Goal: Information Seeking & Learning: Compare options

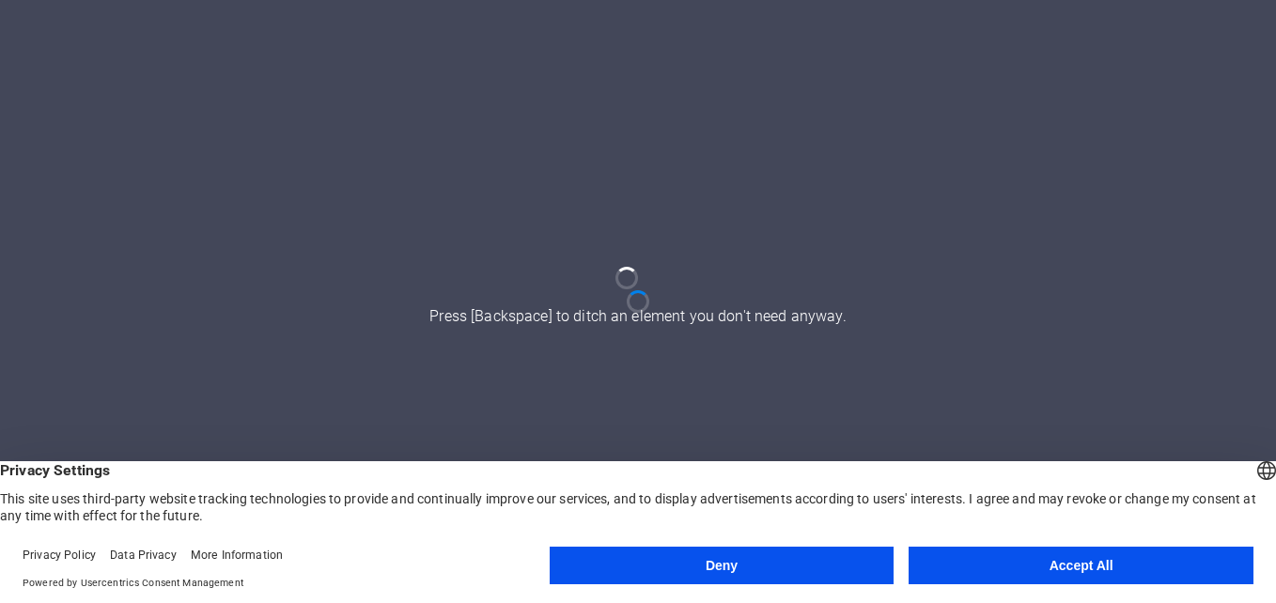
click at [1035, 578] on button "Accept All" at bounding box center [1081, 566] width 345 height 38
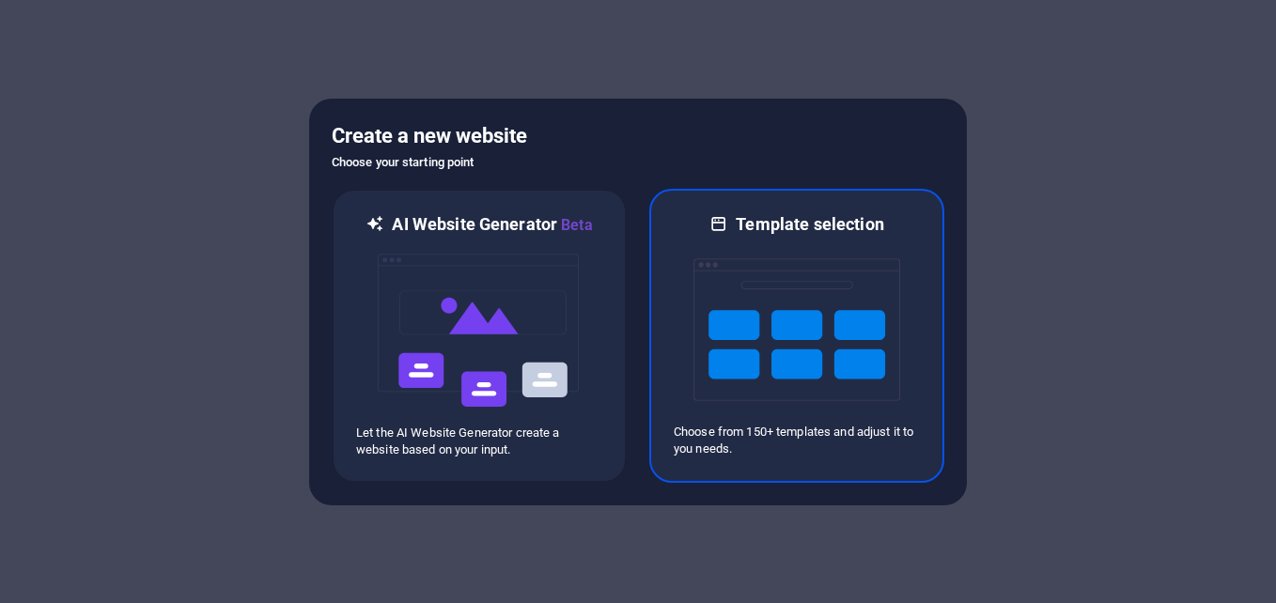
click at [903, 288] on div at bounding box center [797, 330] width 246 height 188
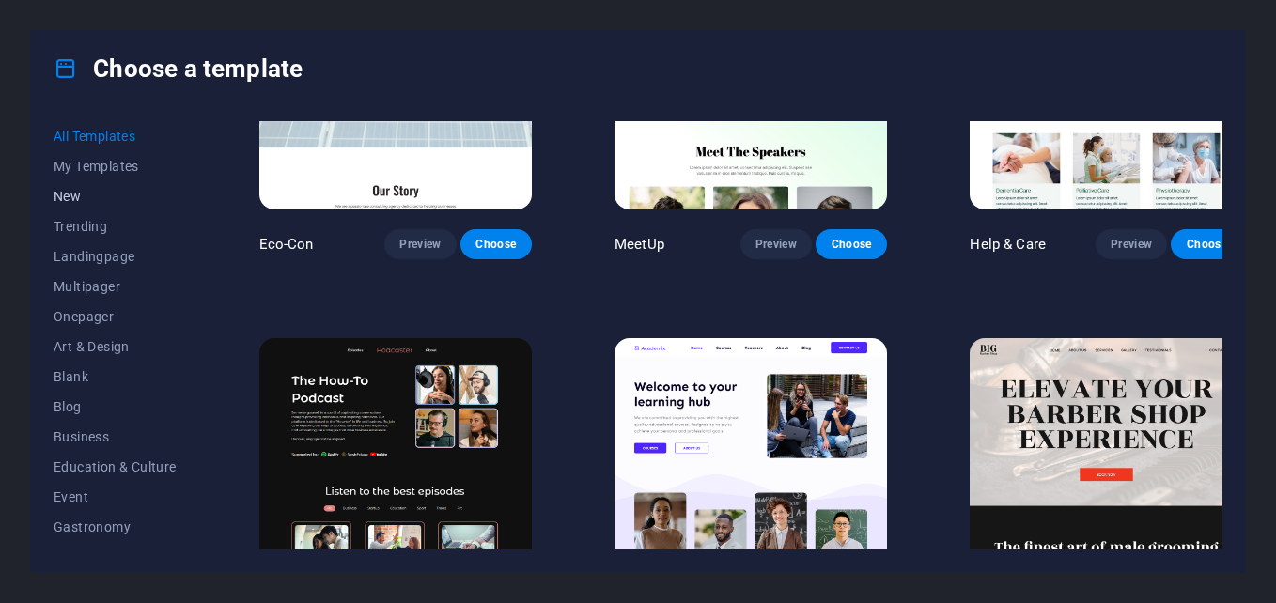
click at [99, 197] on span "New" at bounding box center [115, 196] width 123 height 15
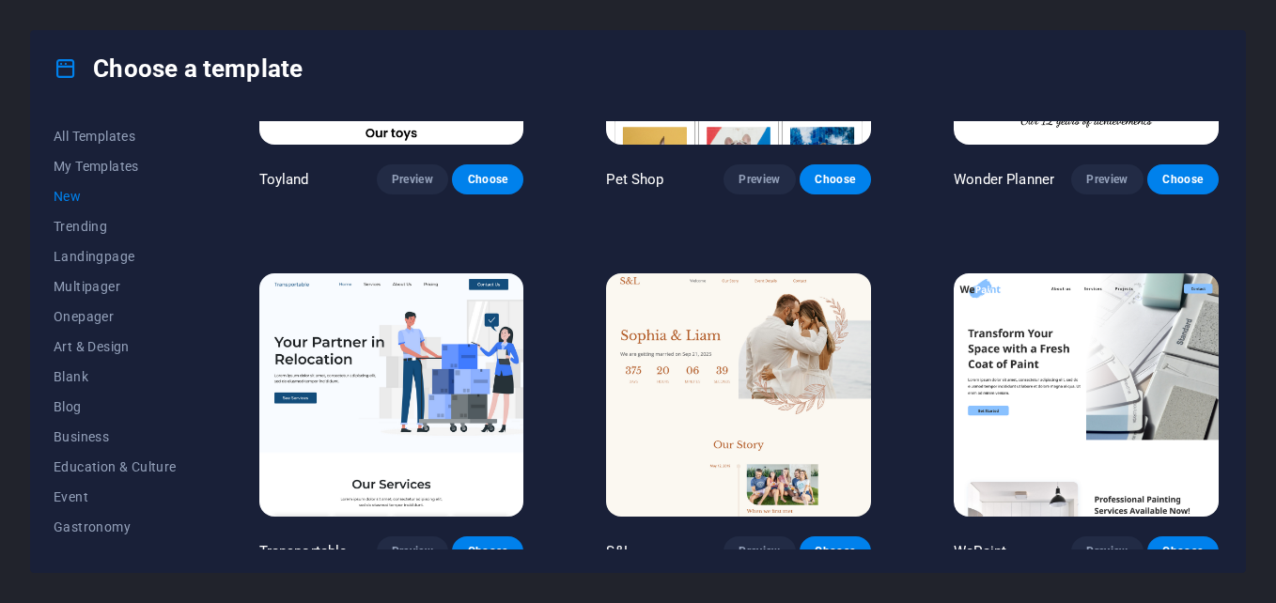
scroll to position [1719, 0]
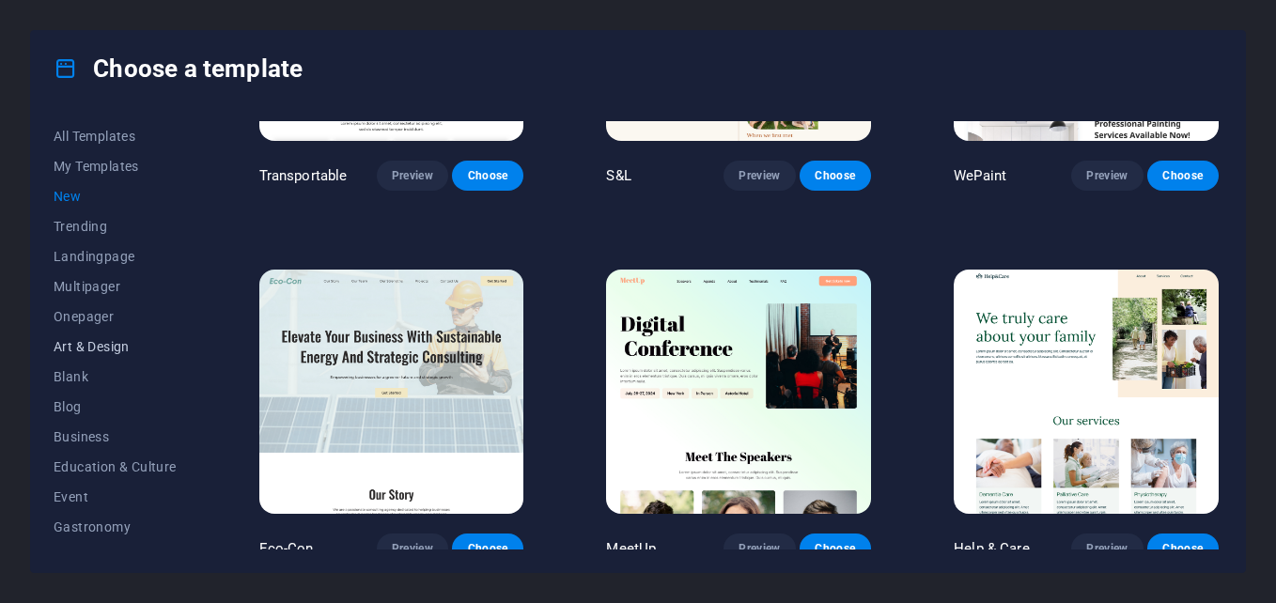
click at [136, 361] on button "Art & Design" at bounding box center [115, 347] width 123 height 30
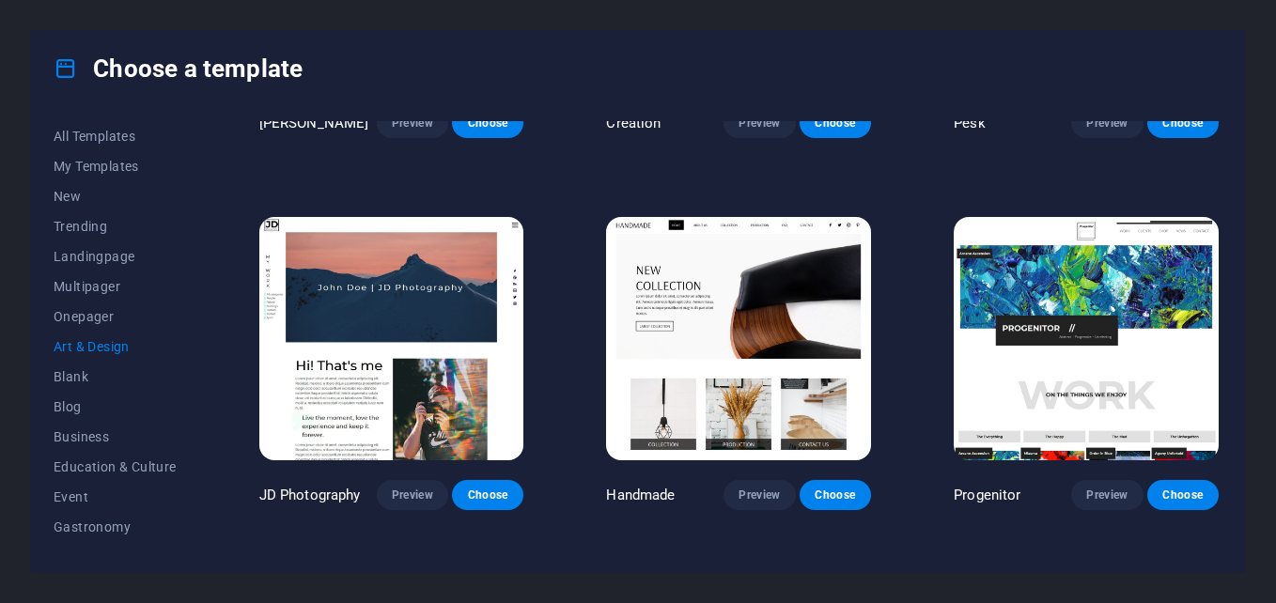
scroll to position [0, 0]
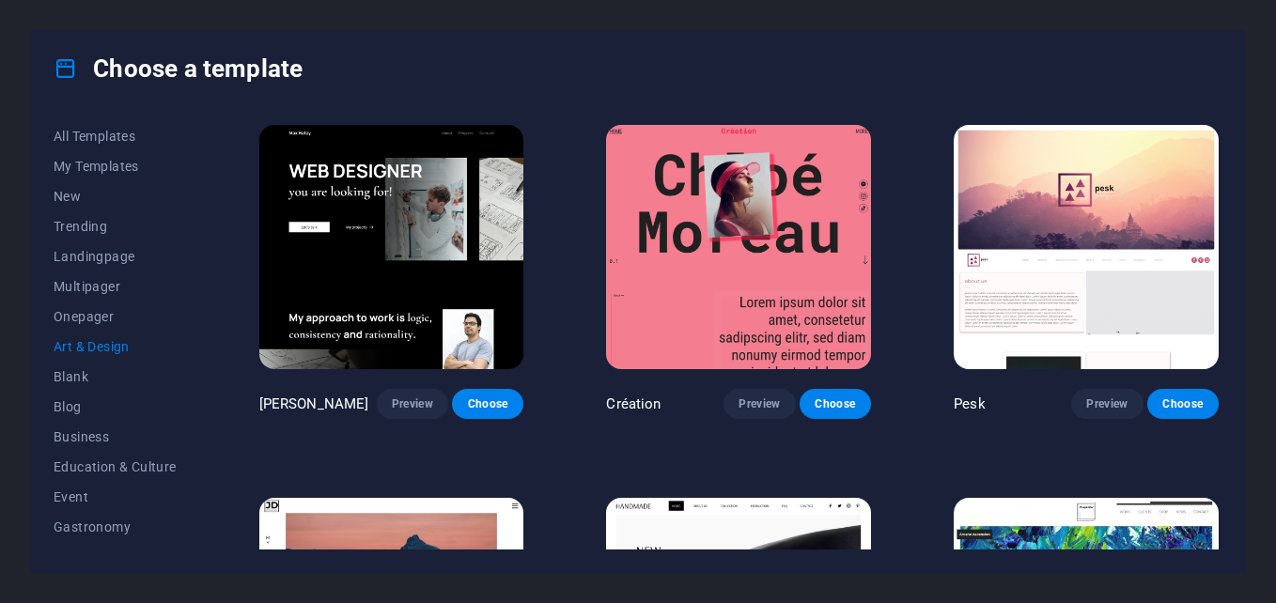
click at [388, 84] on div "Choose a template" at bounding box center [638, 68] width 1214 height 75
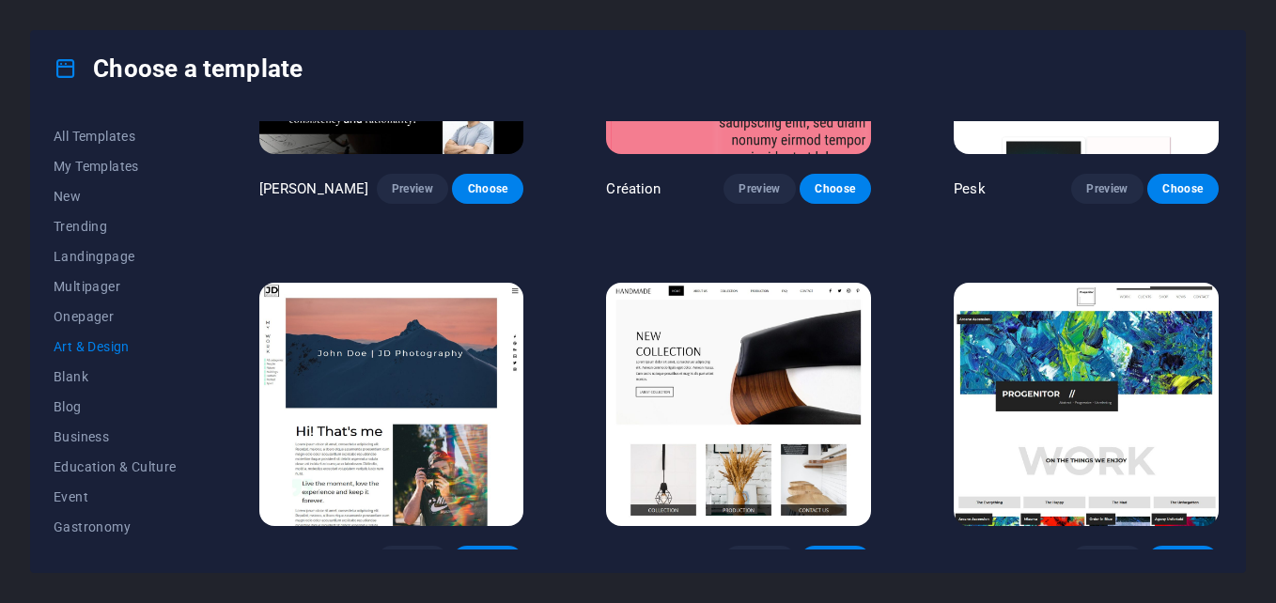
scroll to position [403, 0]
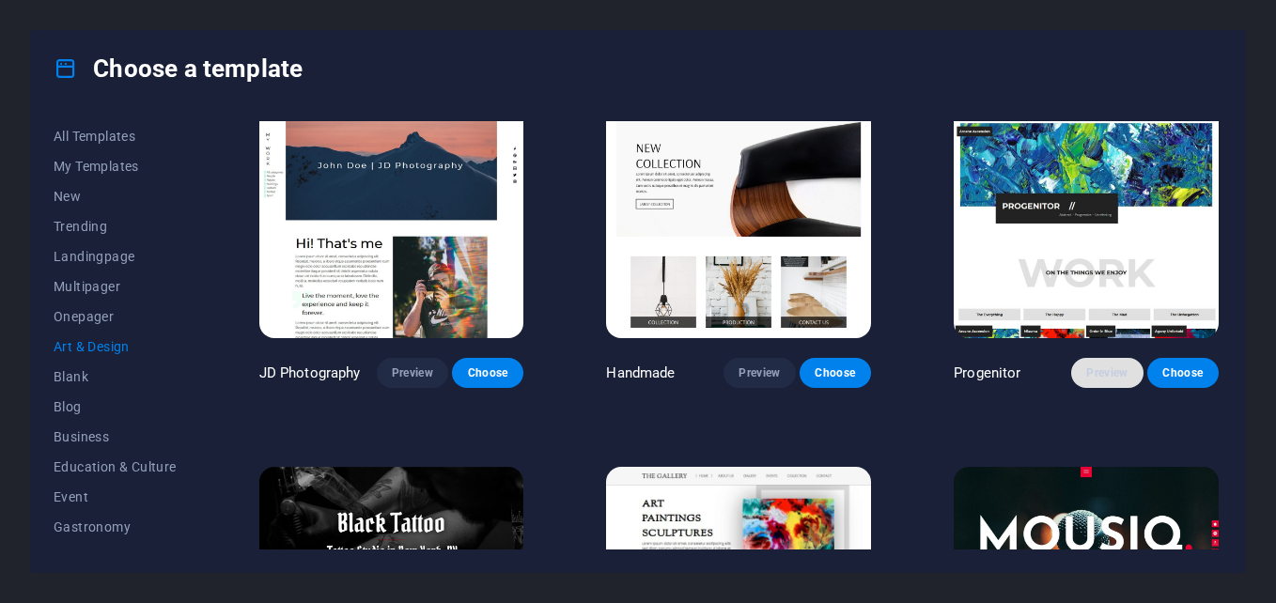
click at [1100, 374] on span "Preview" at bounding box center [1107, 373] width 41 height 15
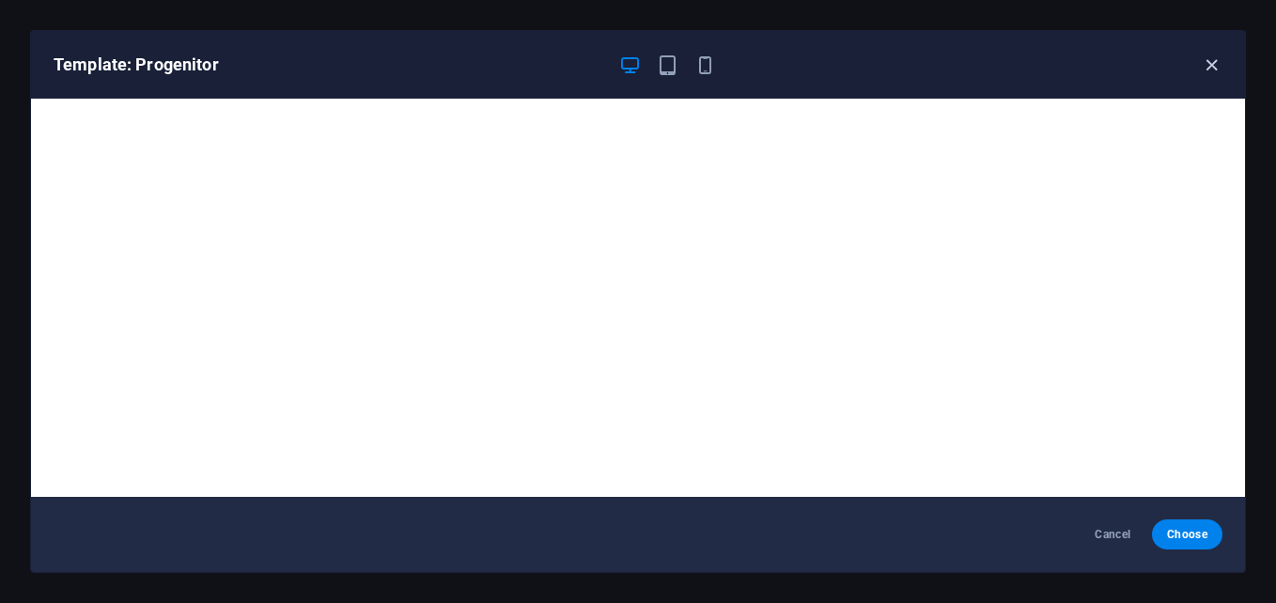
click at [1214, 59] on icon "button" at bounding box center [1212, 66] width 22 height 22
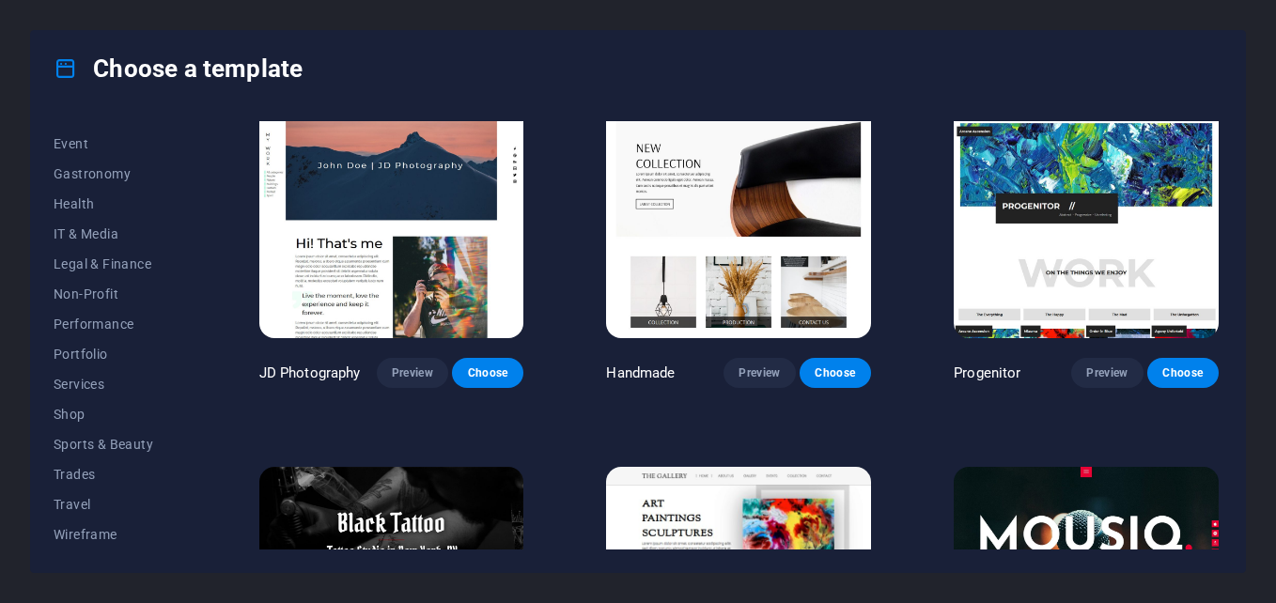
scroll to position [0, 0]
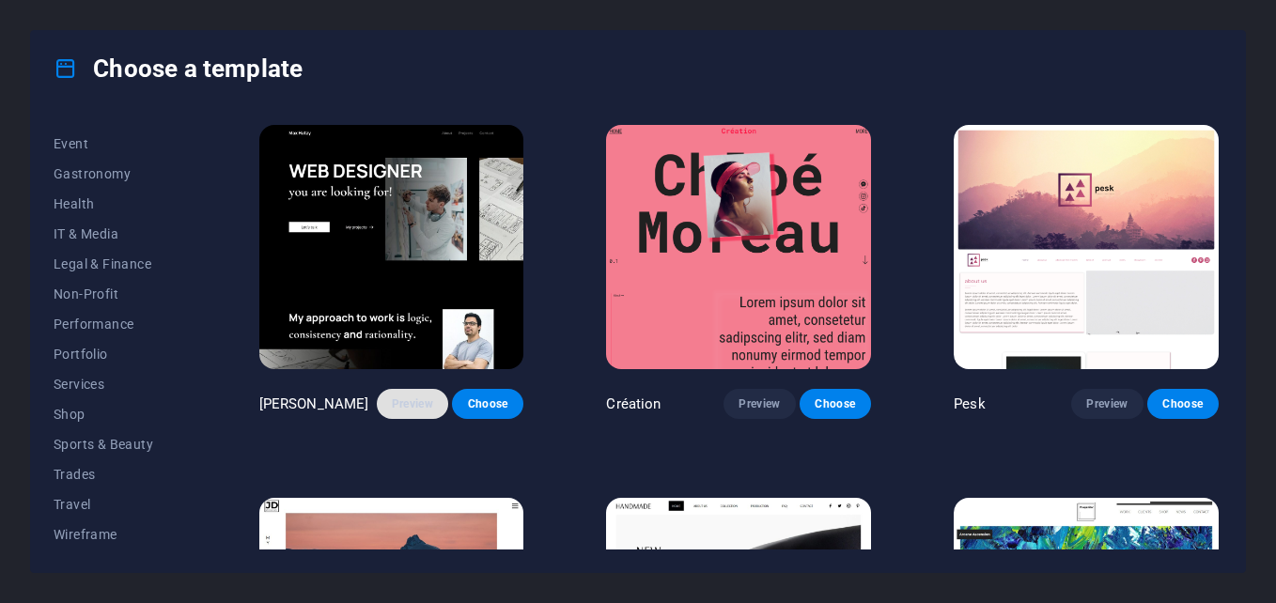
click at [386, 394] on button "Preview" at bounding box center [412, 404] width 71 height 30
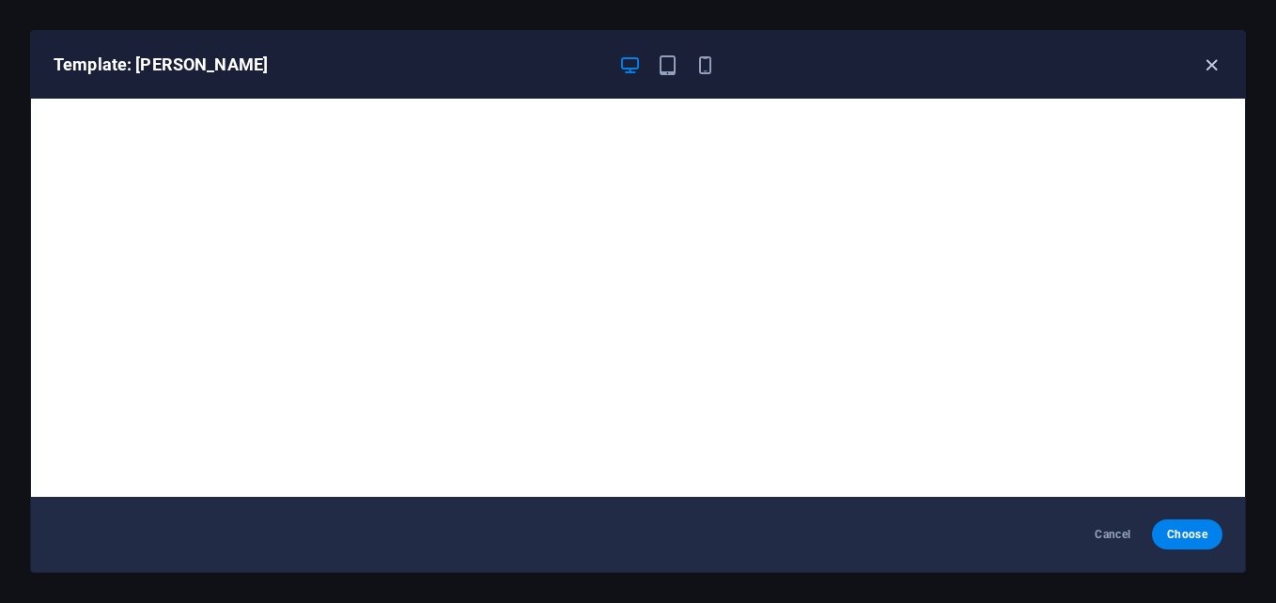
click at [1220, 73] on icon "button" at bounding box center [1212, 66] width 22 height 22
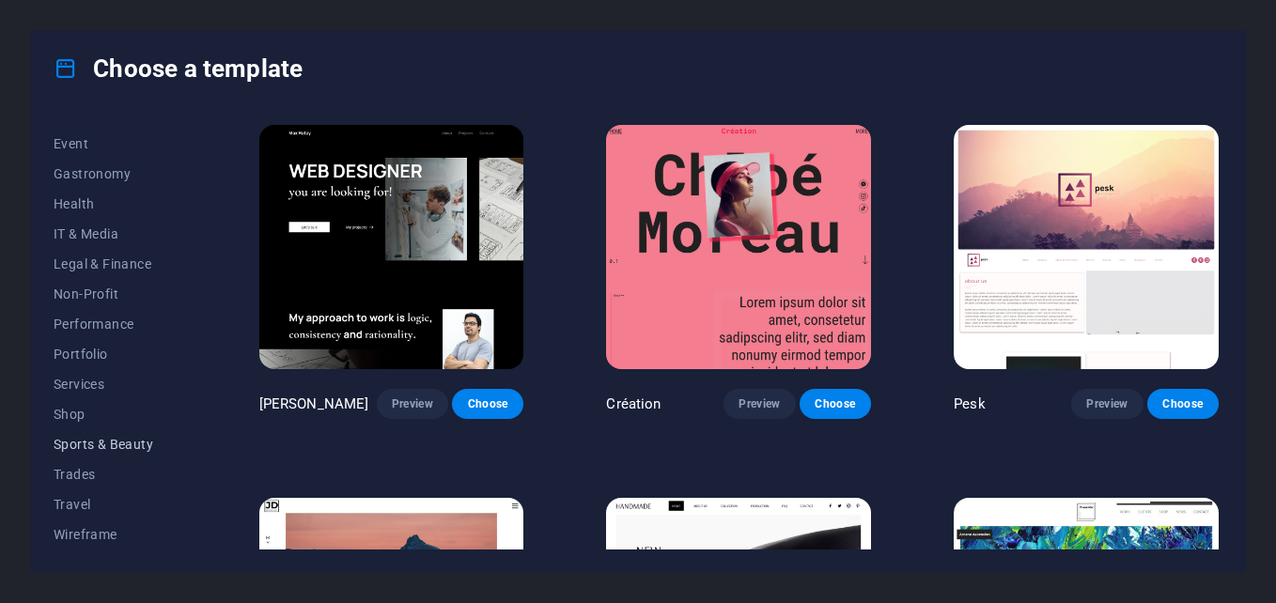
click at [130, 437] on span "Sports & Beauty" at bounding box center [115, 444] width 123 height 15
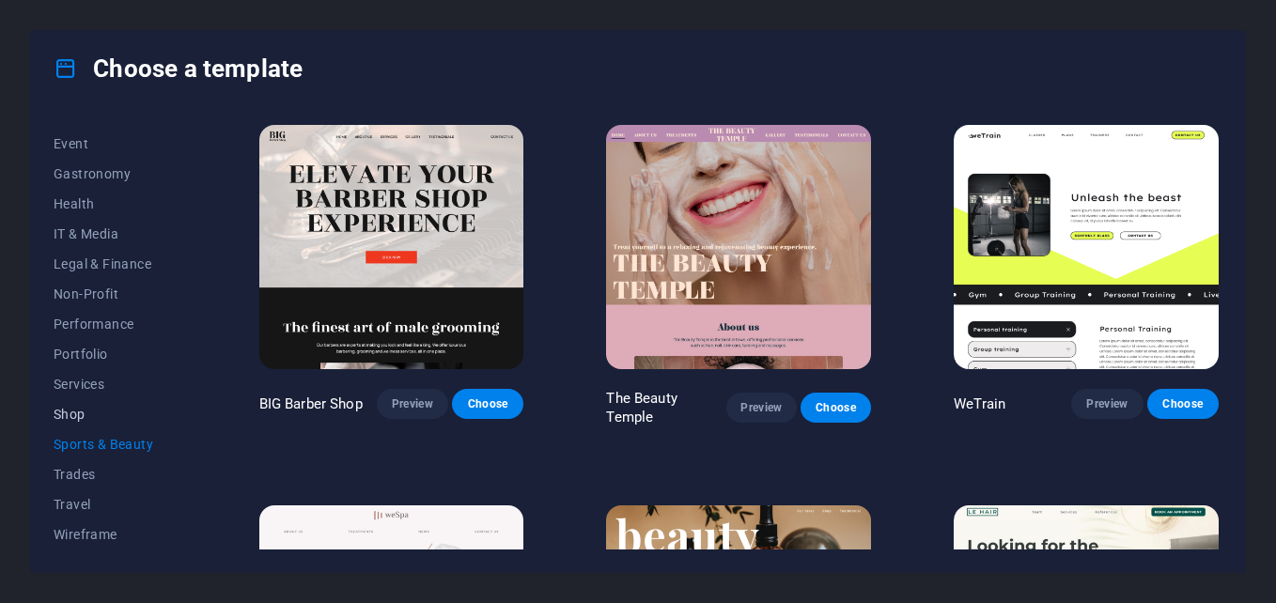
click at [131, 424] on button "Shop" at bounding box center [115, 414] width 123 height 30
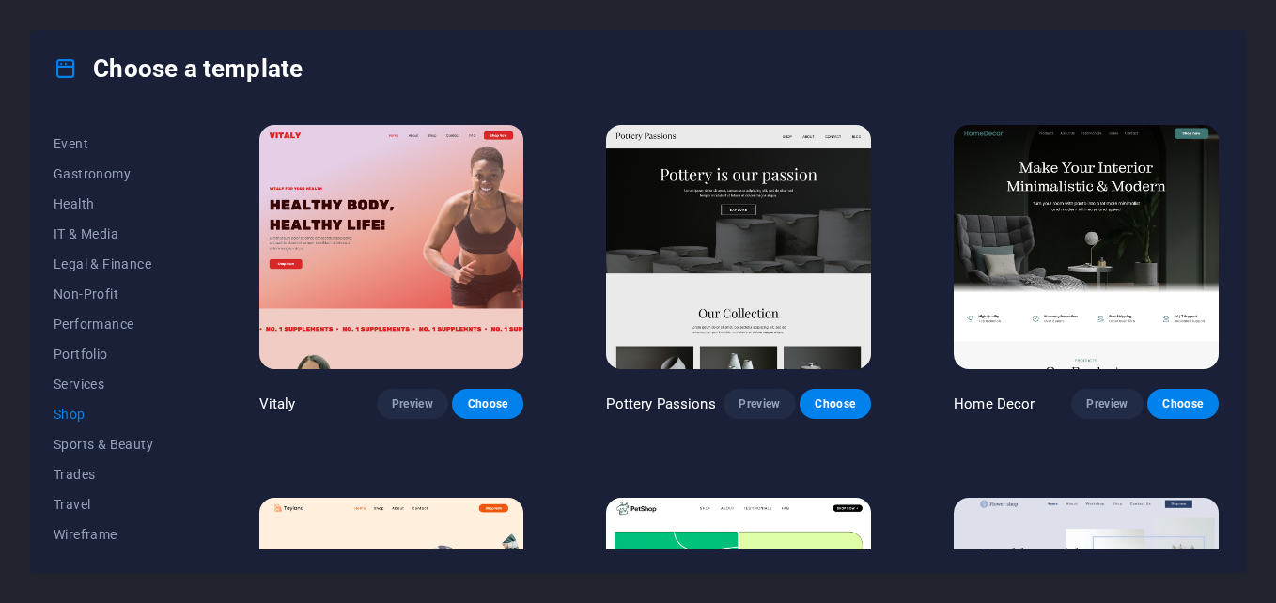
click at [132, 407] on span "Shop" at bounding box center [115, 414] width 123 height 15
click at [132, 399] on button "Services" at bounding box center [115, 384] width 123 height 30
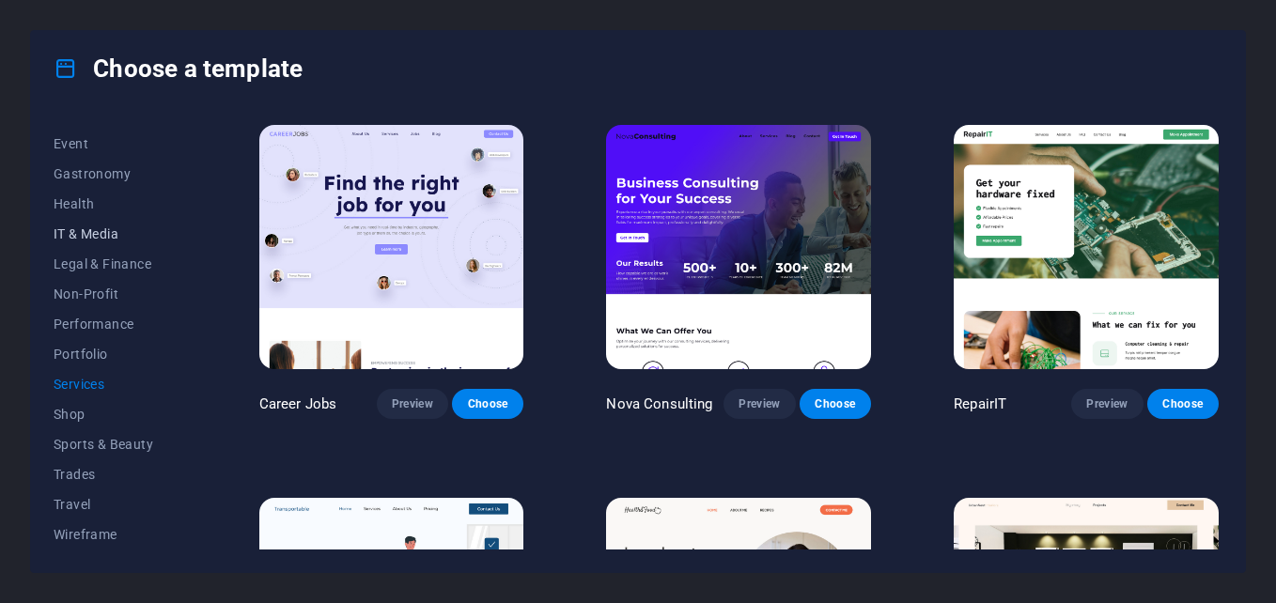
click at [134, 228] on span "IT & Media" at bounding box center [115, 234] width 123 height 15
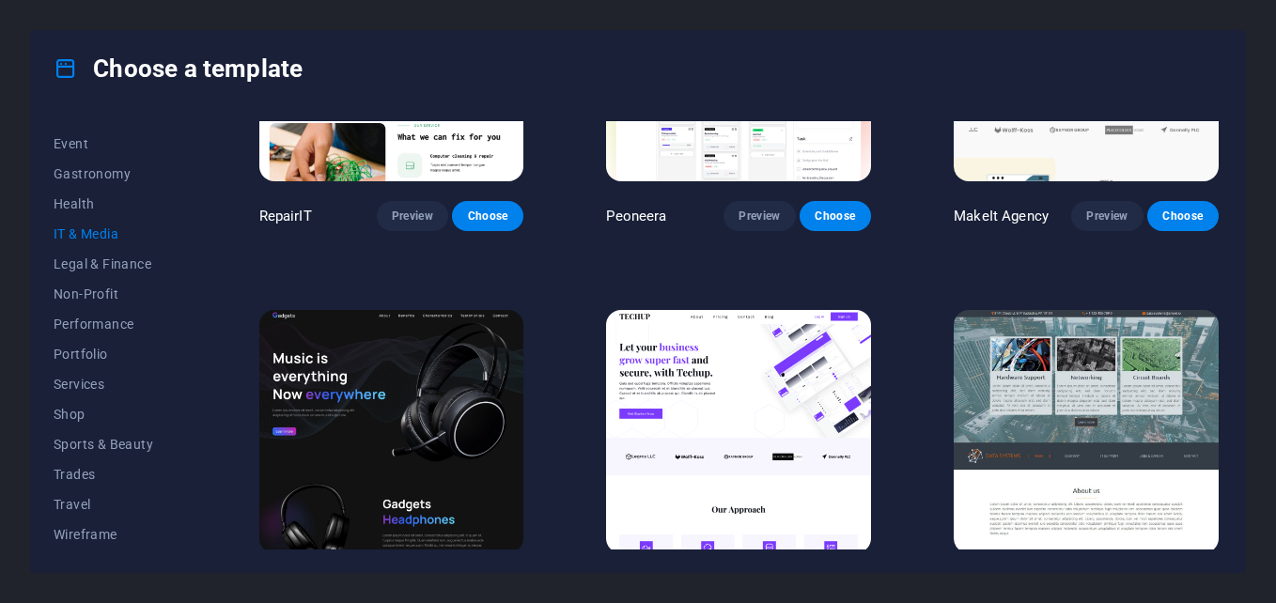
scroll to position [376, 0]
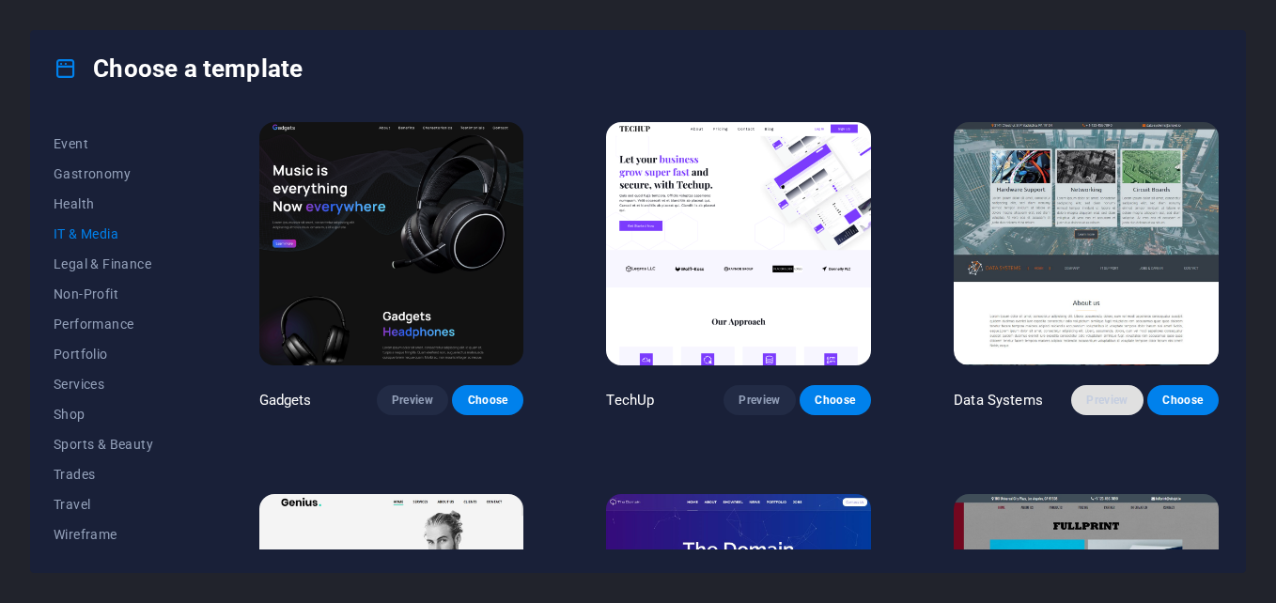
click at [1115, 393] on span "Preview" at bounding box center [1107, 400] width 41 height 15
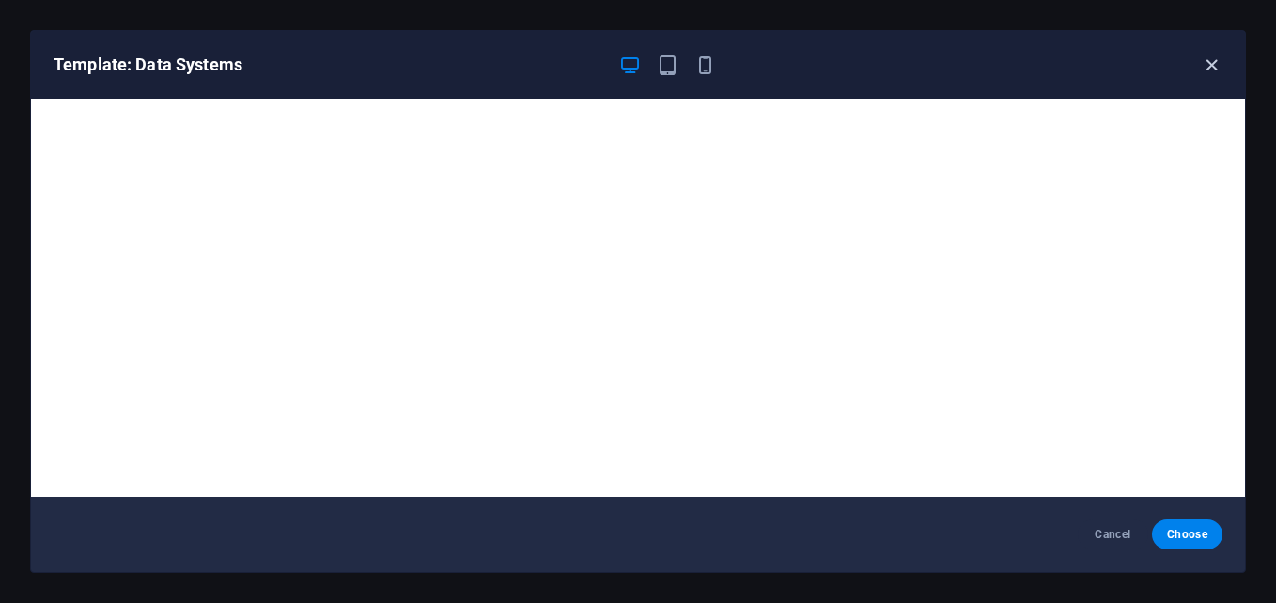
click at [1212, 61] on icon "button" at bounding box center [1212, 66] width 22 height 22
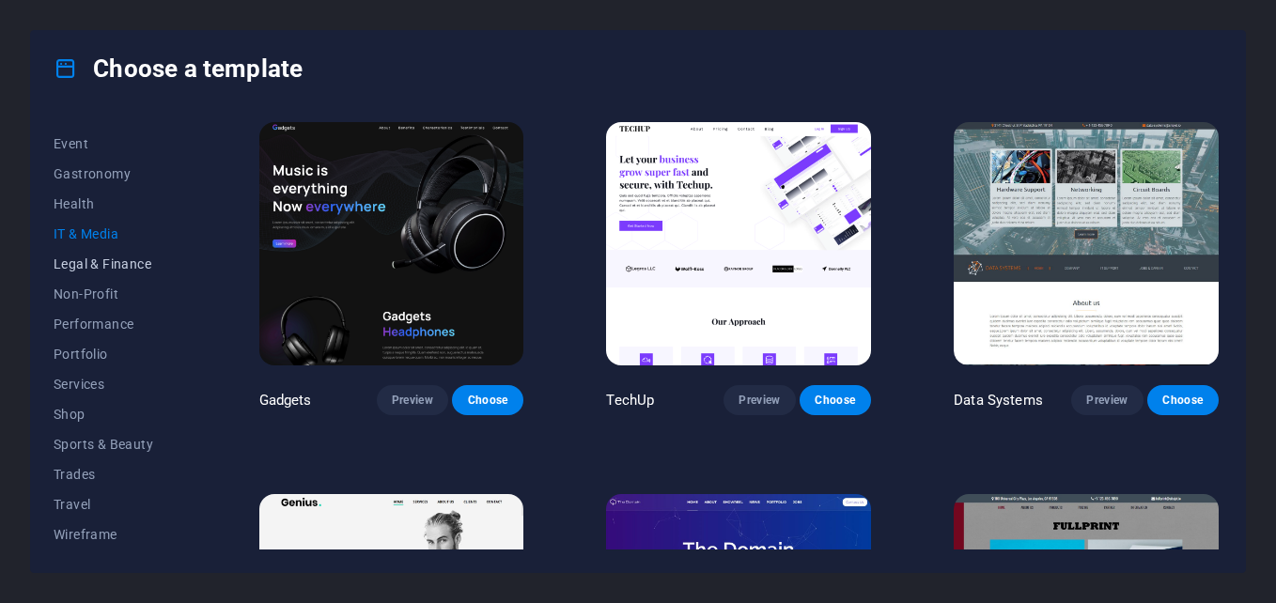
click at [80, 265] on span "Legal & Finance" at bounding box center [115, 264] width 123 height 15
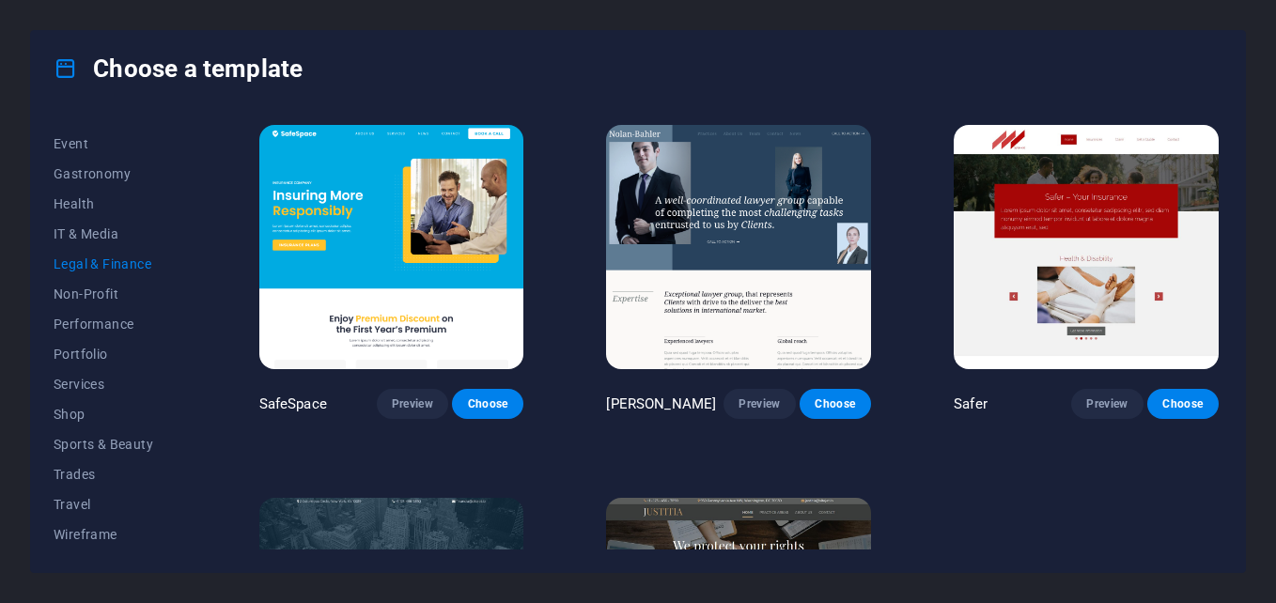
scroll to position [237, 0]
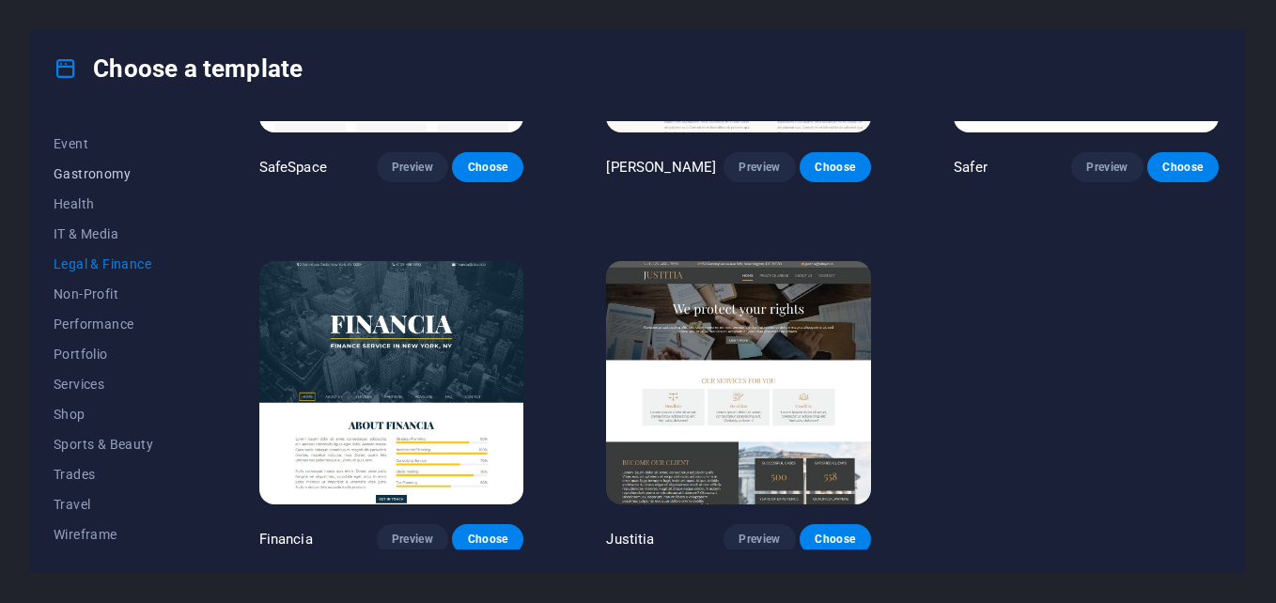
click at [80, 180] on span "Gastronomy" at bounding box center [115, 173] width 123 height 15
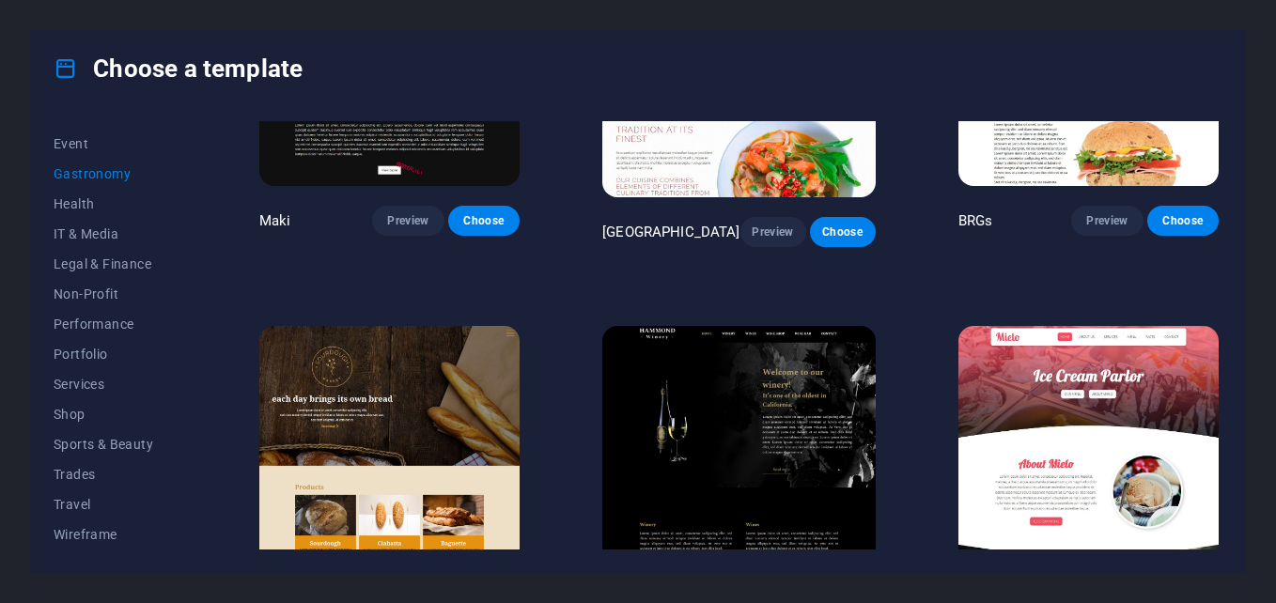
scroll to position [1128, 0]
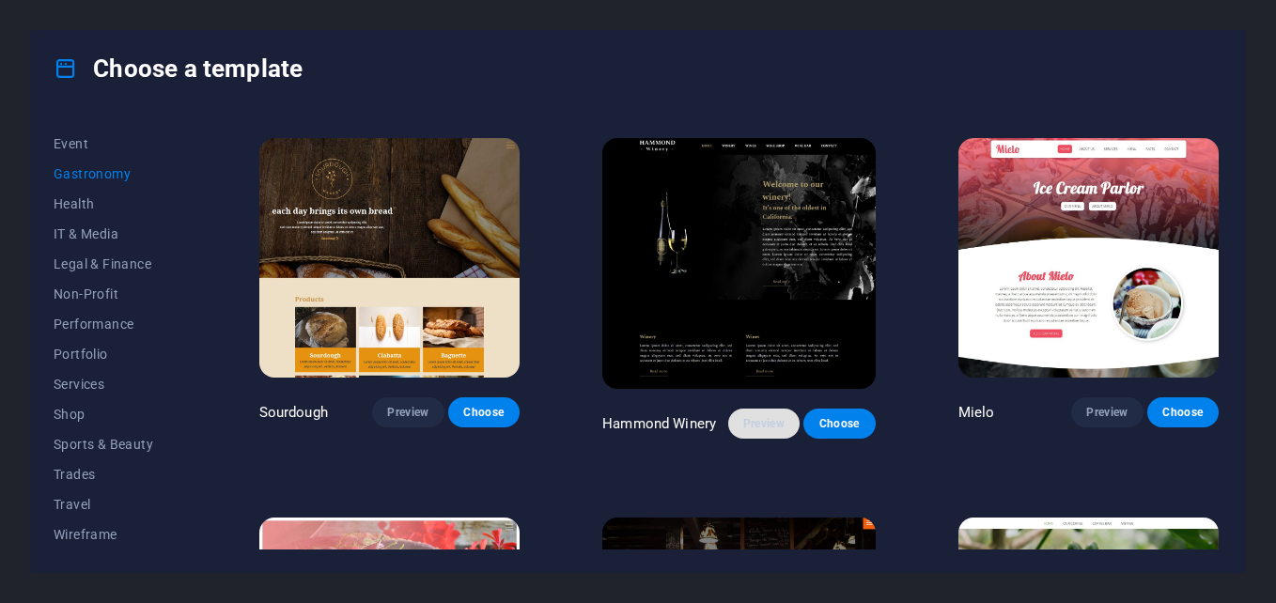
click at [778, 409] on button "Preview" at bounding box center [763, 424] width 71 height 30
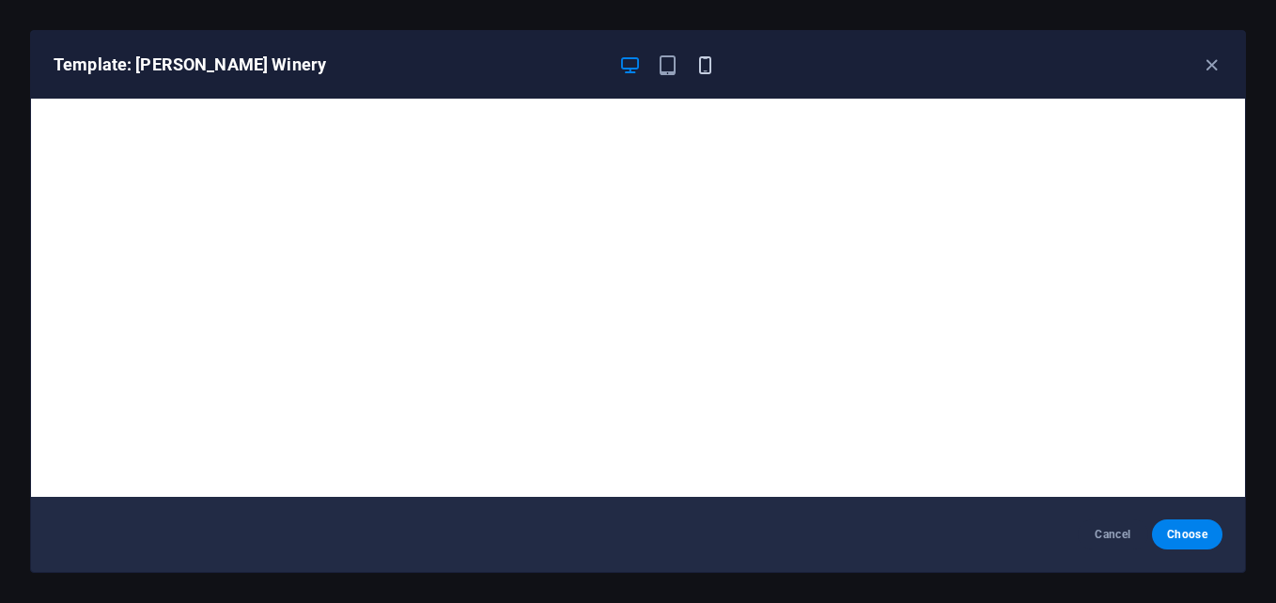
click at [695, 68] on span "button" at bounding box center [706, 66] width 23 height 22
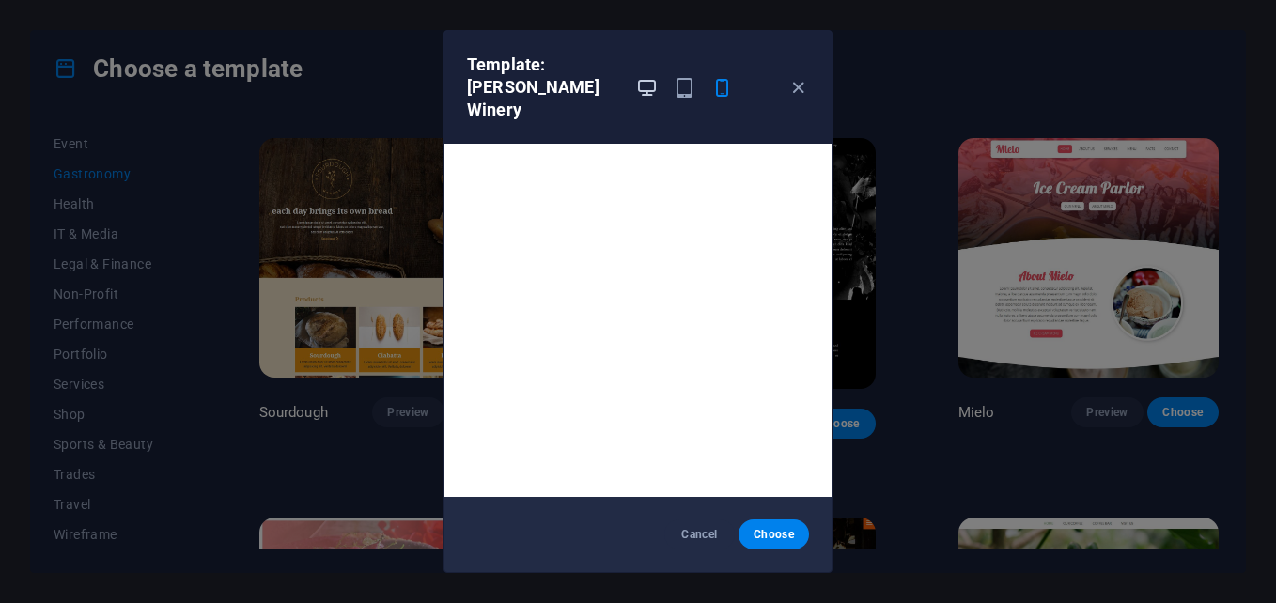
click at [654, 85] on icon "button" at bounding box center [647, 88] width 22 height 22
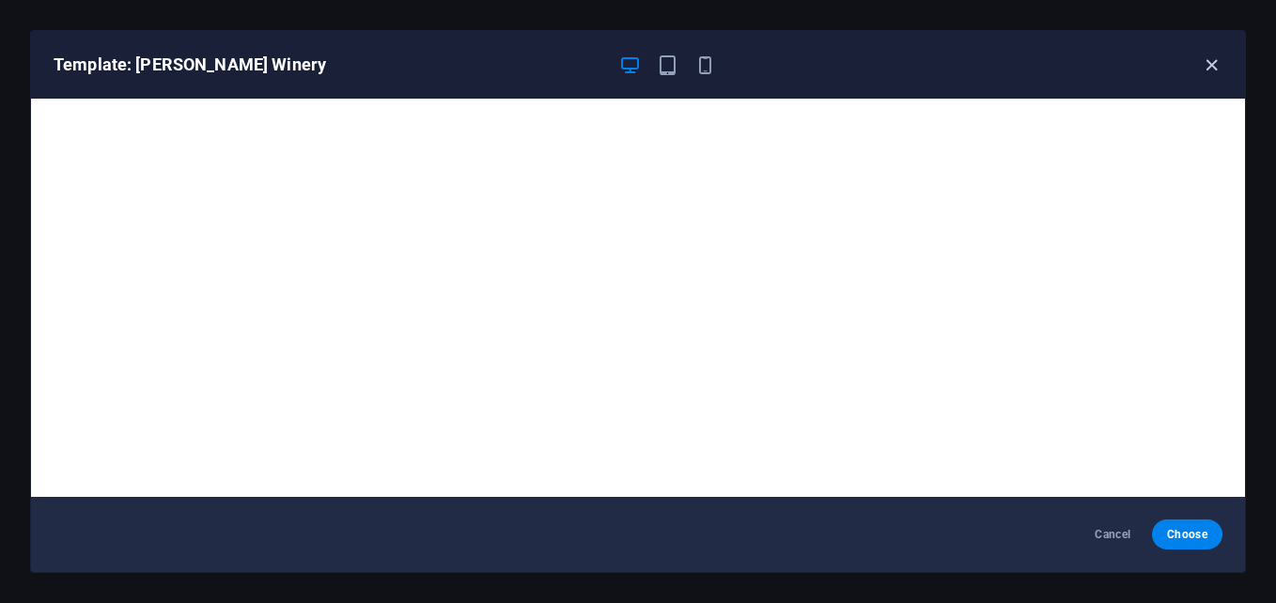
click at [1207, 67] on icon "button" at bounding box center [1212, 66] width 22 height 22
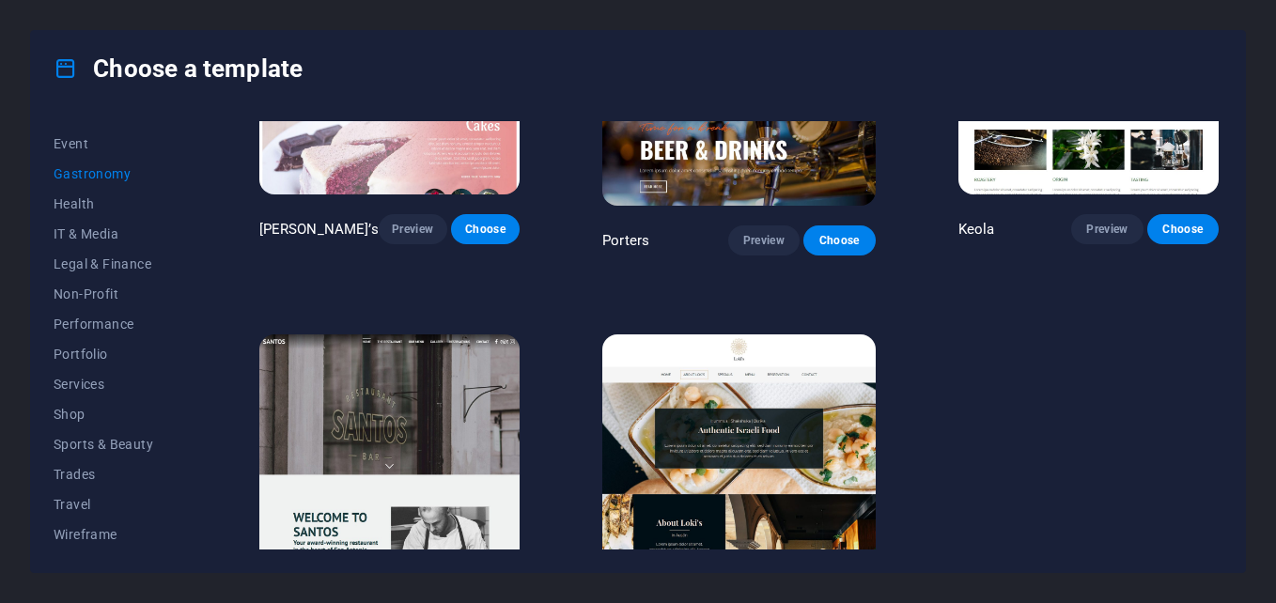
scroll to position [1719, 0]
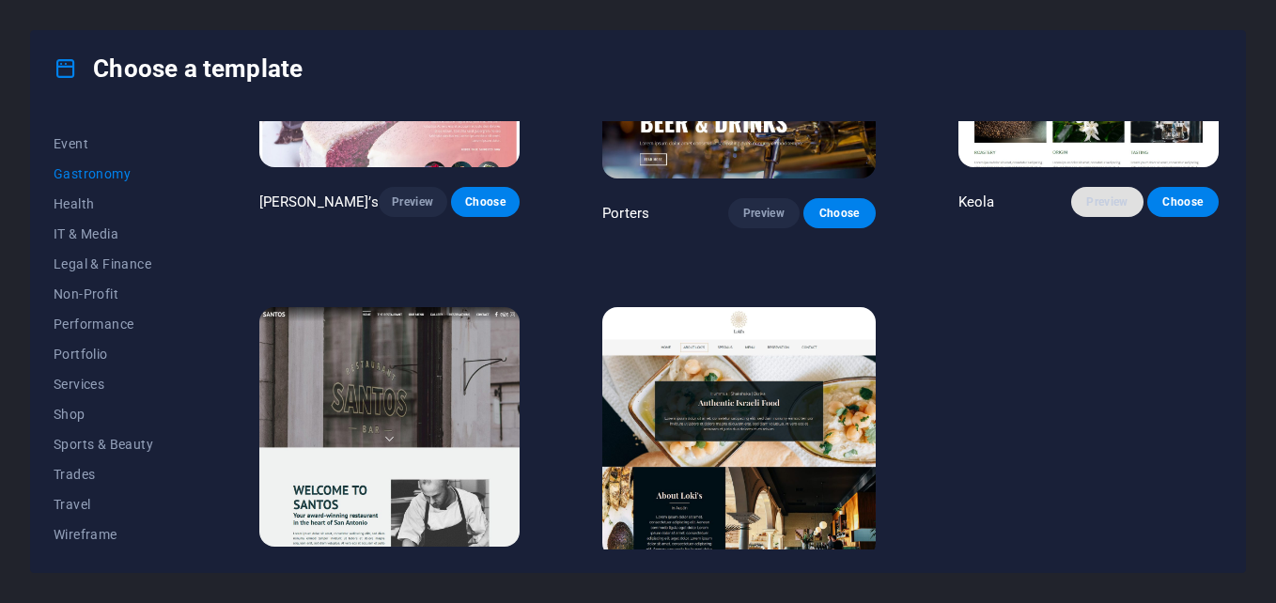
click at [1129, 187] on button "Preview" at bounding box center [1107, 202] width 71 height 30
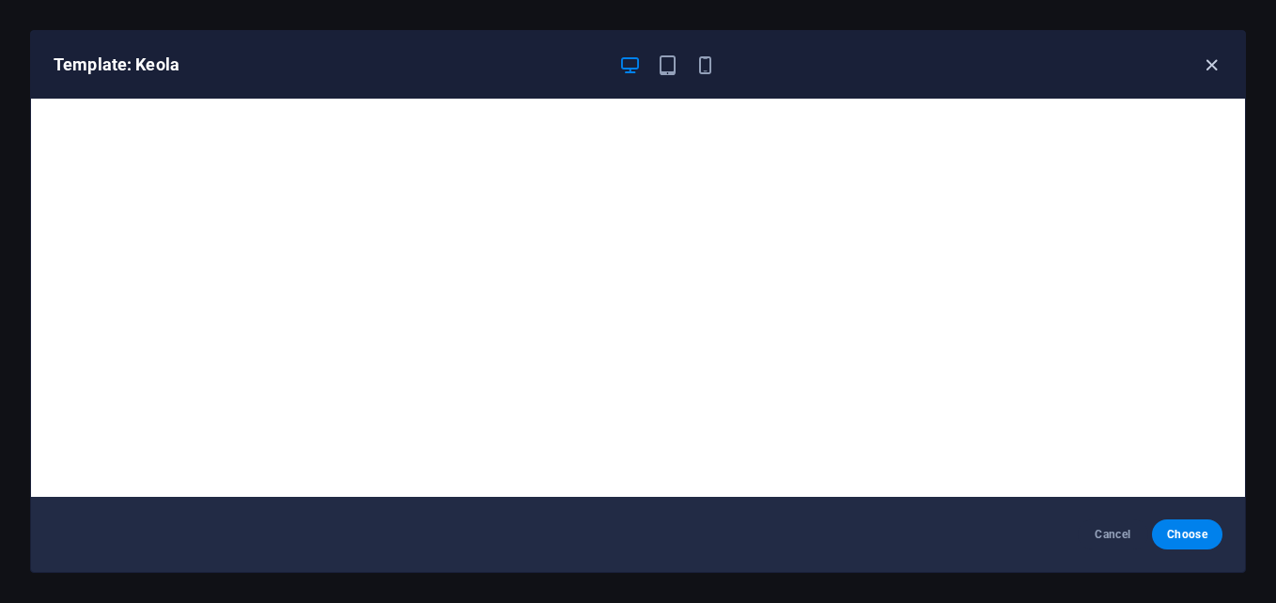
click at [1216, 67] on icon "button" at bounding box center [1212, 66] width 22 height 22
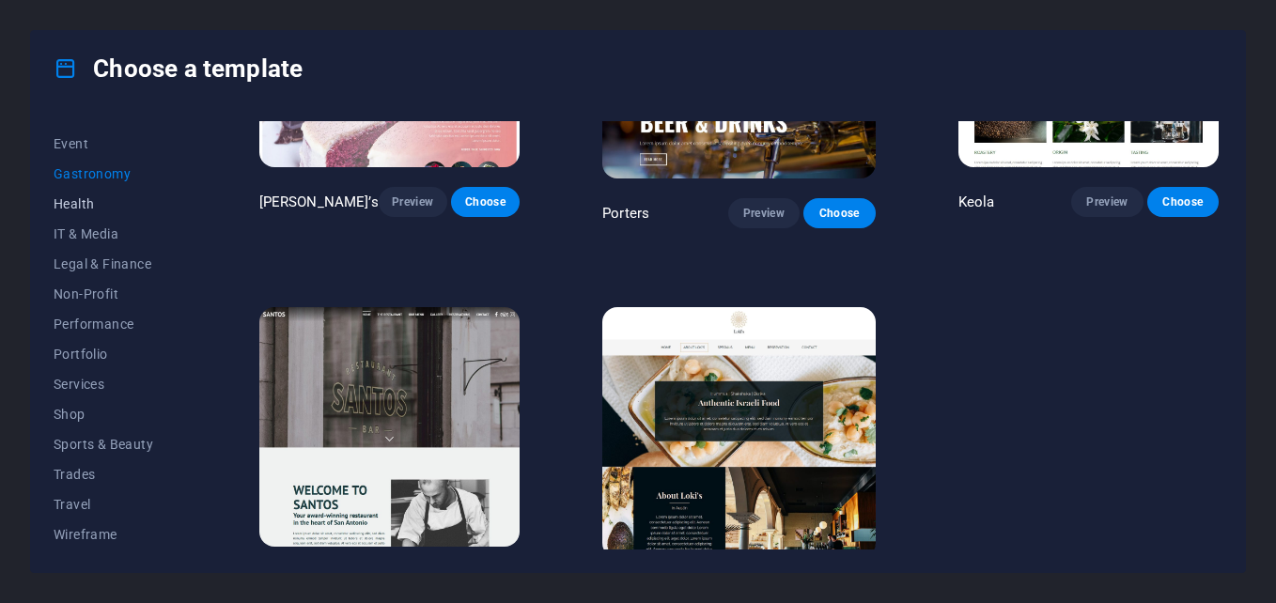
scroll to position [165, 0]
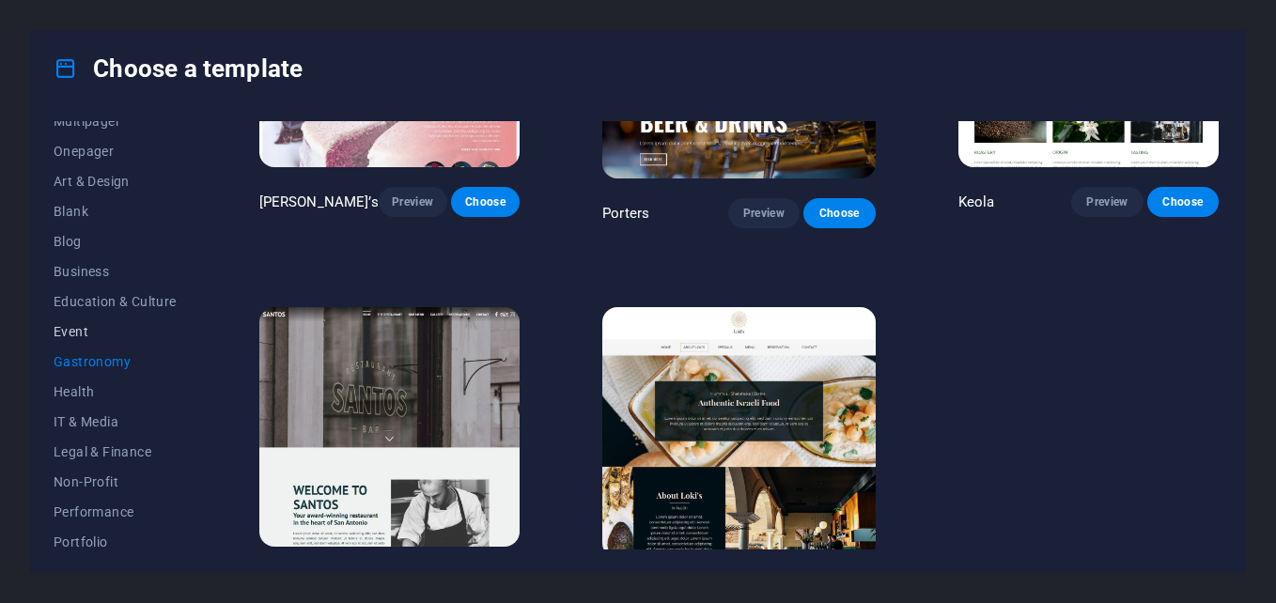
click at [99, 329] on span "Event" at bounding box center [115, 331] width 123 height 15
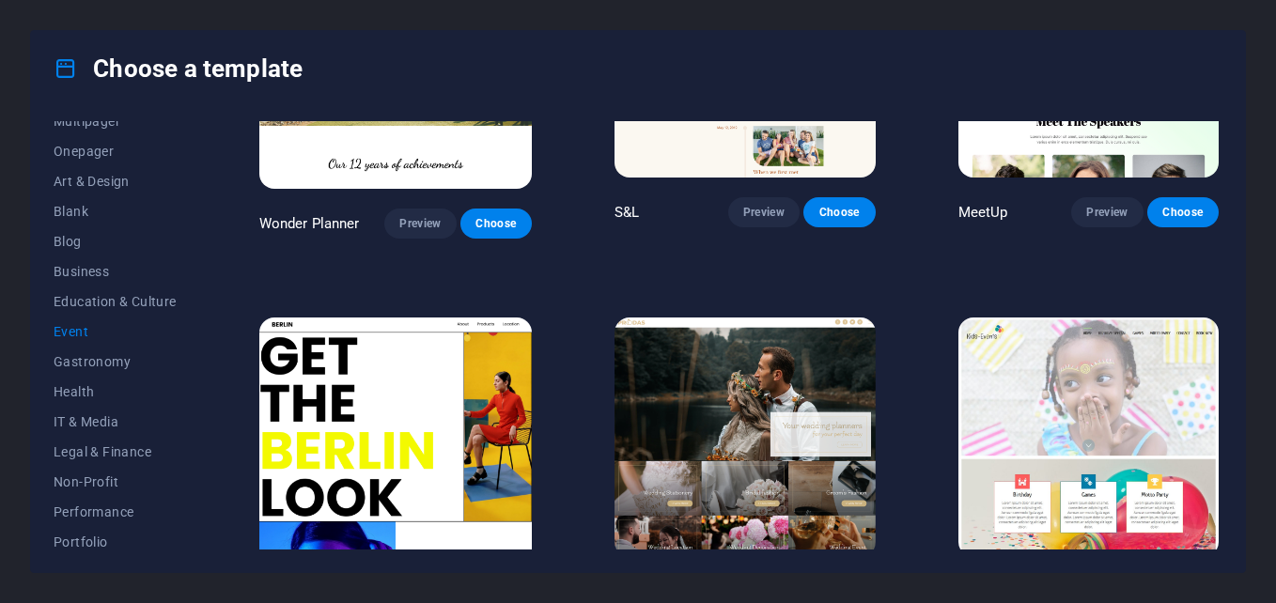
scroll to position [0, 0]
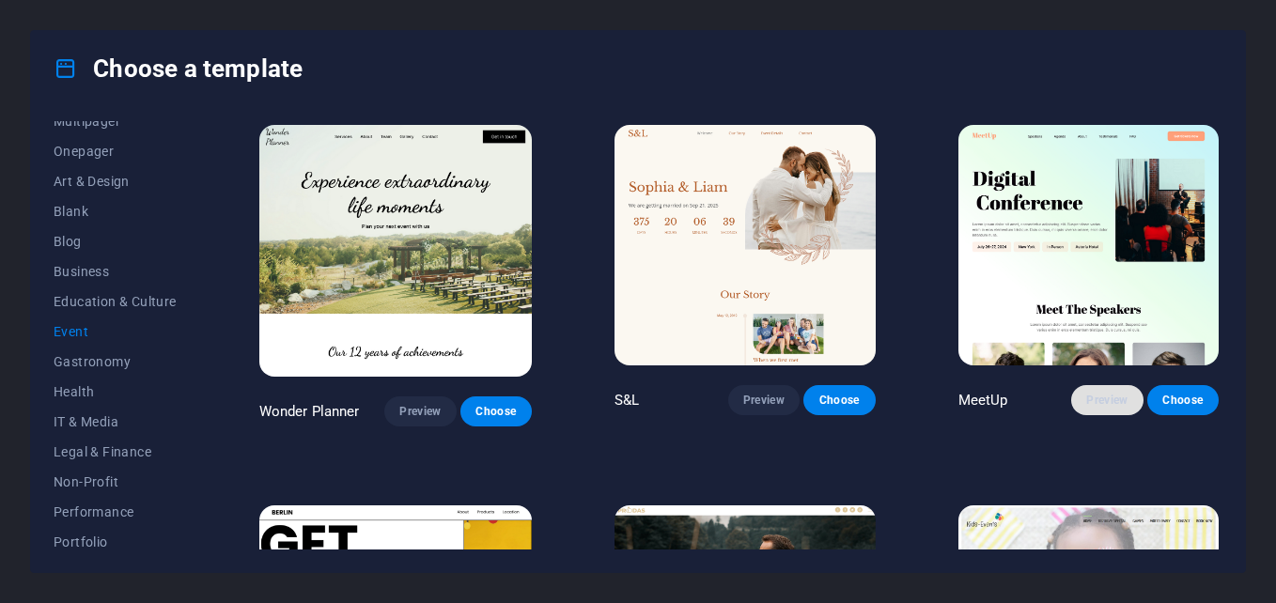
click at [1087, 411] on button "Preview" at bounding box center [1107, 400] width 71 height 30
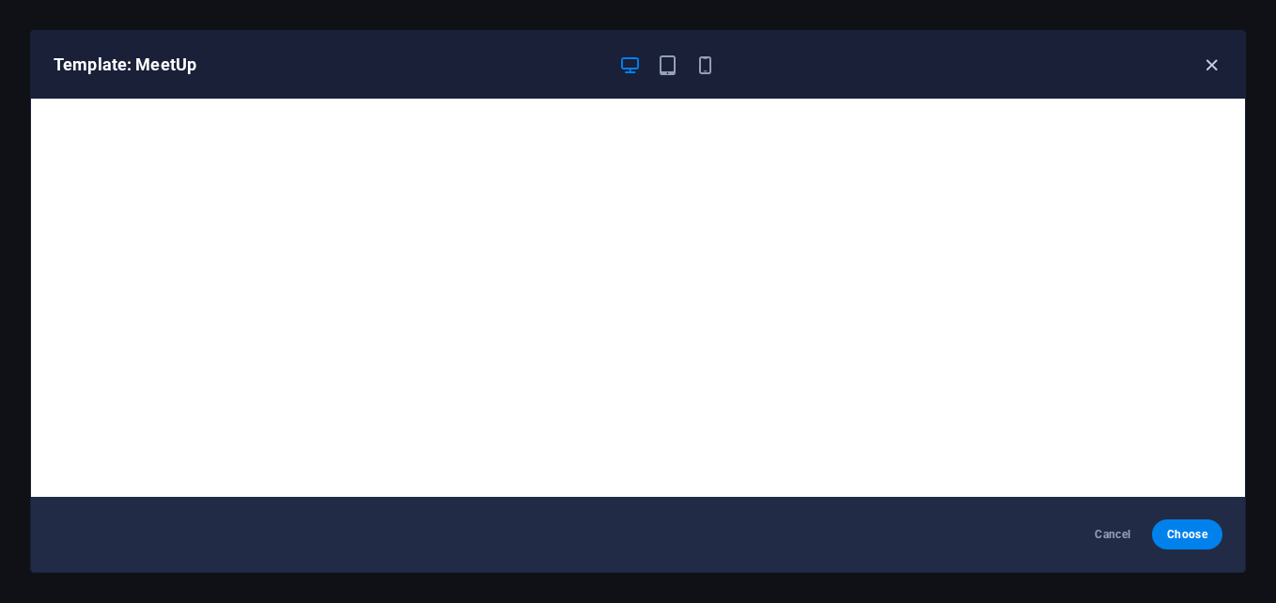
click at [1207, 55] on icon "button" at bounding box center [1212, 66] width 22 height 22
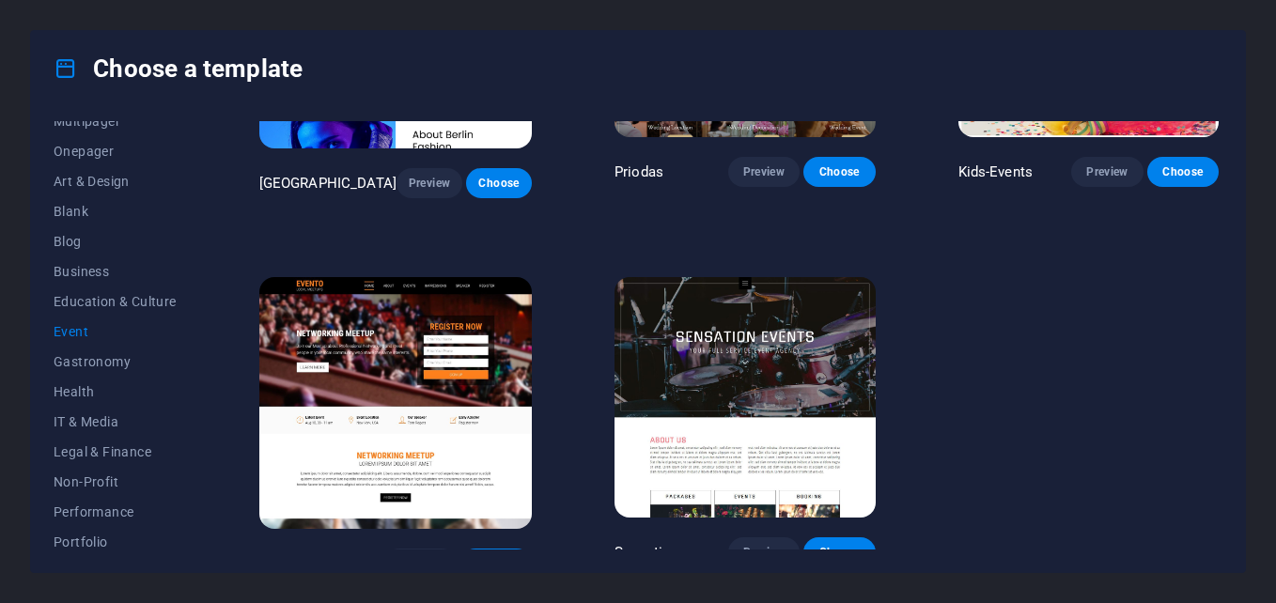
scroll to position [353, 0]
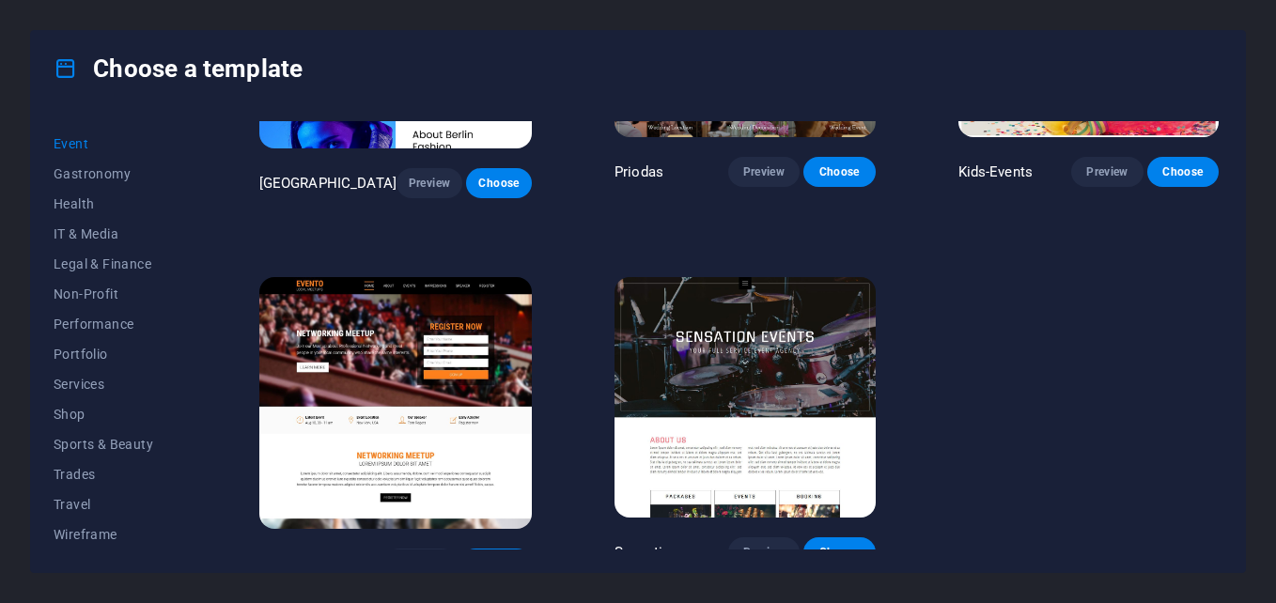
click at [82, 551] on div "All Templates My Templates New Trending Landingpage Multipager Onepager Art & D…" at bounding box center [638, 339] width 1214 height 466
click at [82, 547] on button "Wireframe" at bounding box center [115, 535] width 123 height 30
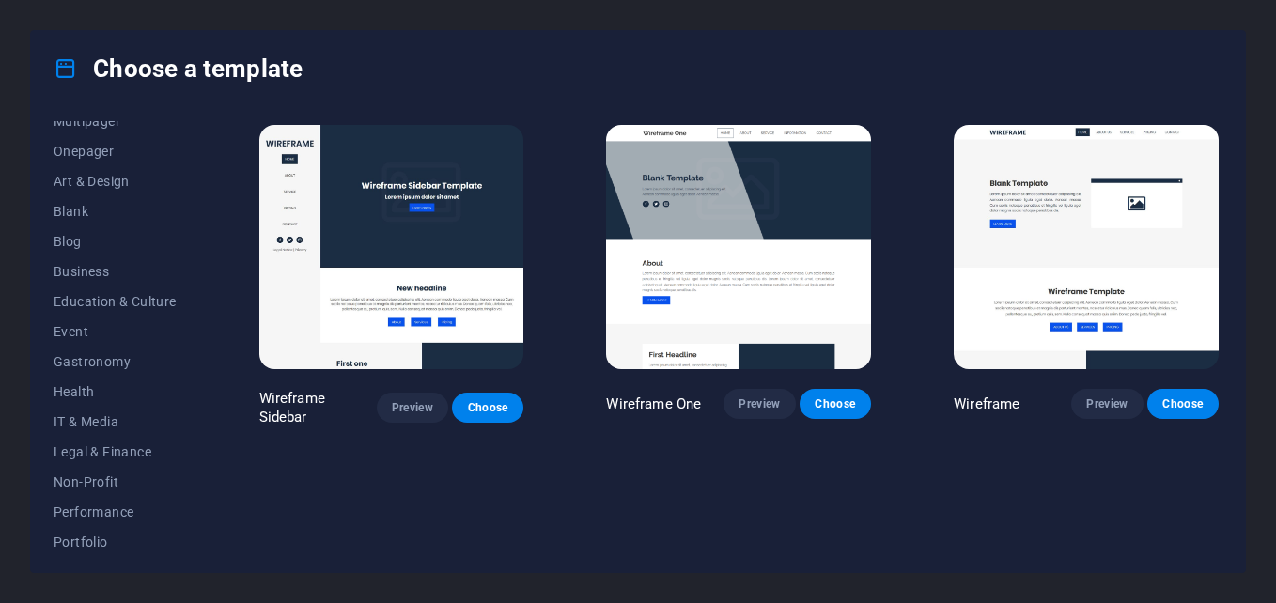
scroll to position [0, 0]
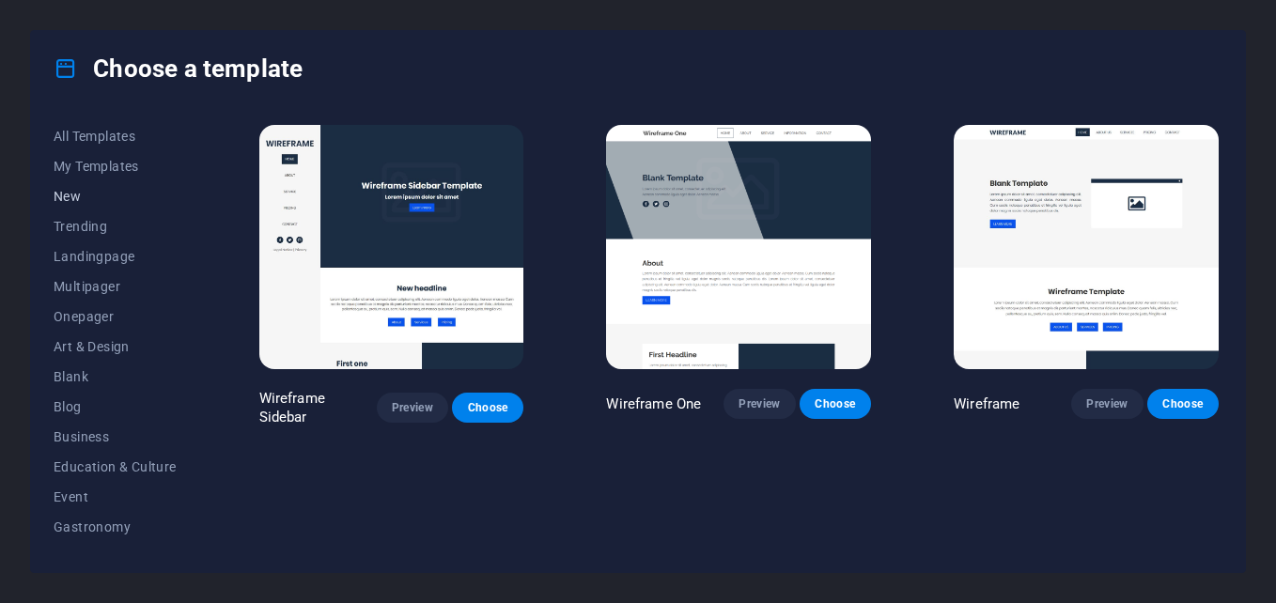
click at [92, 208] on button "New" at bounding box center [115, 196] width 123 height 30
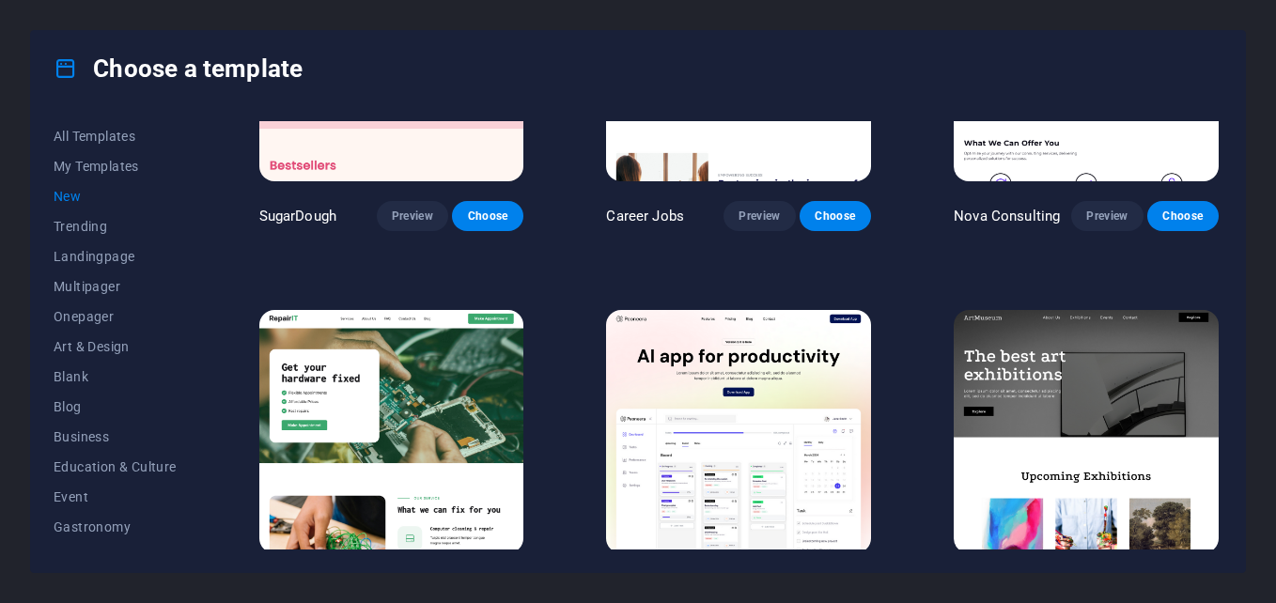
scroll to position [376, 0]
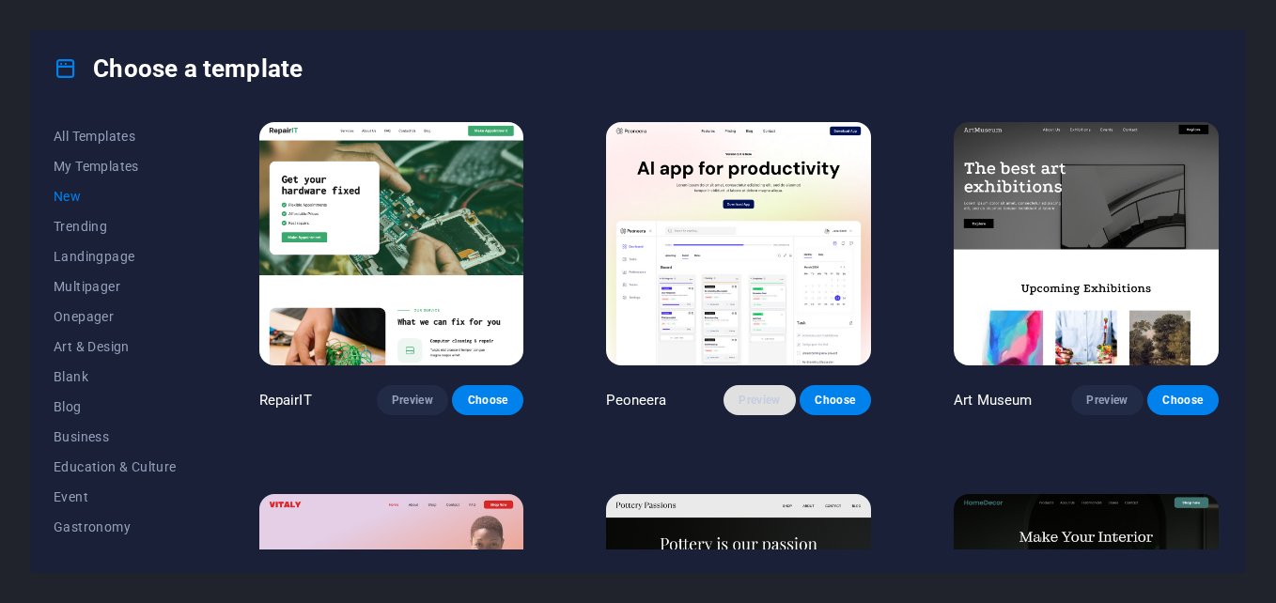
click at [740, 401] on span "Preview" at bounding box center [759, 400] width 41 height 15
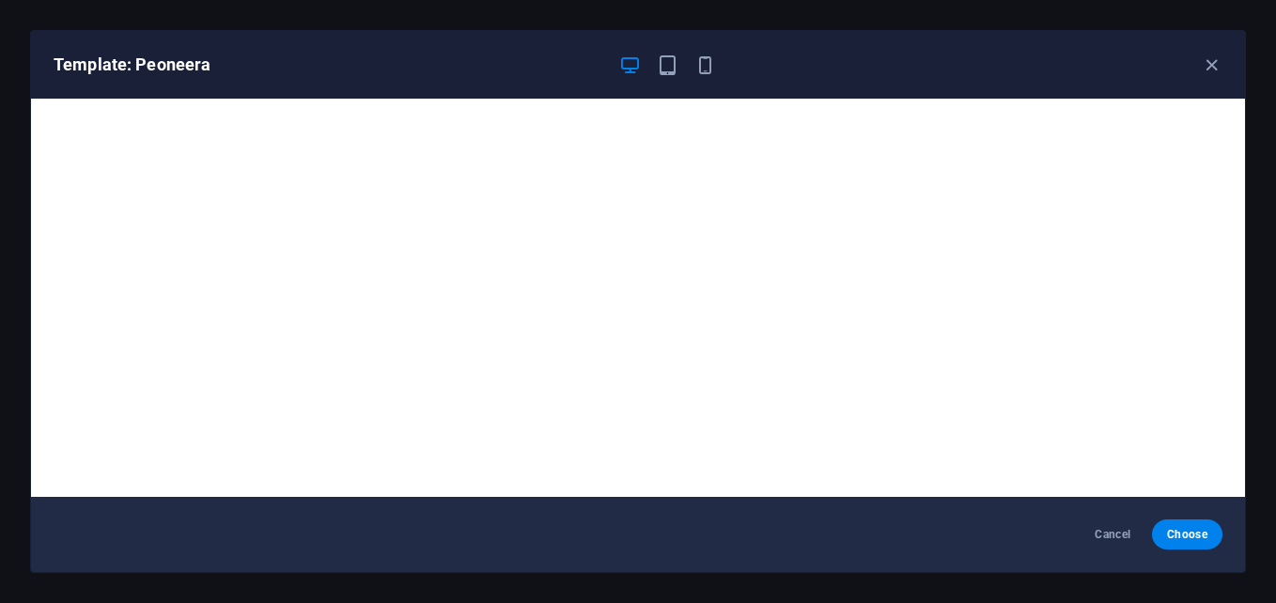
click at [148, 68] on h6 "Template: Peoneera" at bounding box center [329, 65] width 551 height 23
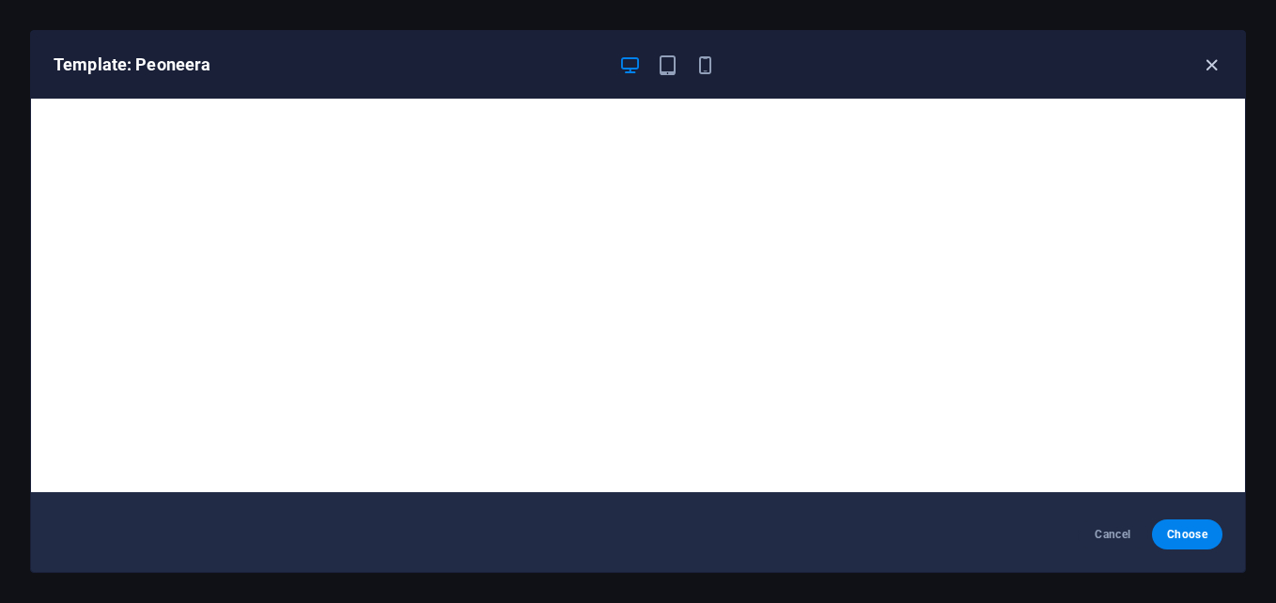
click at [1217, 64] on icon "button" at bounding box center [1212, 66] width 22 height 22
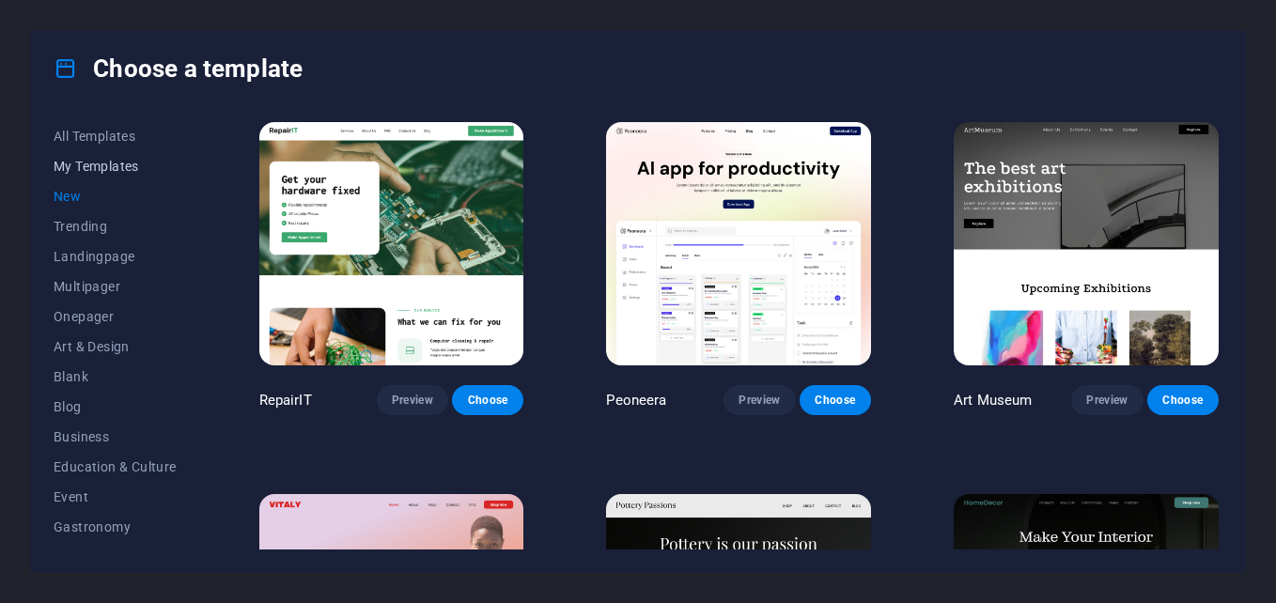
click at [71, 161] on span "My Templates" at bounding box center [115, 166] width 123 height 15
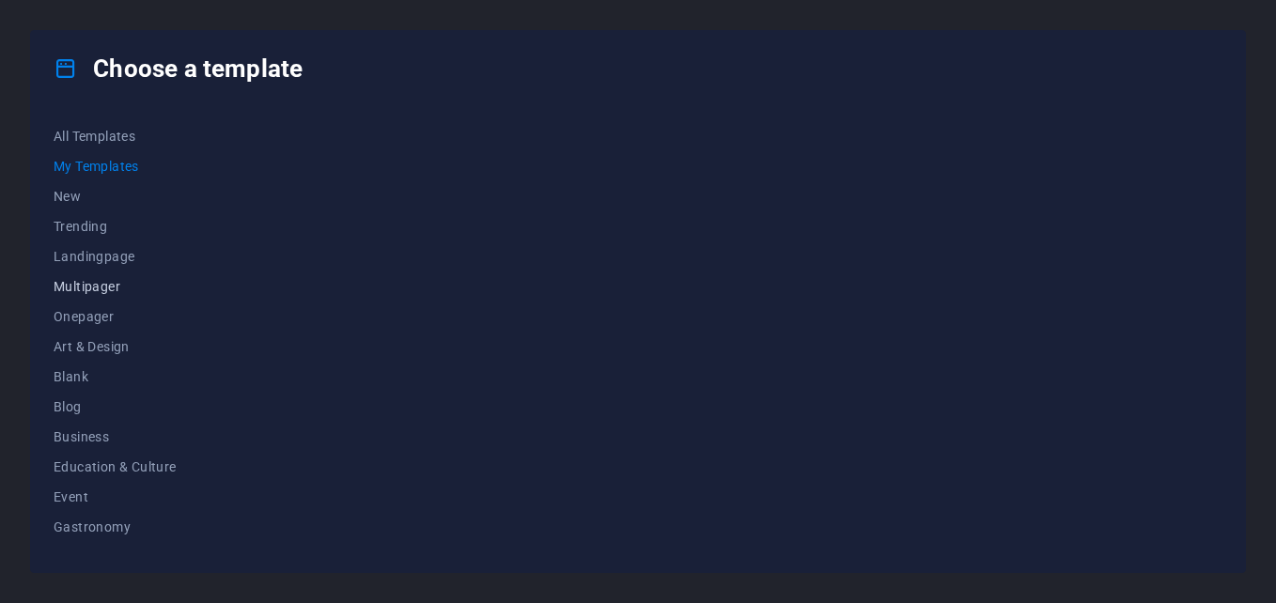
click at [120, 297] on button "Multipager" at bounding box center [115, 287] width 123 height 30
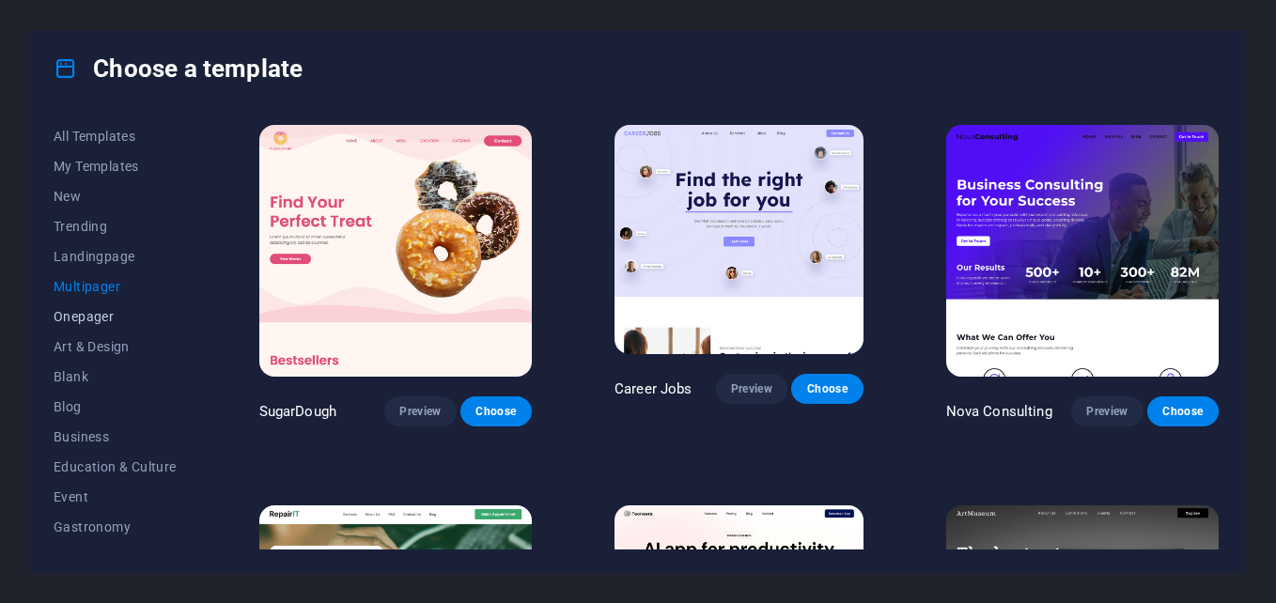
click at [107, 330] on button "Onepager" at bounding box center [115, 317] width 123 height 30
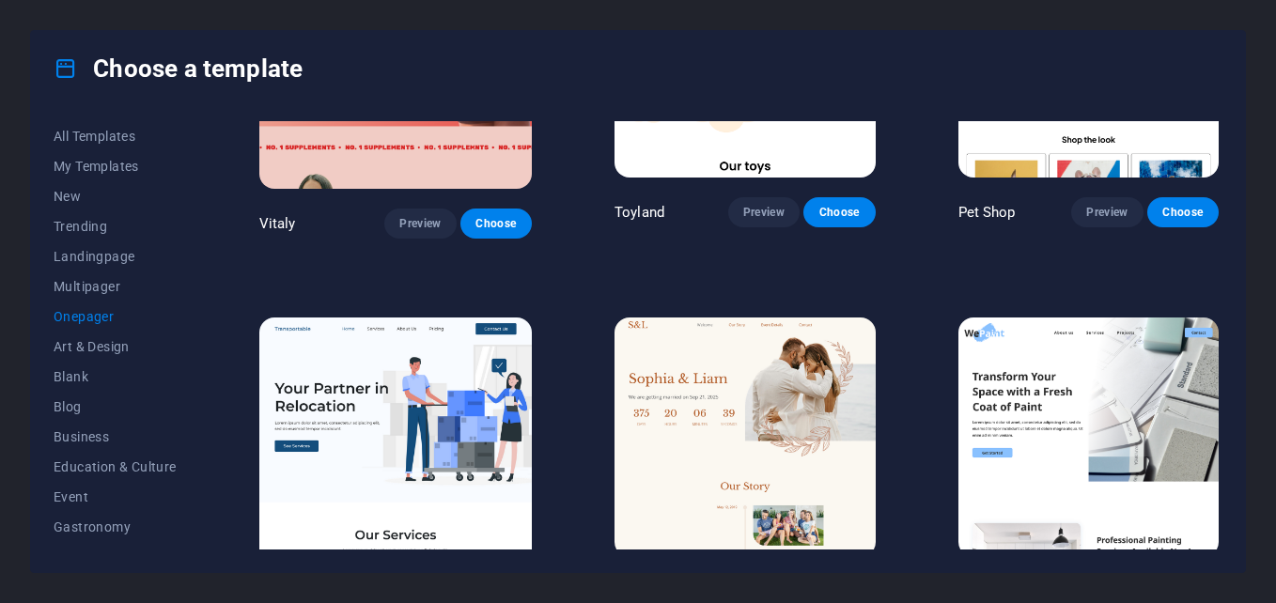
scroll to position [564, 0]
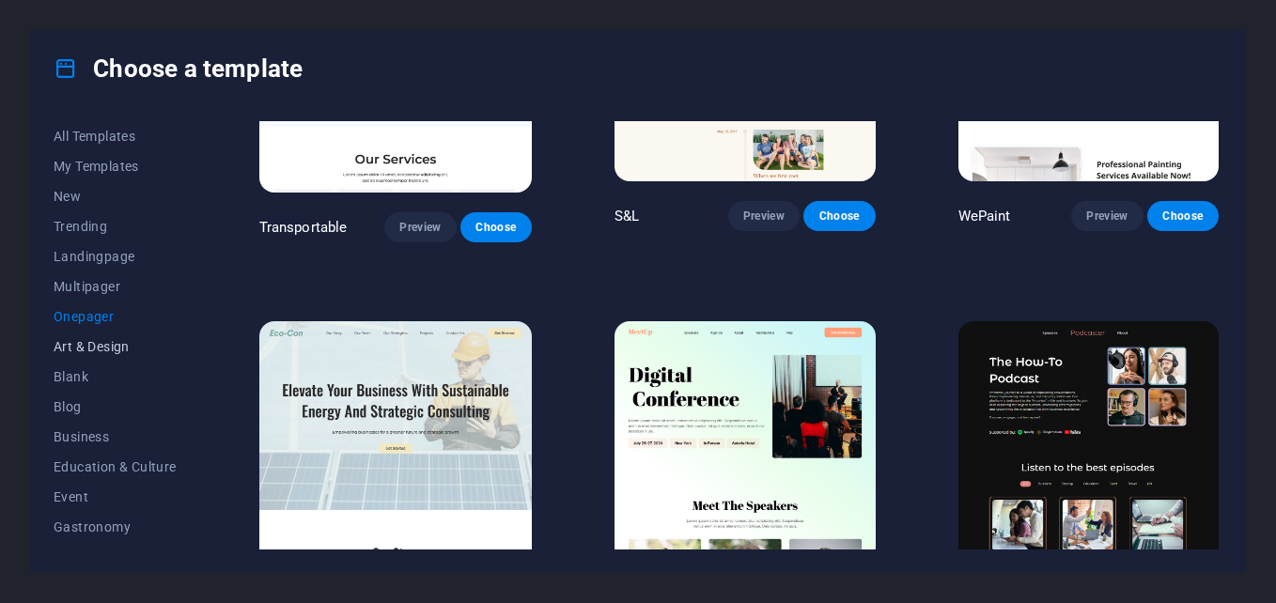
click at [134, 337] on button "Art & Design" at bounding box center [115, 347] width 123 height 30
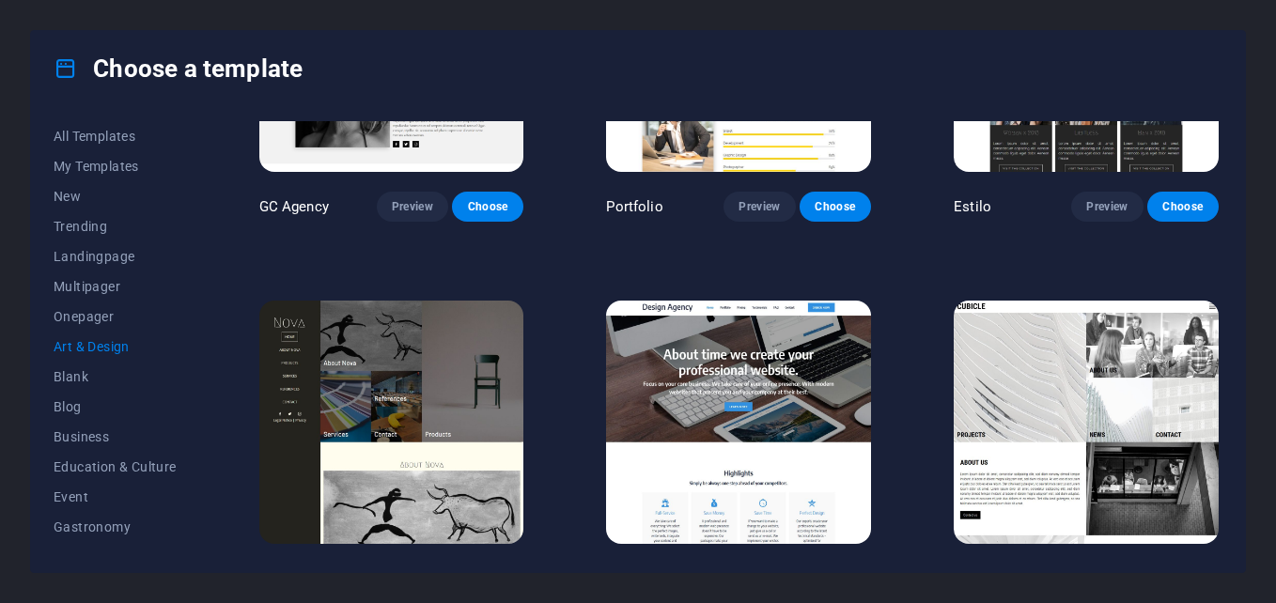
scroll to position [1504, 0]
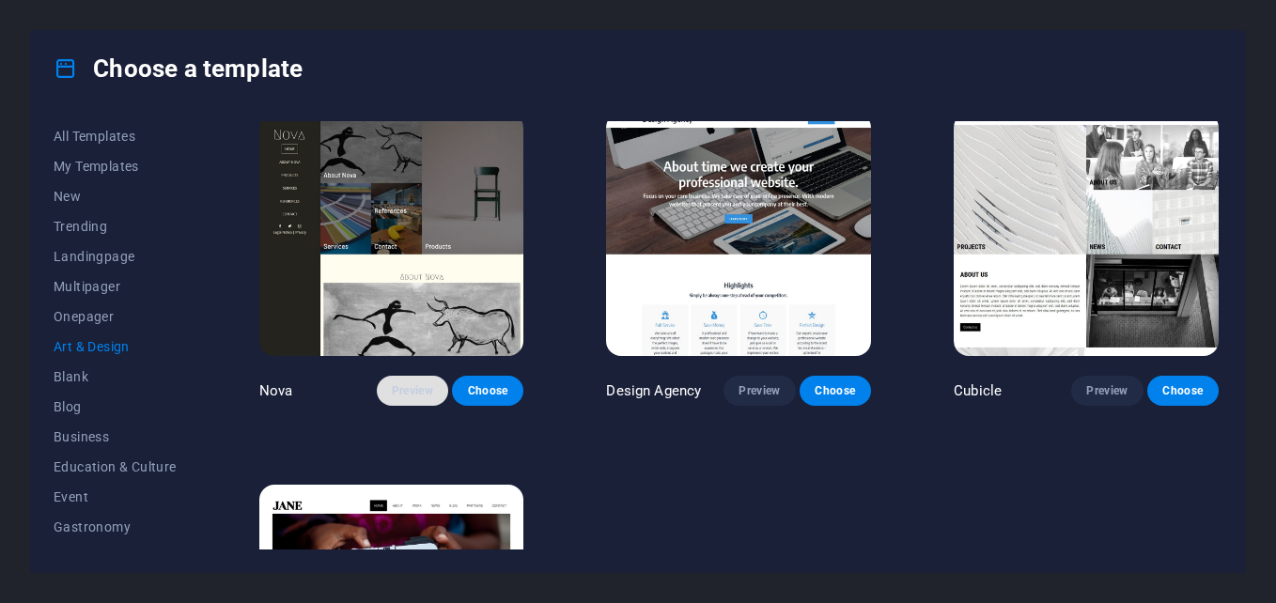
click at [427, 386] on span "Preview" at bounding box center [412, 391] width 41 height 15
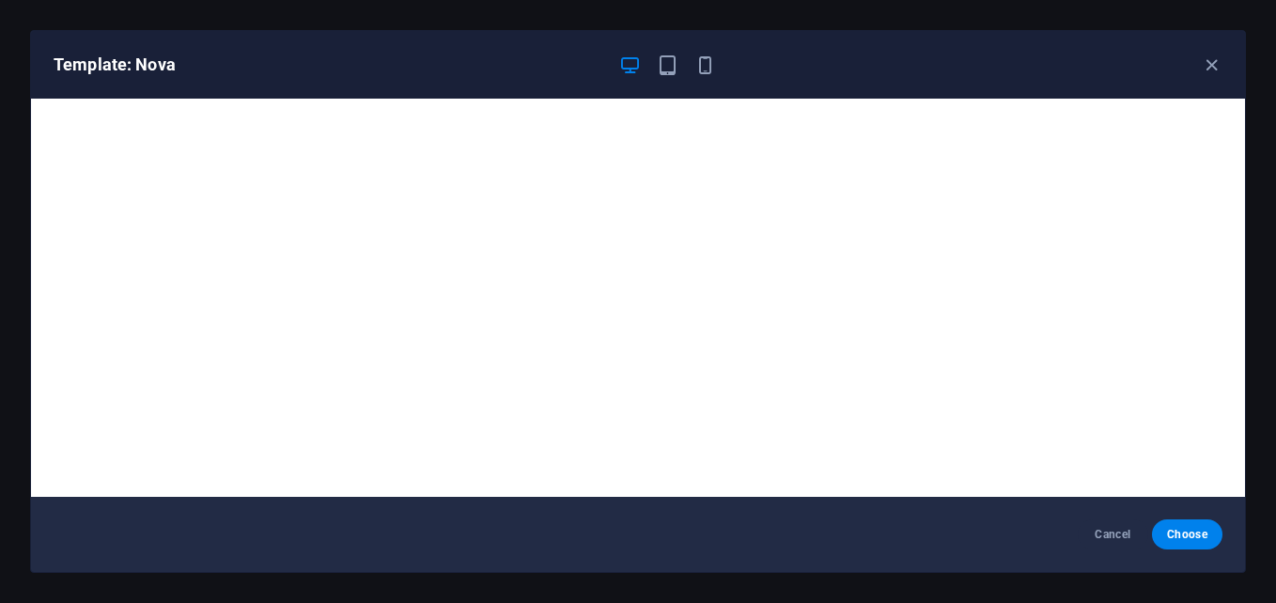
scroll to position [5, 0]
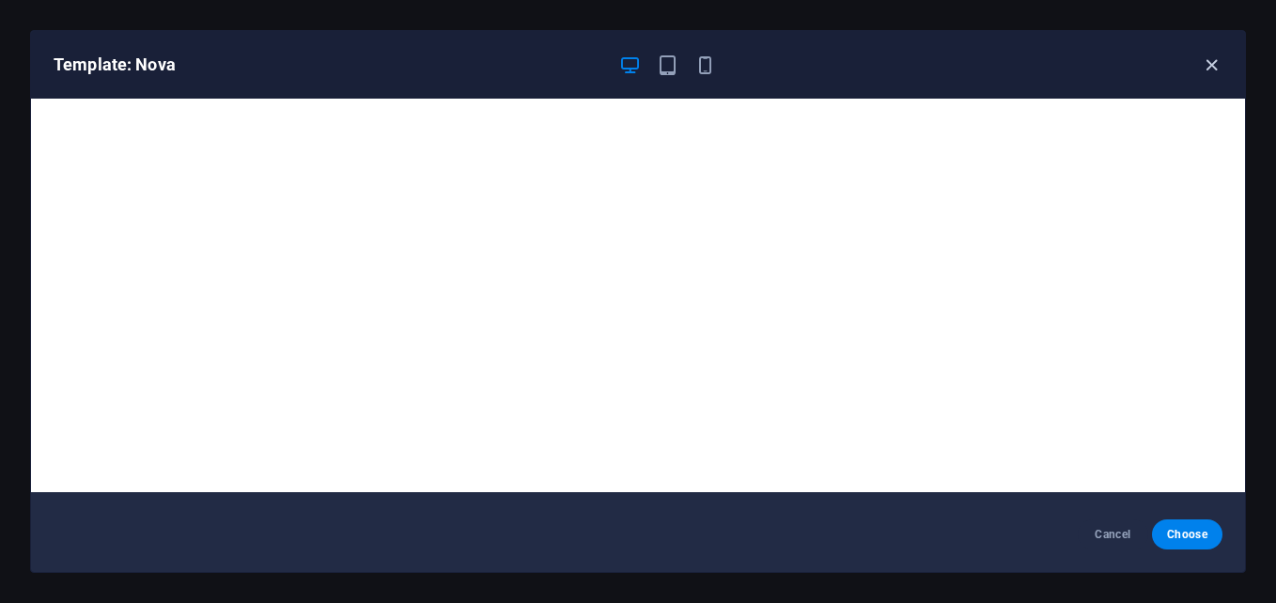
click at [1214, 64] on icon "button" at bounding box center [1212, 66] width 22 height 22
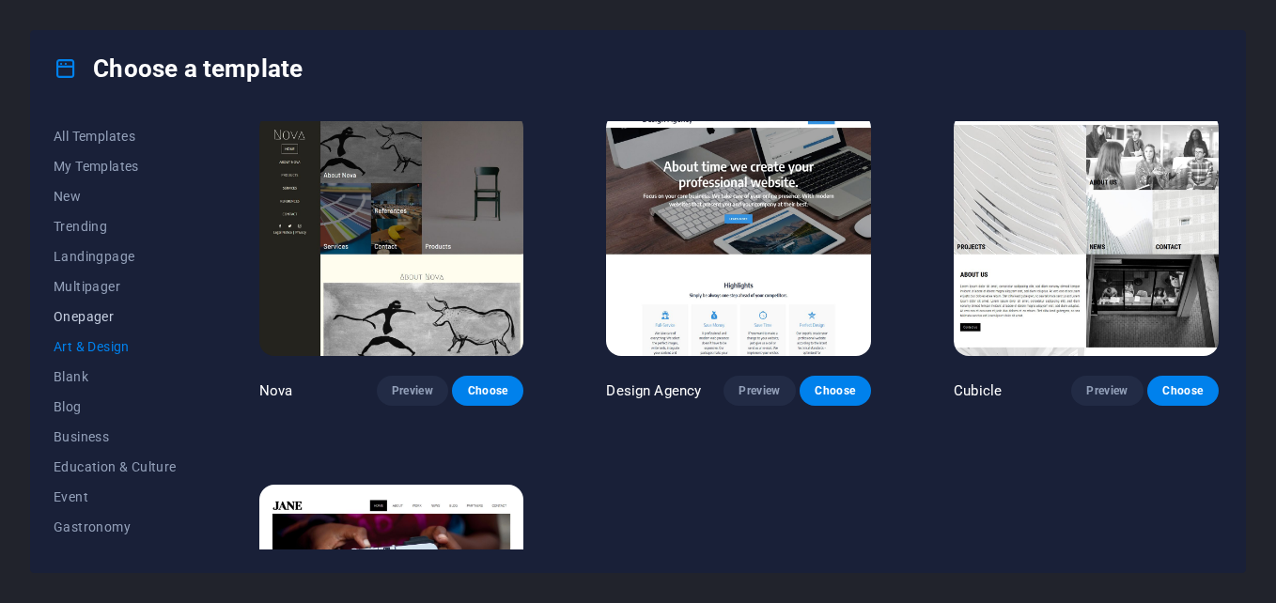
click at [79, 328] on button "Onepager" at bounding box center [115, 317] width 123 height 30
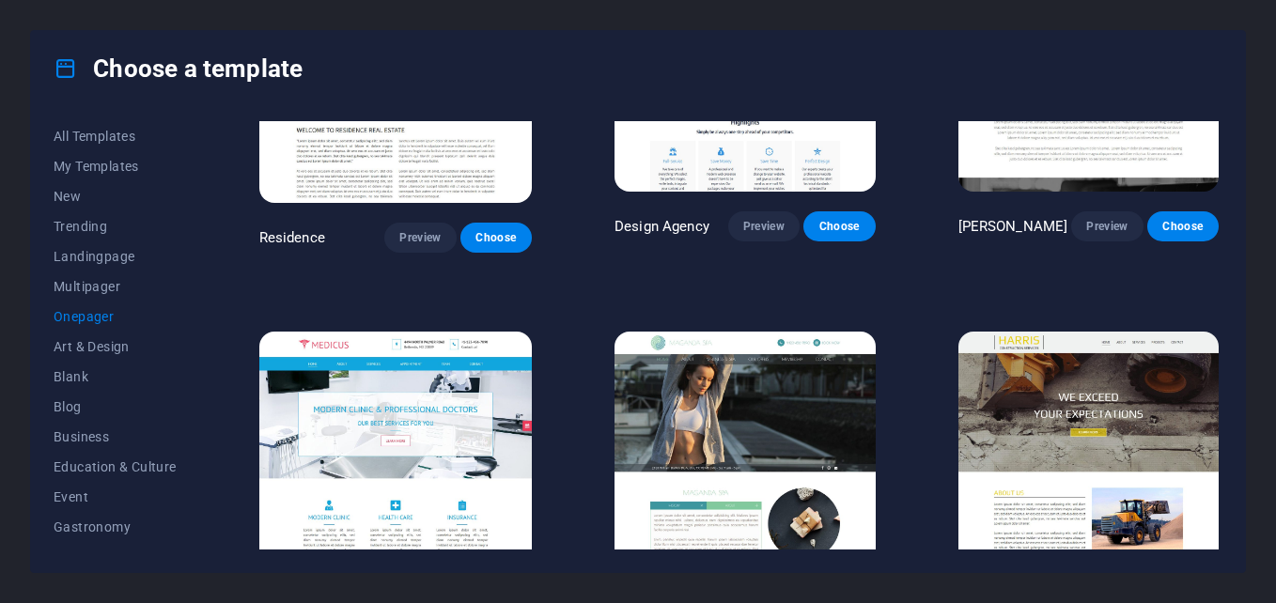
scroll to position [9137, 0]
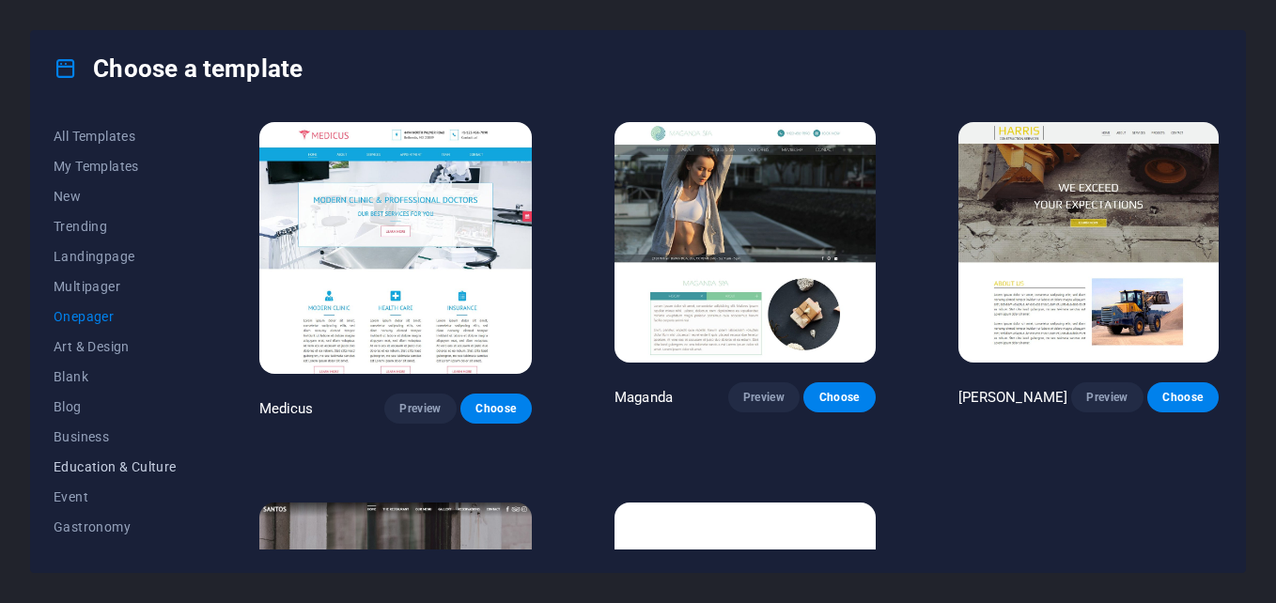
click at [86, 472] on span "Education & Culture" at bounding box center [115, 467] width 123 height 15
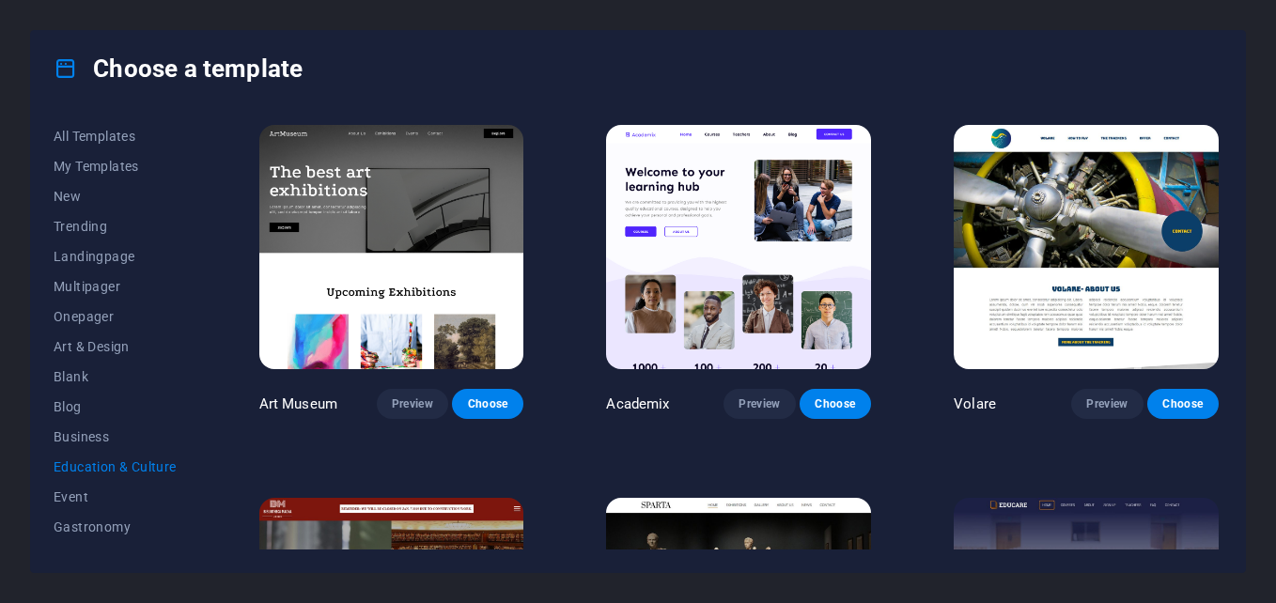
scroll to position [353, 0]
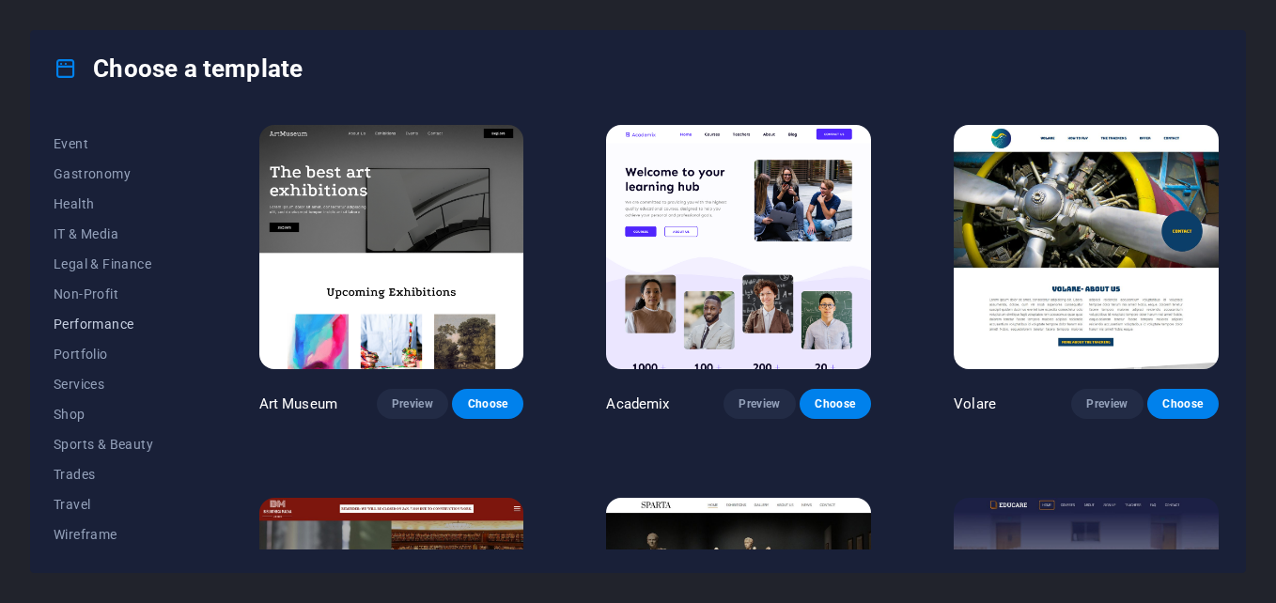
click at [102, 323] on span "Performance" at bounding box center [115, 324] width 123 height 15
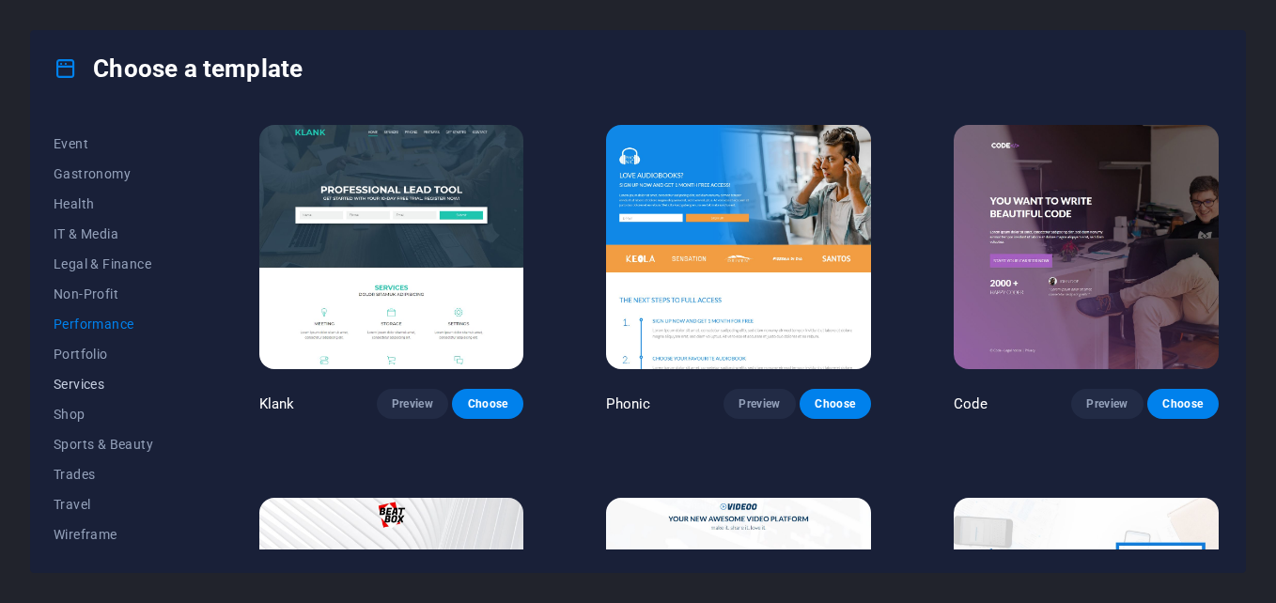
click at [81, 390] on span "Services" at bounding box center [115, 384] width 123 height 15
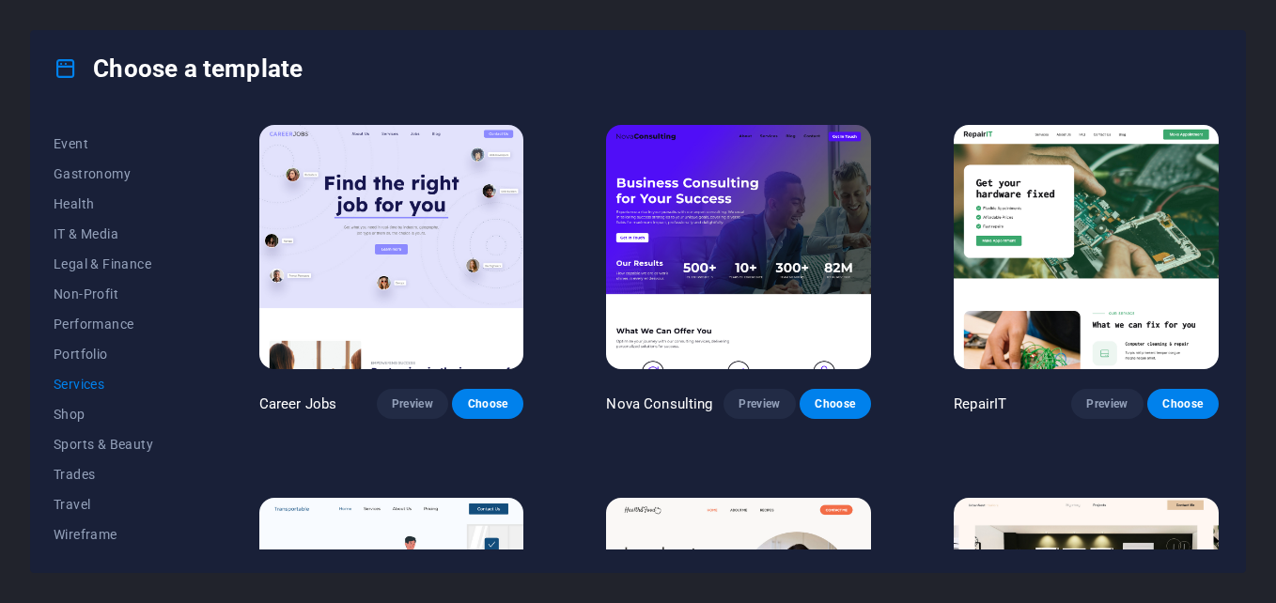
click at [50, 494] on div "All Templates My Templates New Trending Landingpage Multipager Onepager Art & D…" at bounding box center [638, 339] width 1214 height 466
click at [65, 478] on span "Trades" at bounding box center [115, 474] width 123 height 15
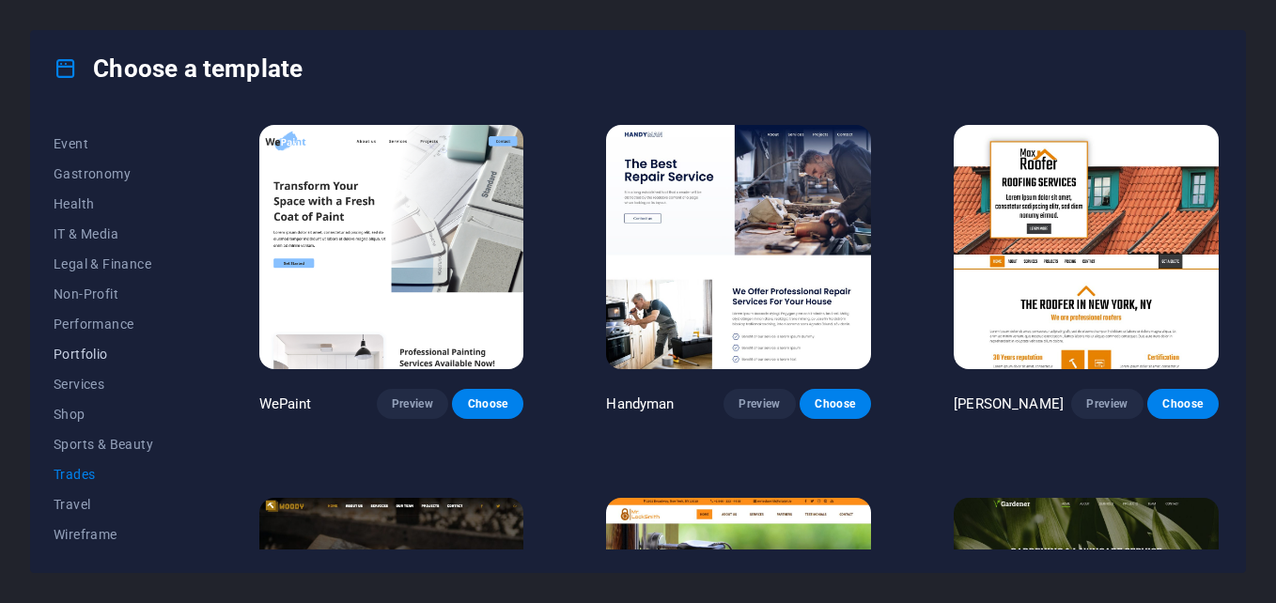
click at [89, 367] on button "Portfolio" at bounding box center [115, 354] width 123 height 30
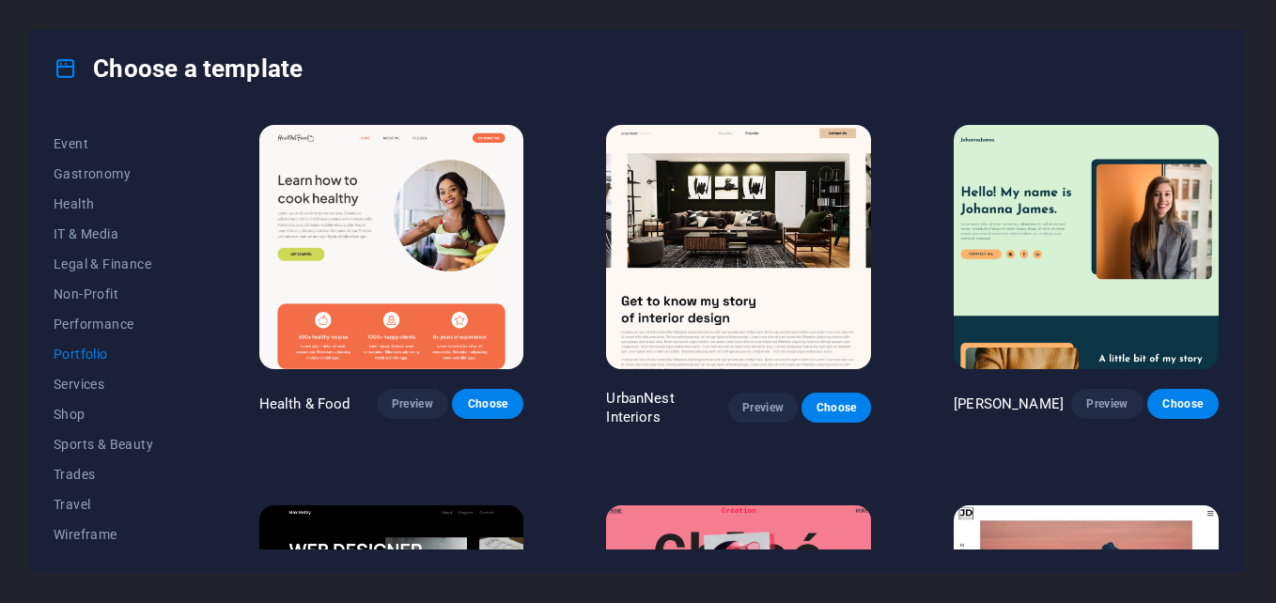
scroll to position [0, 0]
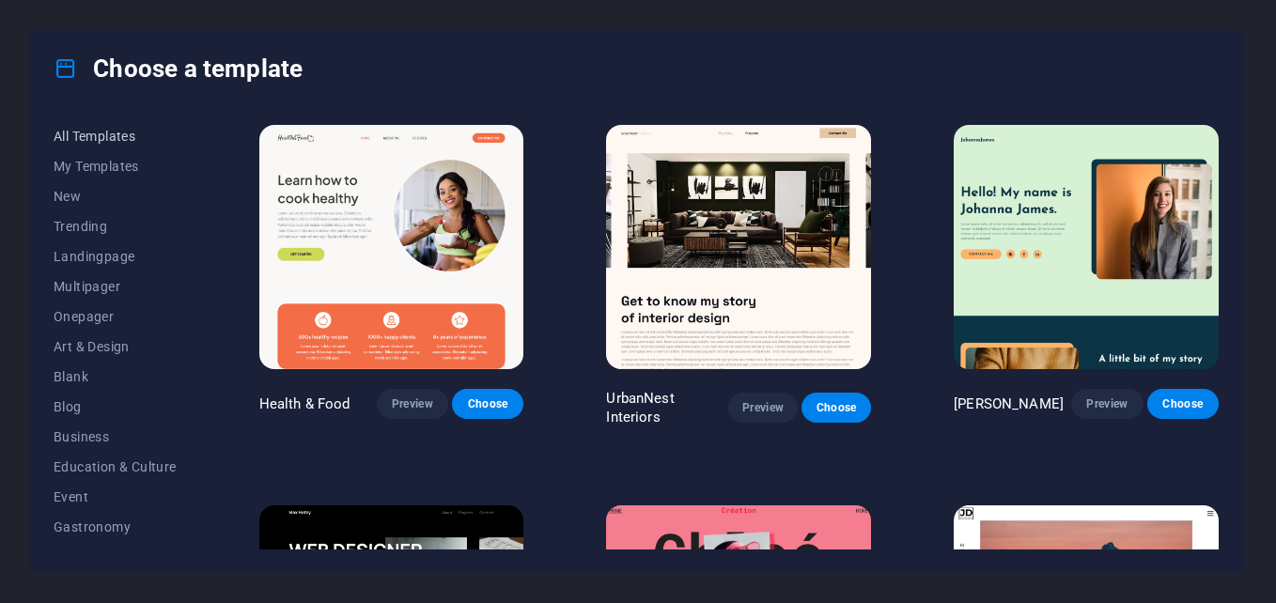
click at [99, 124] on button "All Templates" at bounding box center [115, 136] width 123 height 30
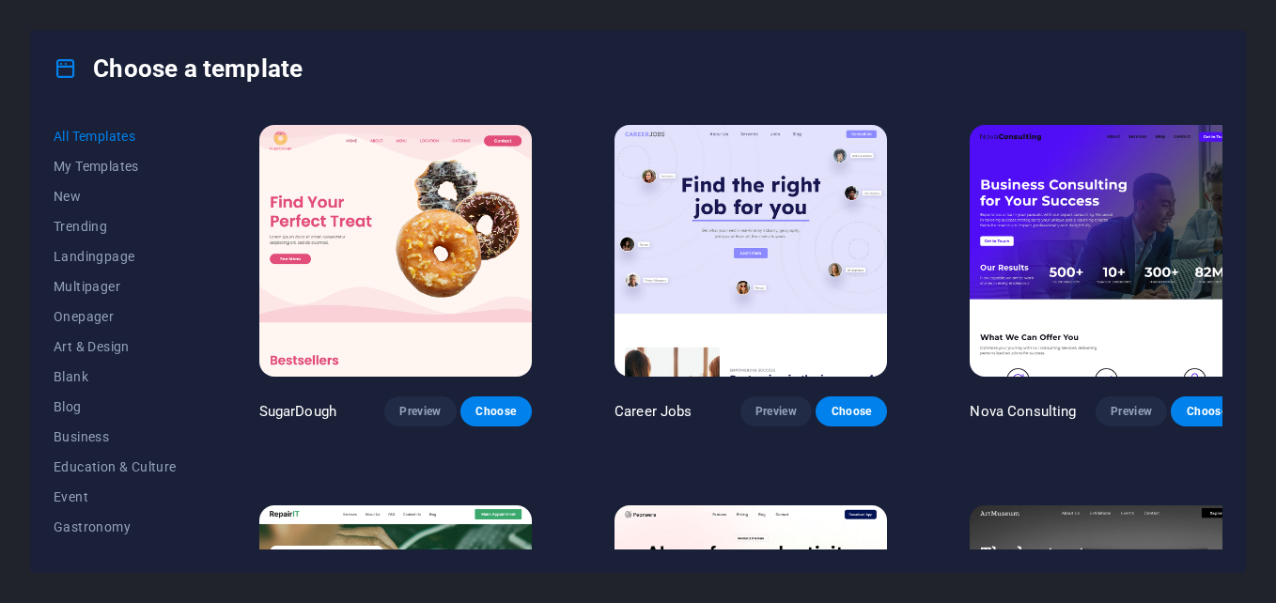
scroll to position [376, 0]
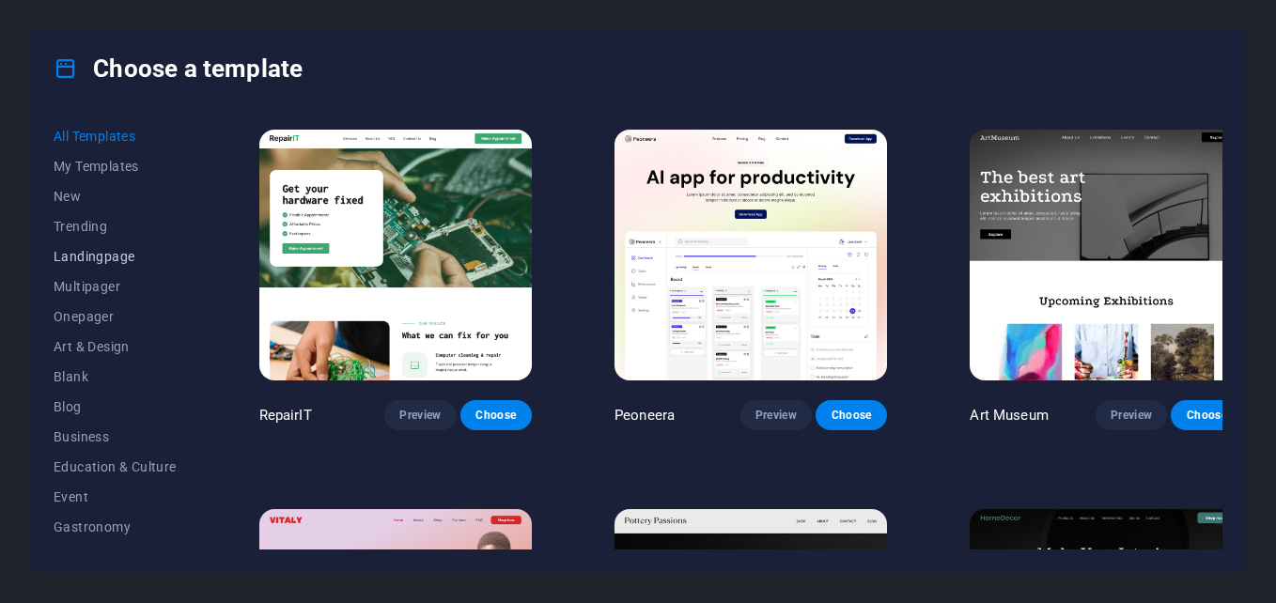
click at [128, 266] on button "Landingpage" at bounding box center [115, 257] width 123 height 30
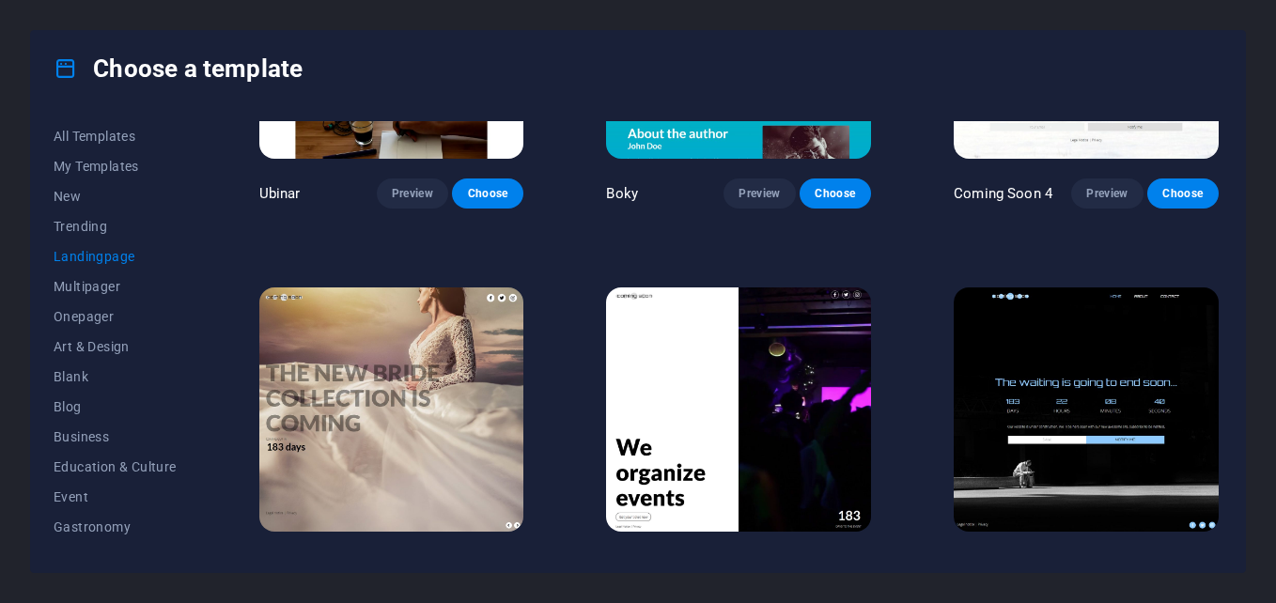
scroll to position [2831, 0]
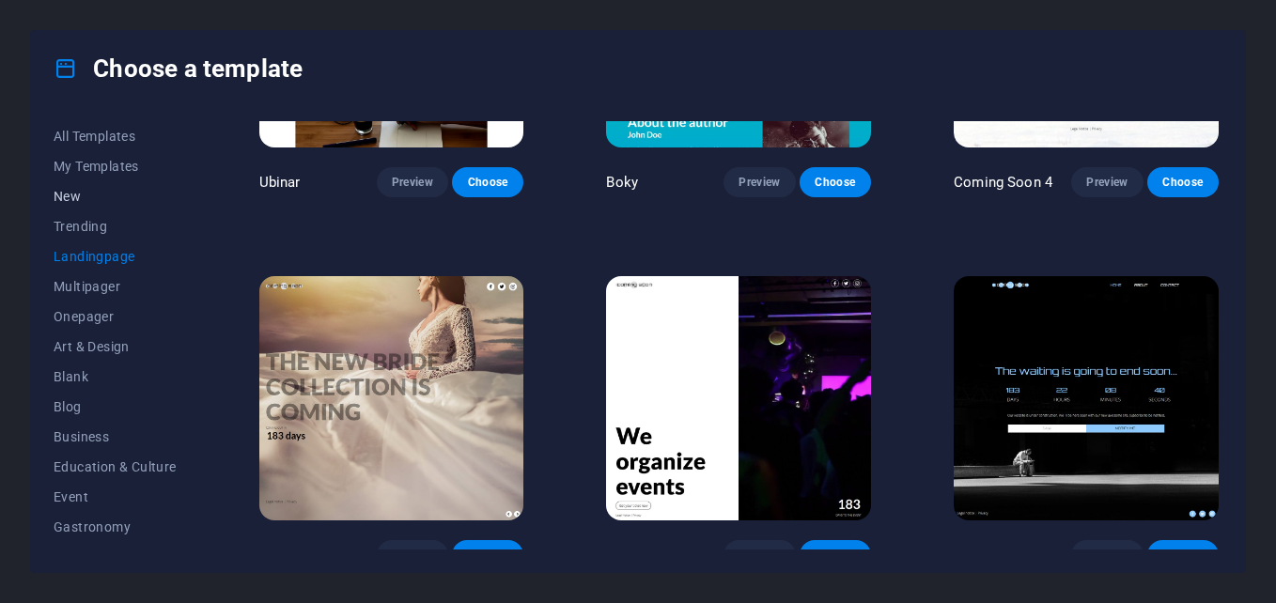
click at [91, 191] on span "New" at bounding box center [115, 196] width 123 height 15
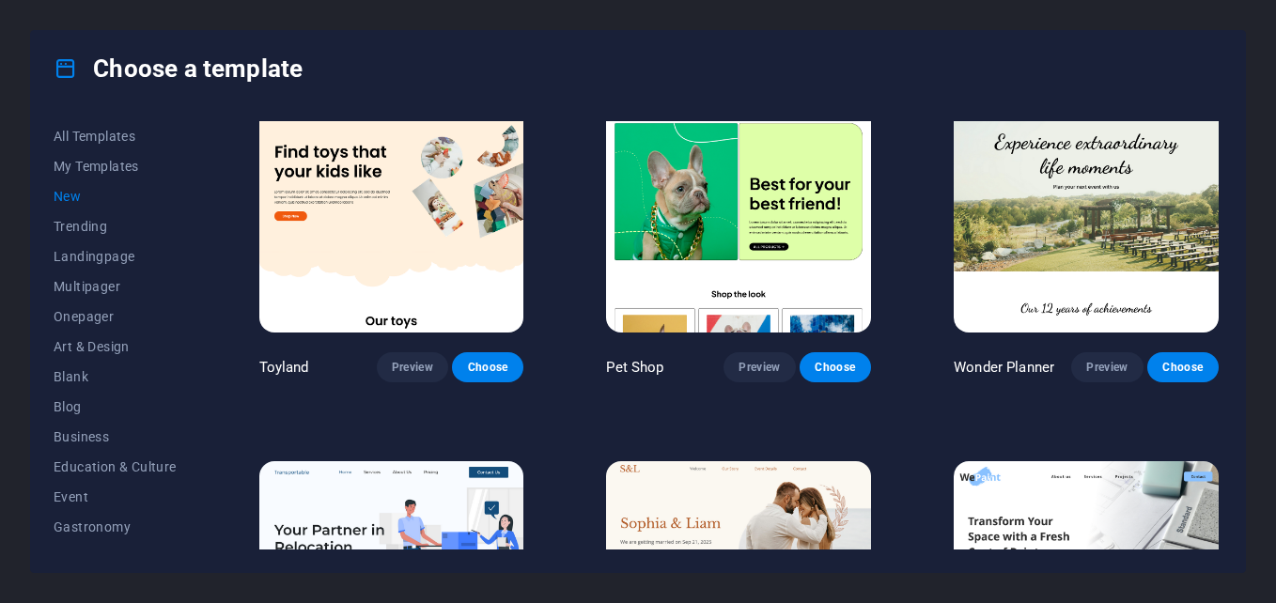
scroll to position [591, 0]
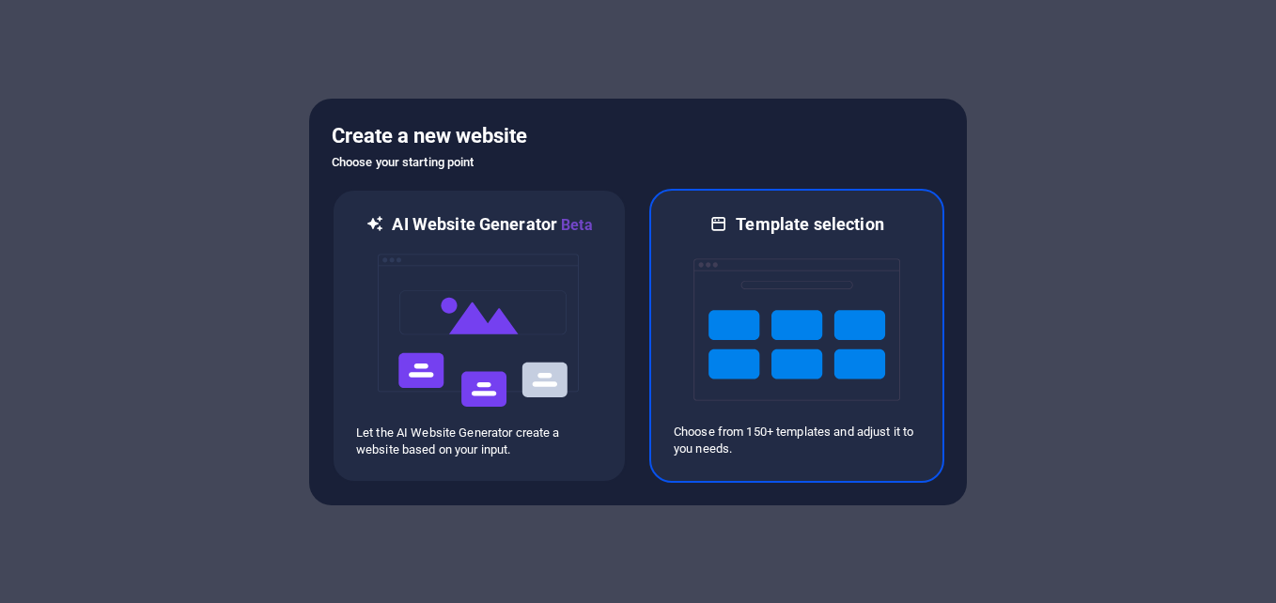
click at [721, 309] on img at bounding box center [797, 330] width 207 height 188
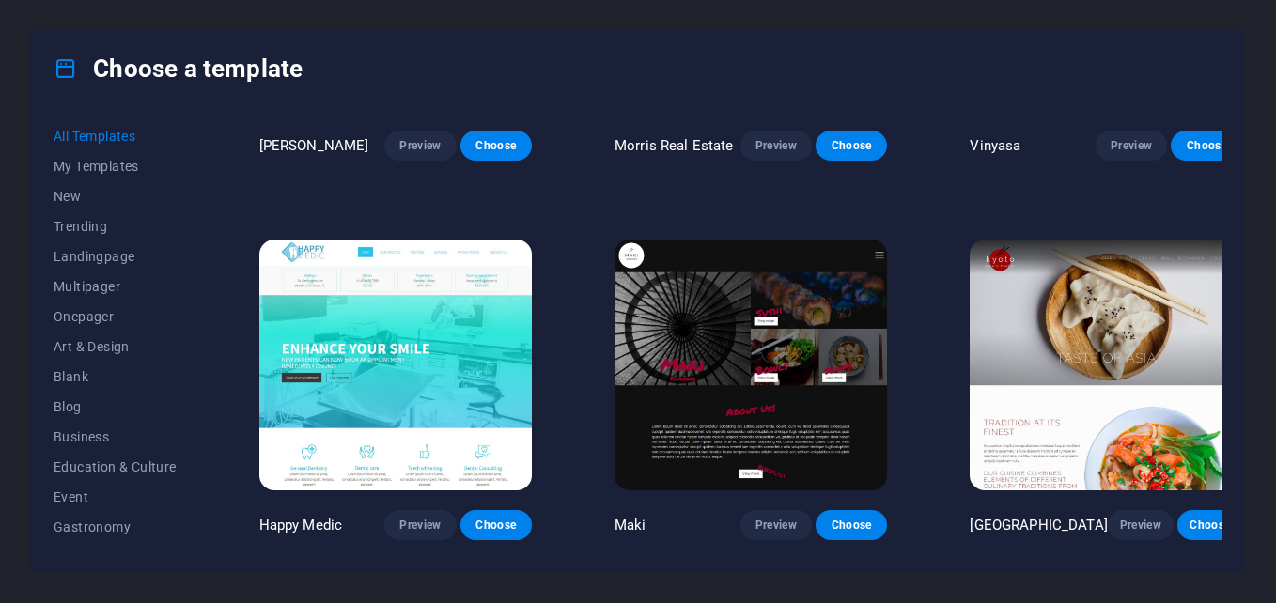
scroll to position [9588, 0]
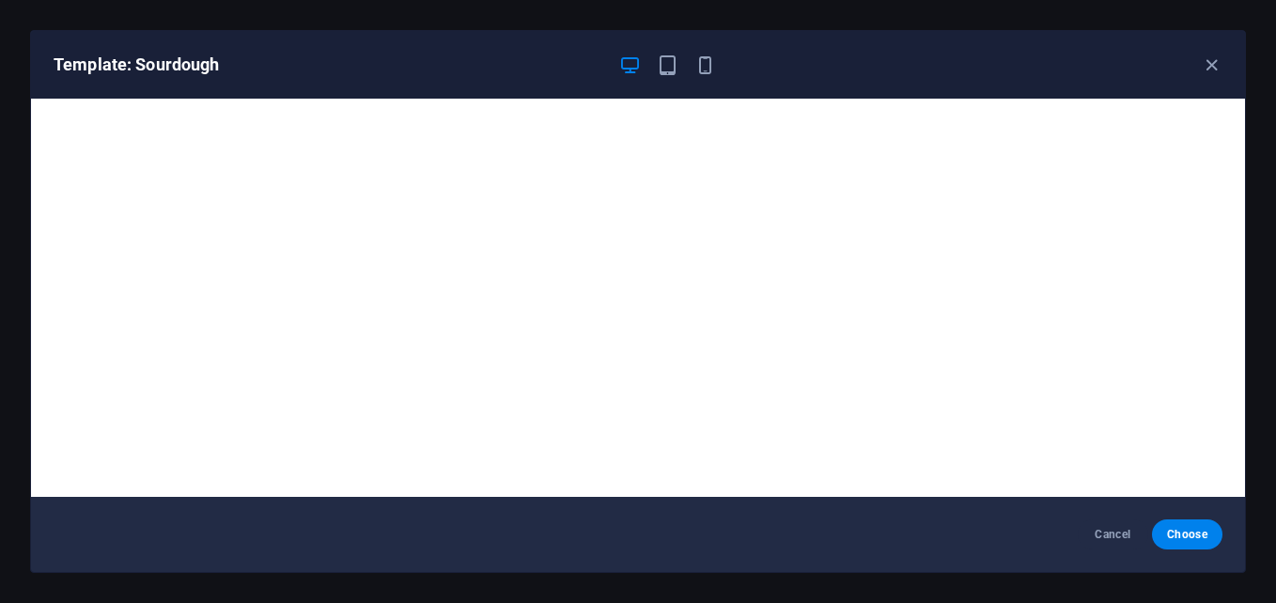
scroll to position [5, 0]
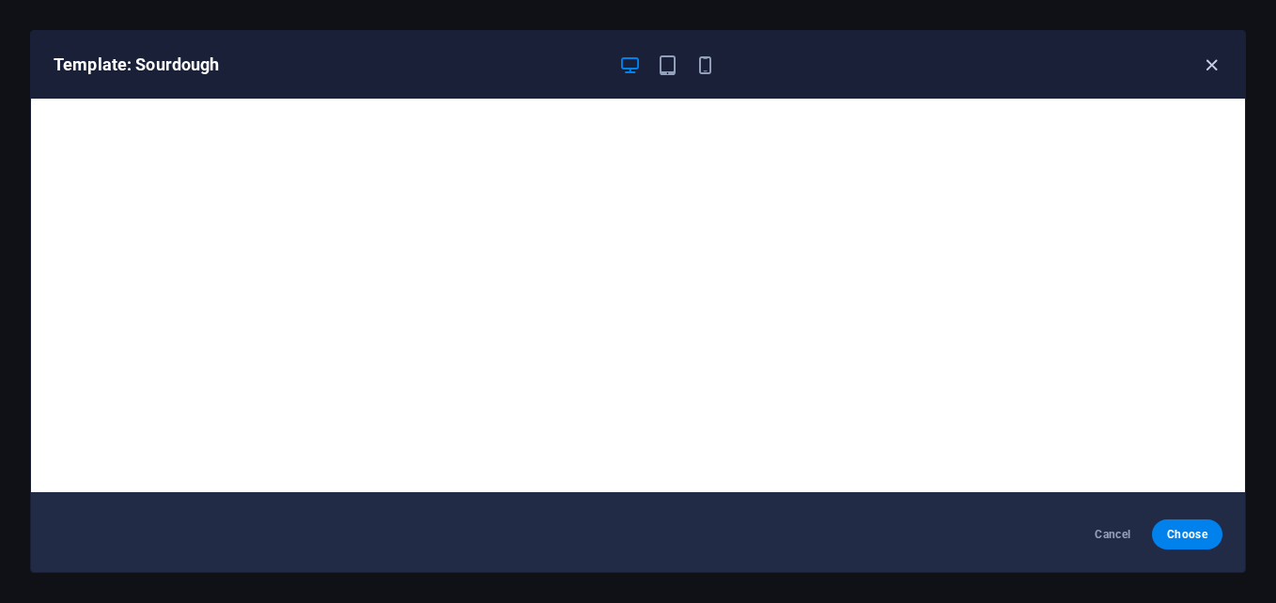
click at [1200, 55] on div "Template: Sourdough" at bounding box center [638, 65] width 1214 height 68
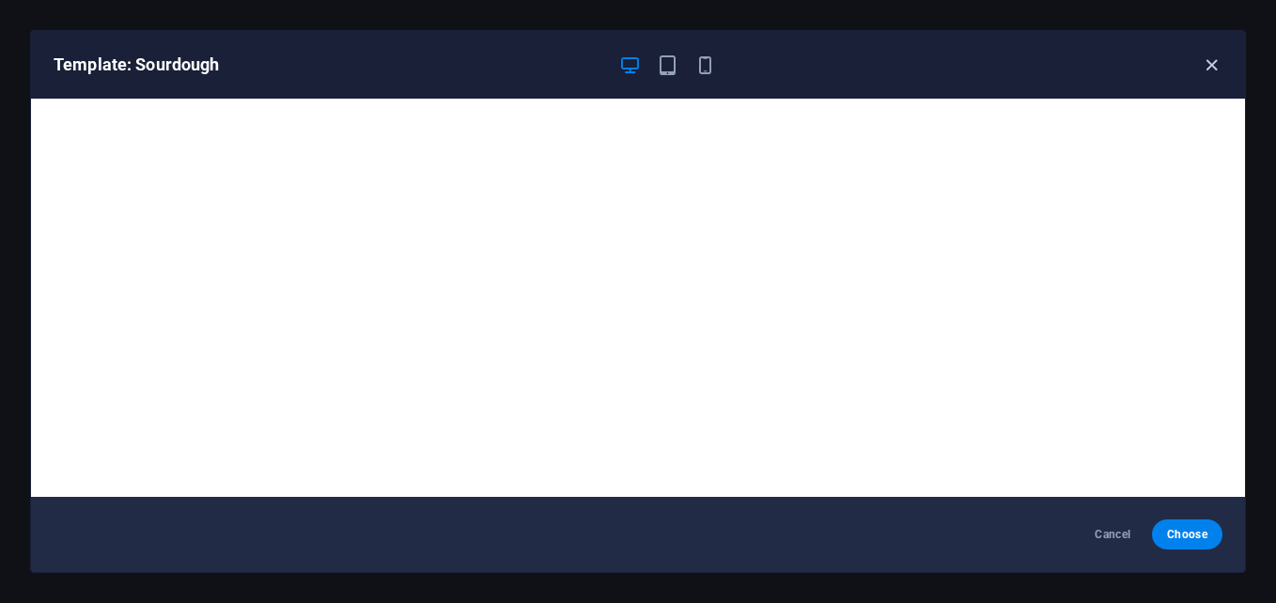
click at [1214, 67] on icon "button" at bounding box center [1212, 66] width 22 height 22
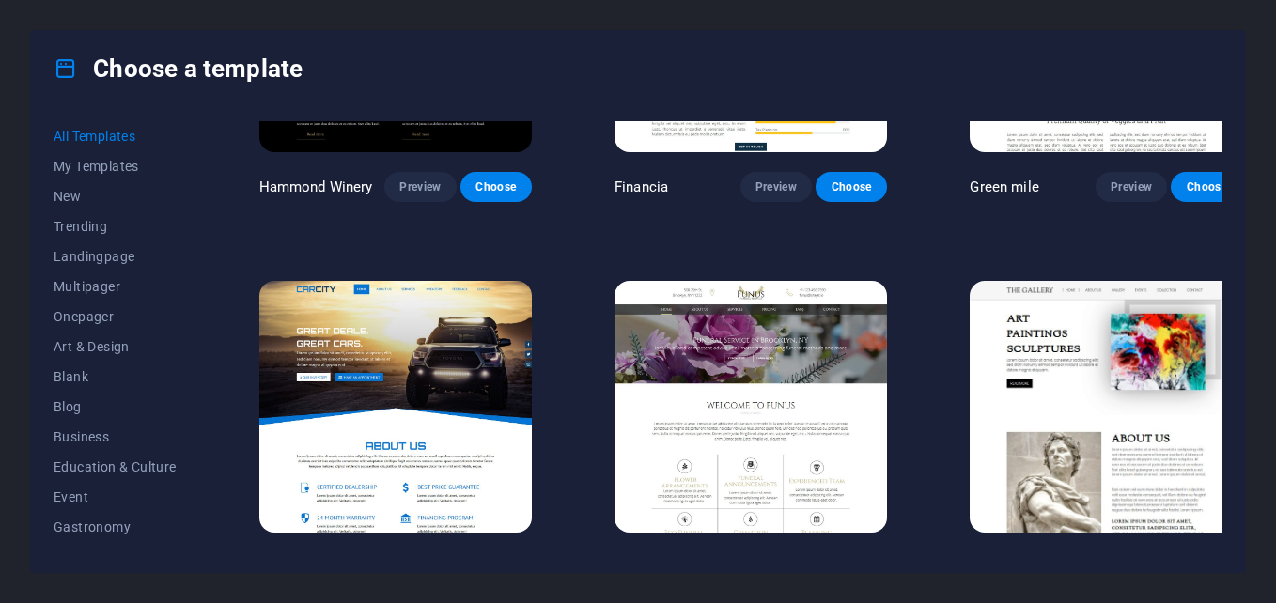
scroll to position [12784, 0]
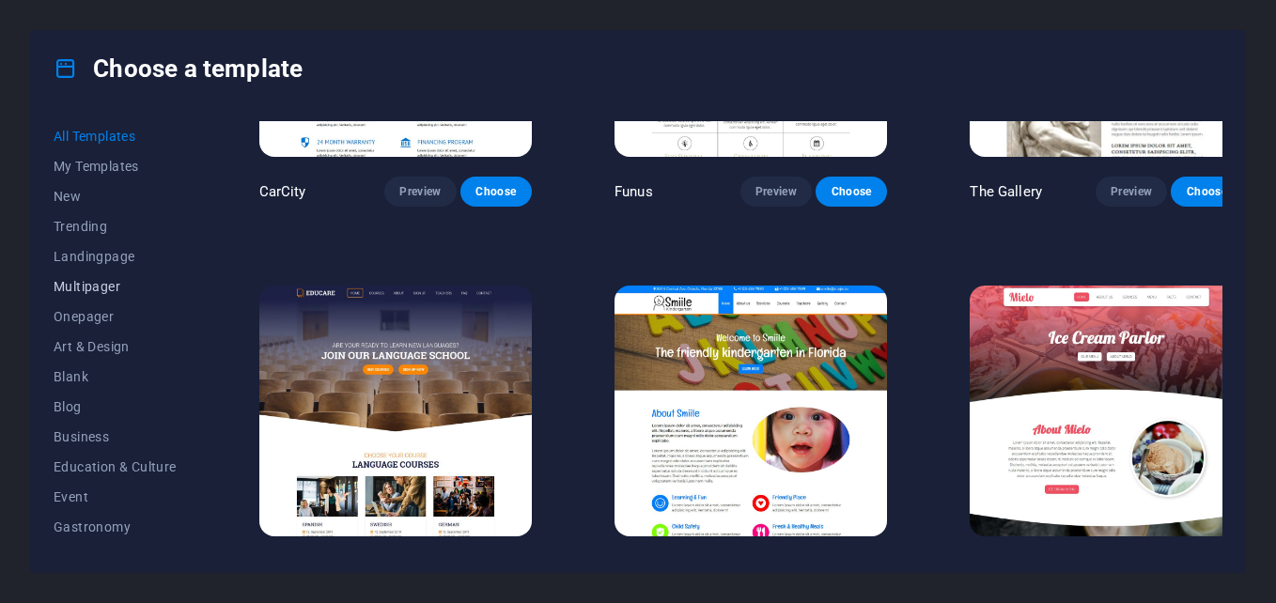
click at [106, 275] on button "Multipager" at bounding box center [115, 287] width 123 height 30
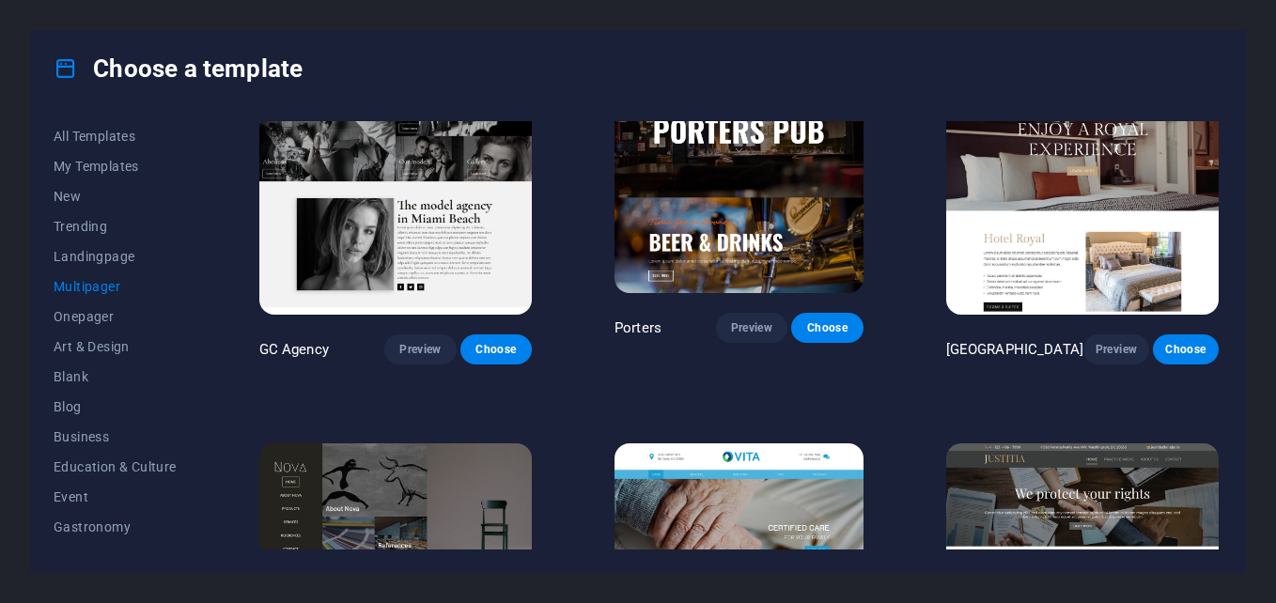
scroll to position [8426, 0]
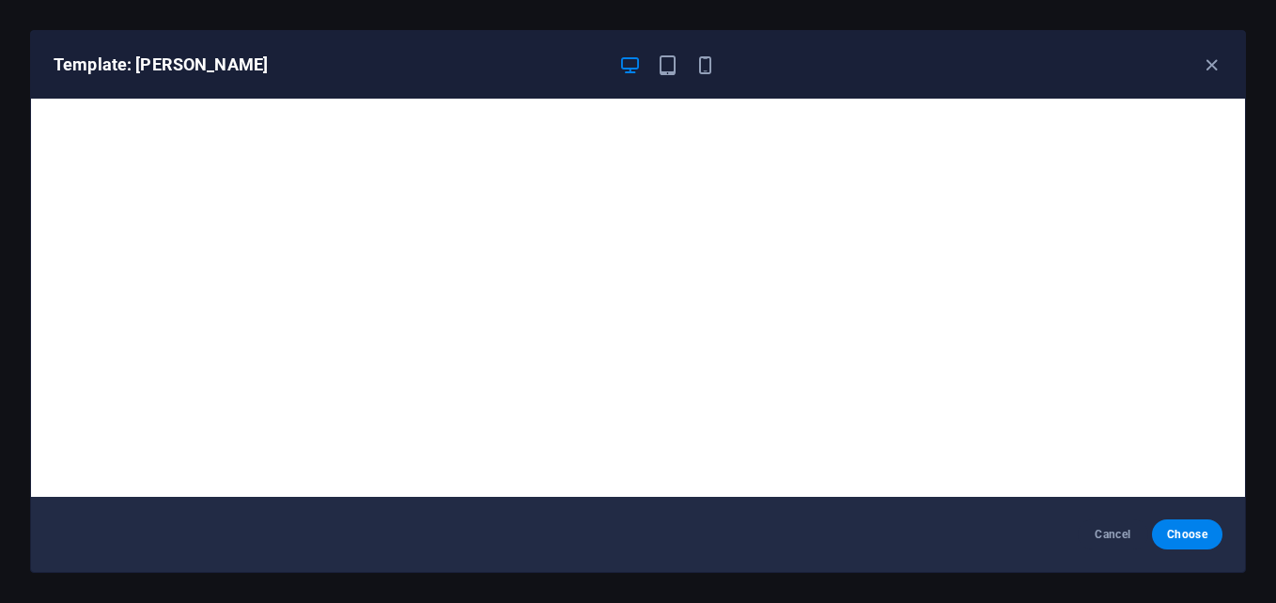
scroll to position [5, 0]
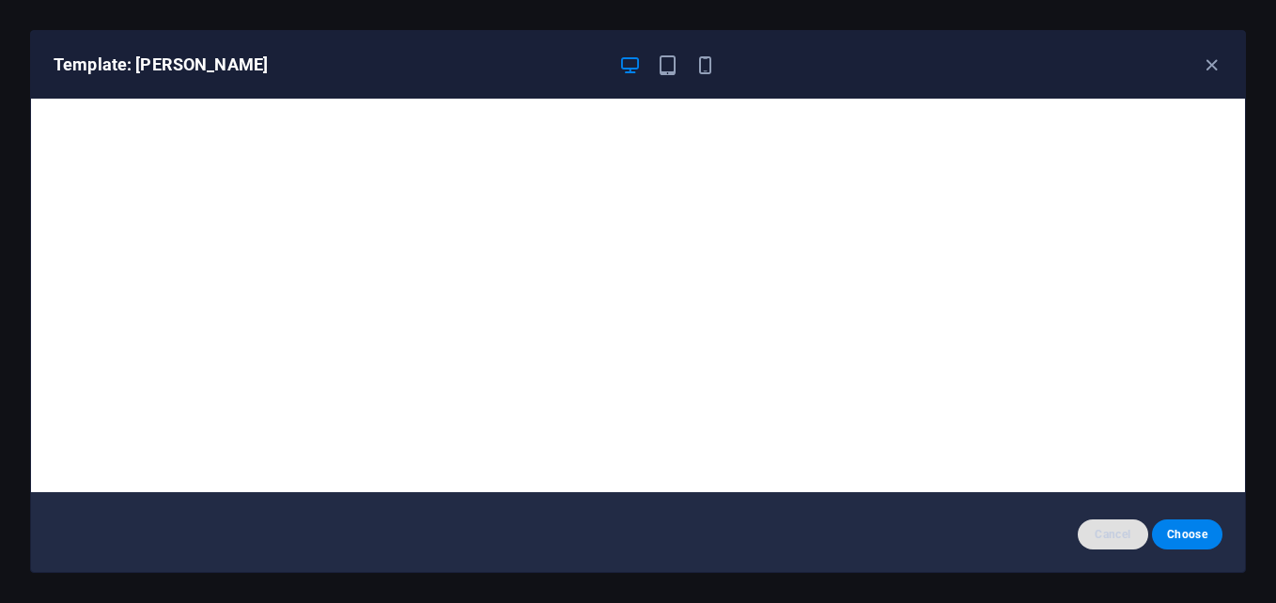
click at [1104, 530] on span "Cancel" at bounding box center [1113, 534] width 40 height 15
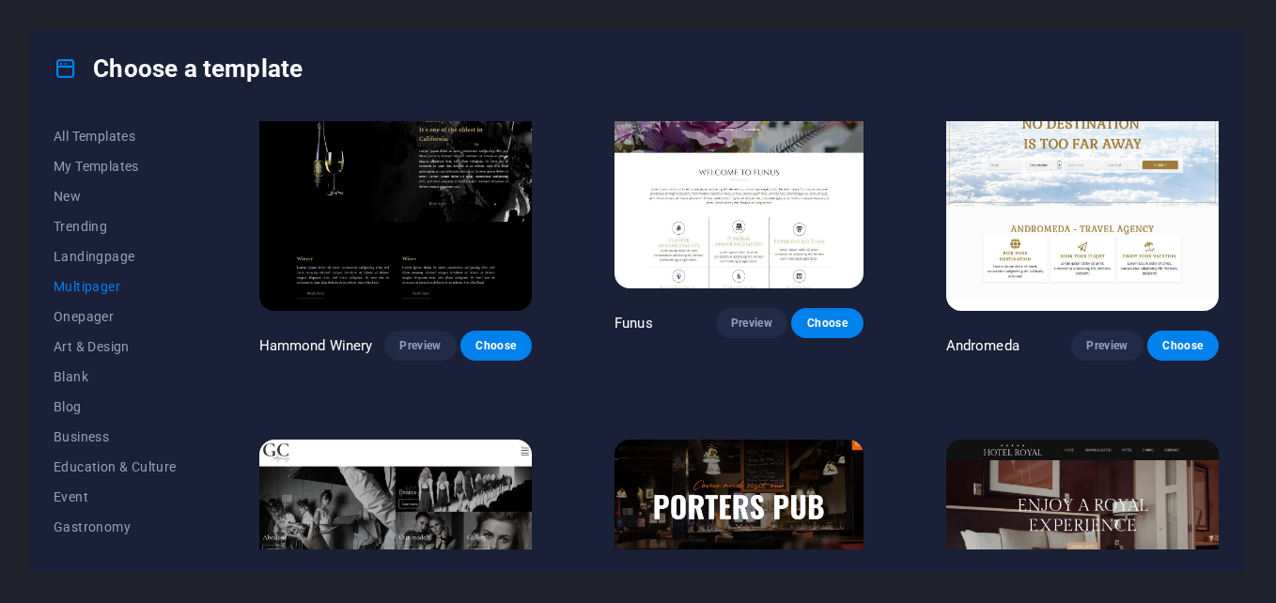
scroll to position [7486, 0]
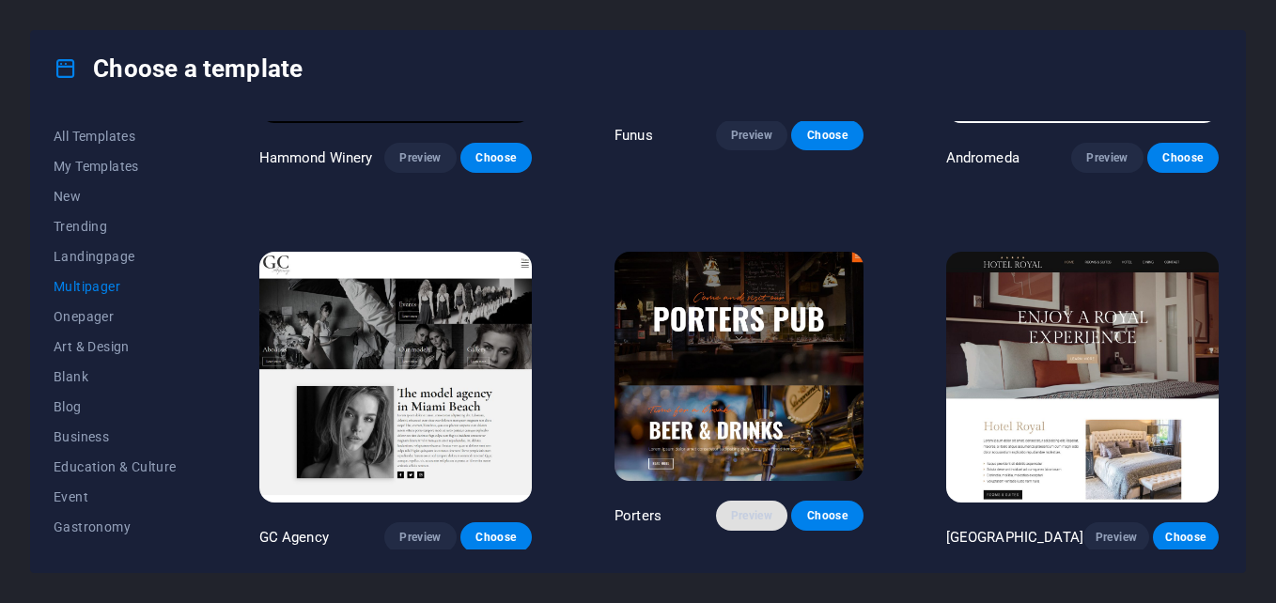
click at [744, 509] on span "Preview" at bounding box center [751, 516] width 41 height 15
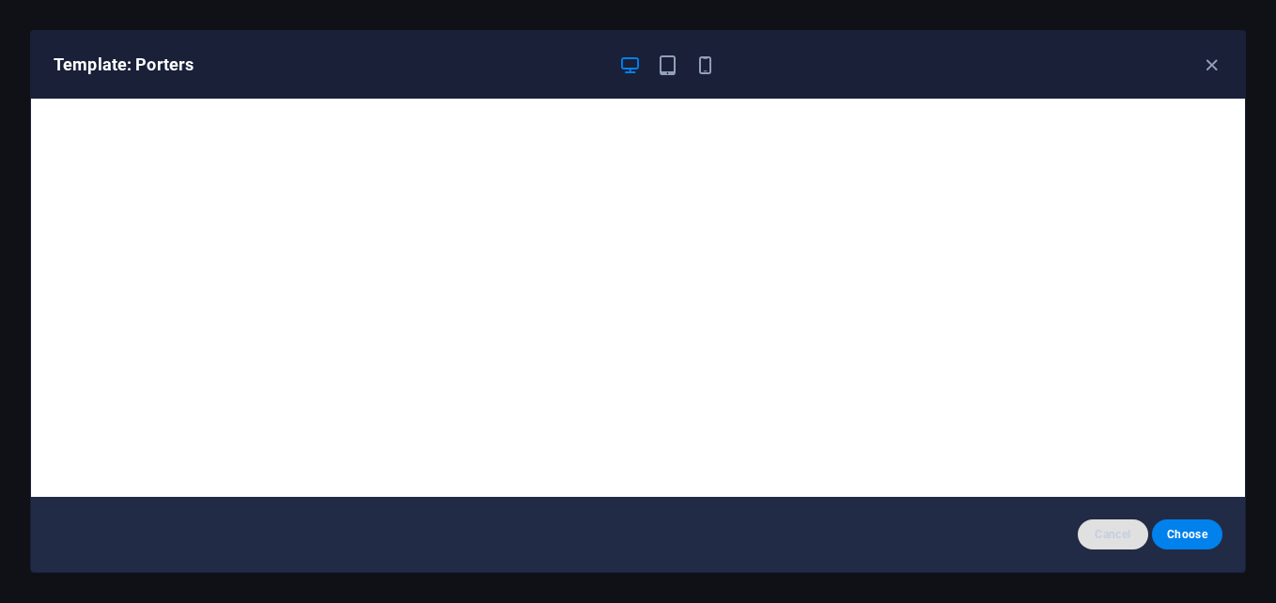
click at [1111, 527] on span "Cancel" at bounding box center [1113, 534] width 40 height 15
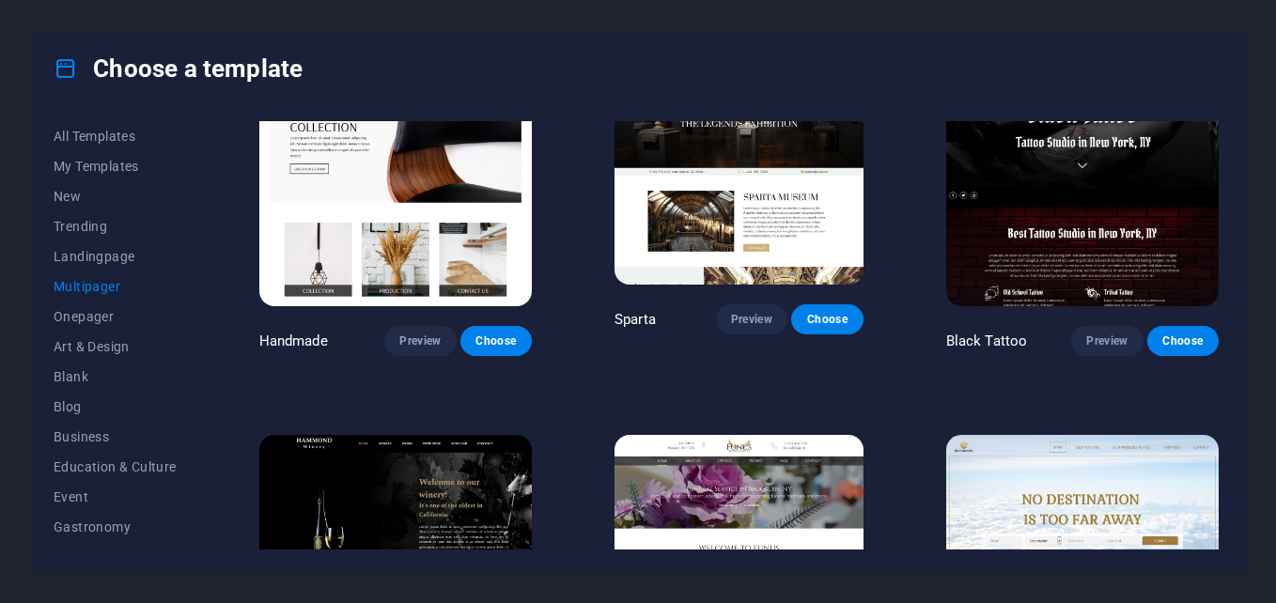
scroll to position [7110, 0]
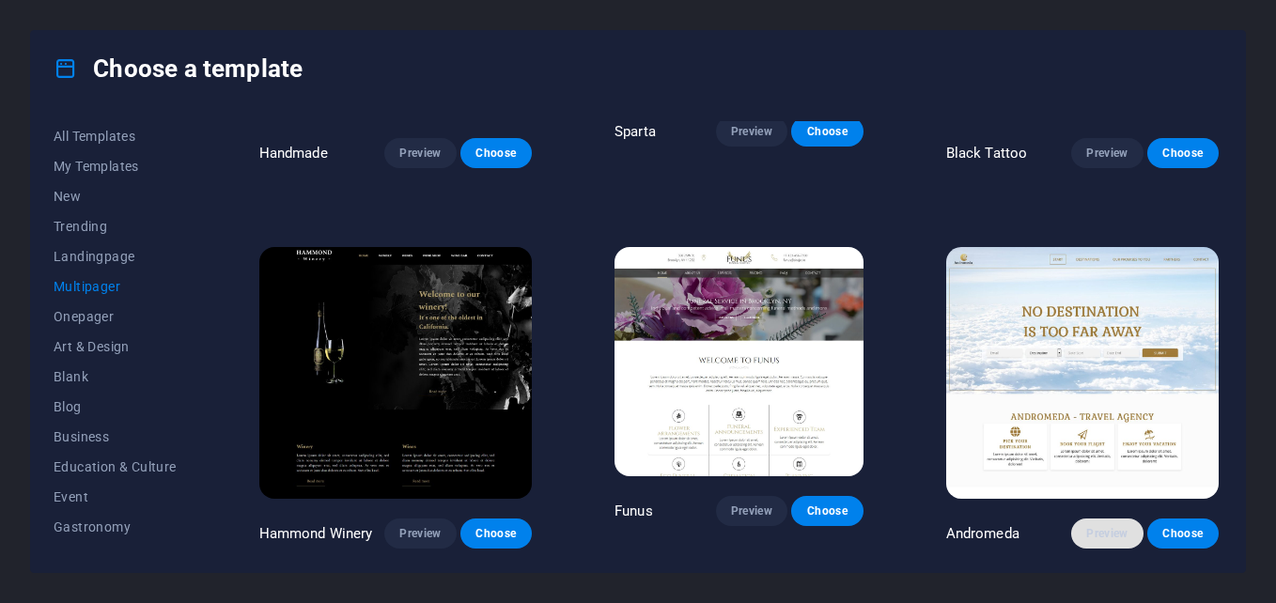
drag, startPoint x: 1066, startPoint y: 376, endPoint x: 1100, endPoint y: 363, distance: 36.3
click at [1077, 519] on div "Andromeda Preview Choose" at bounding box center [1083, 534] width 273 height 30
click at [1100, 526] on span "Preview" at bounding box center [1107, 533] width 41 height 15
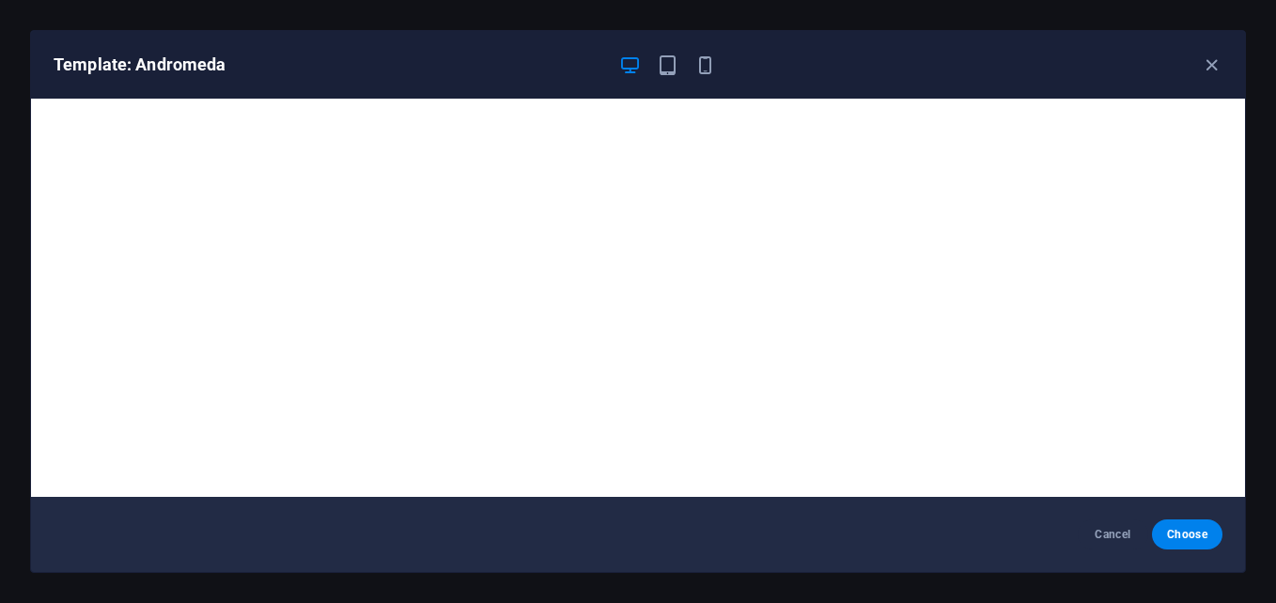
scroll to position [5, 0]
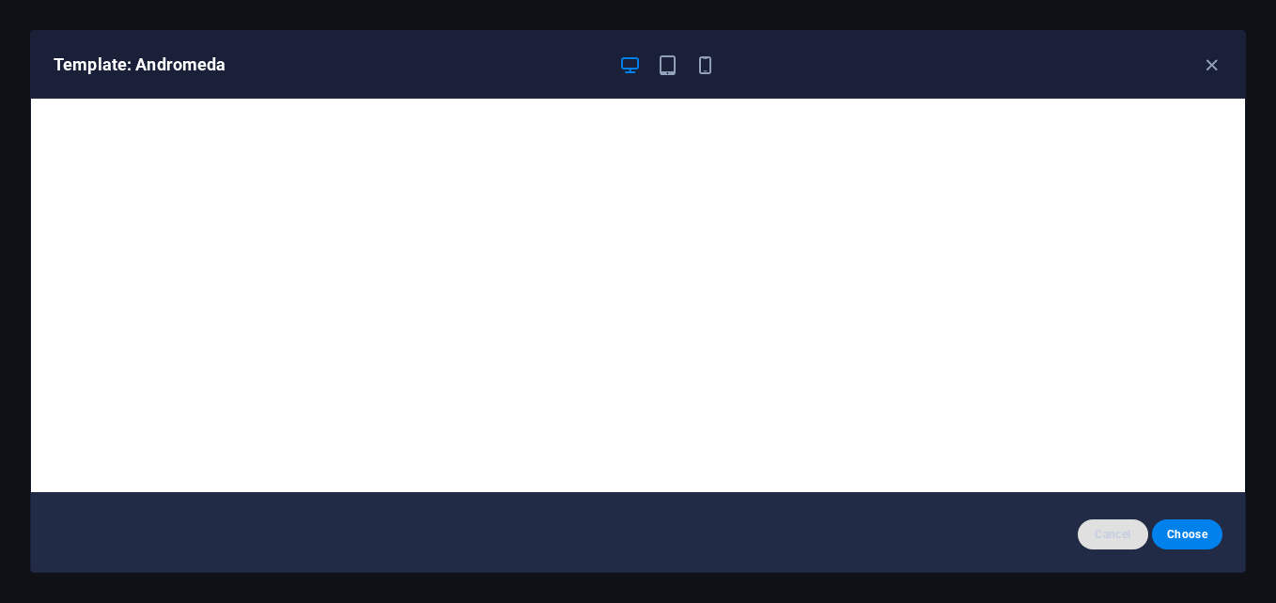
click at [1087, 537] on button "Cancel" at bounding box center [1113, 535] width 70 height 30
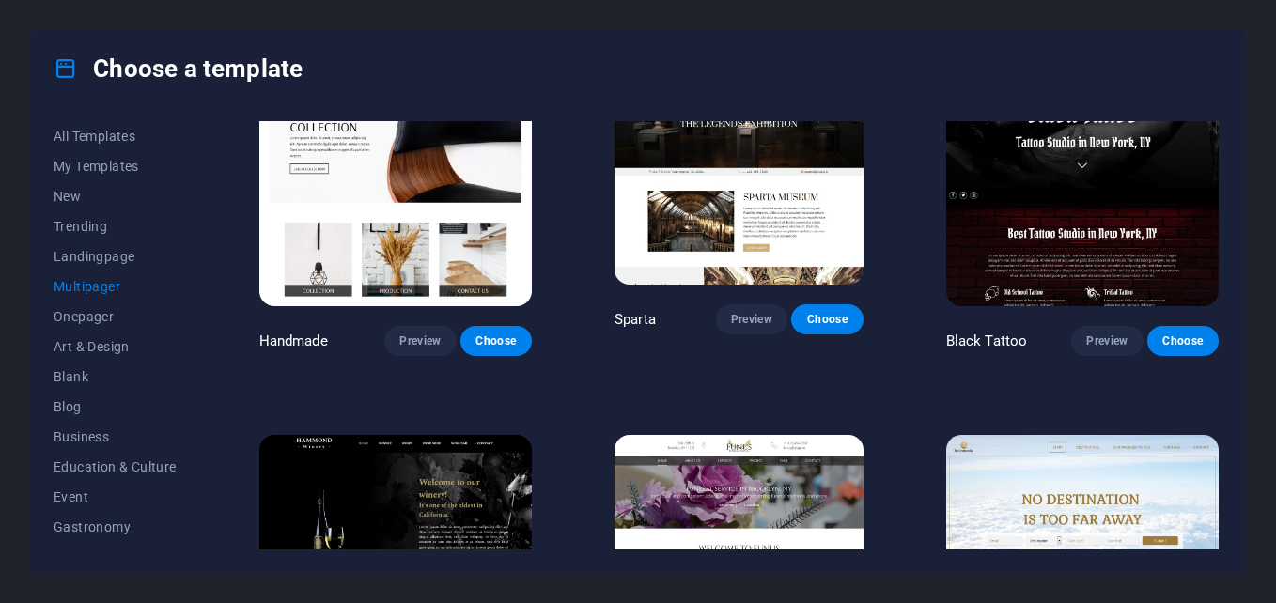
scroll to position [6734, 0]
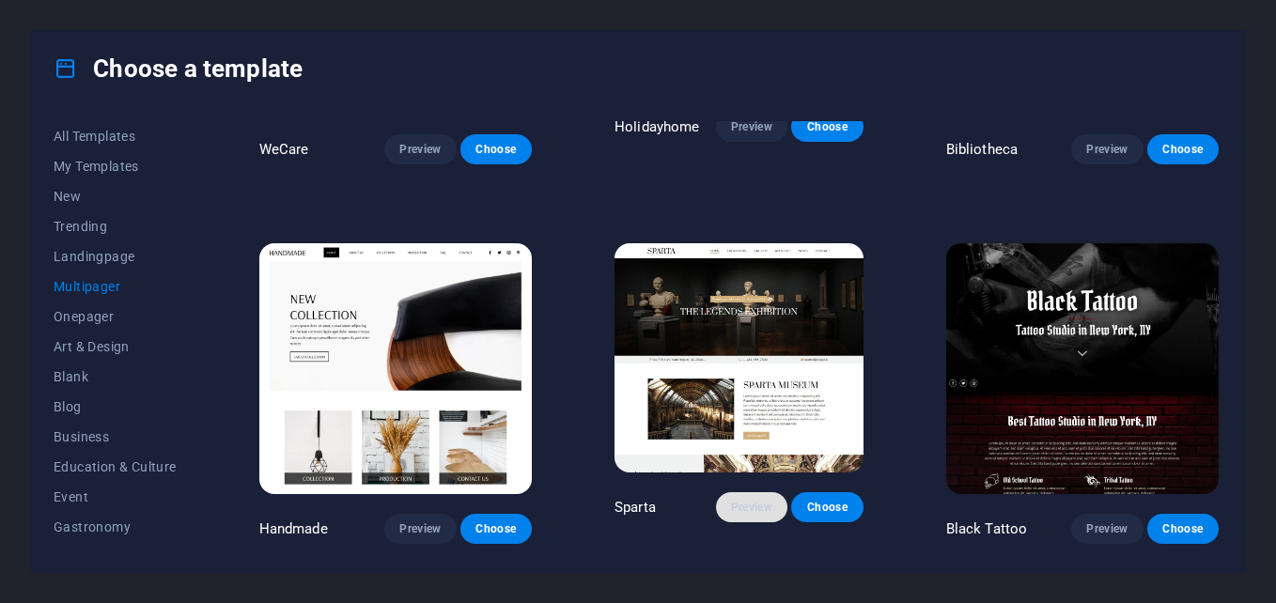
click at [737, 493] on button "Preview" at bounding box center [751, 508] width 71 height 30
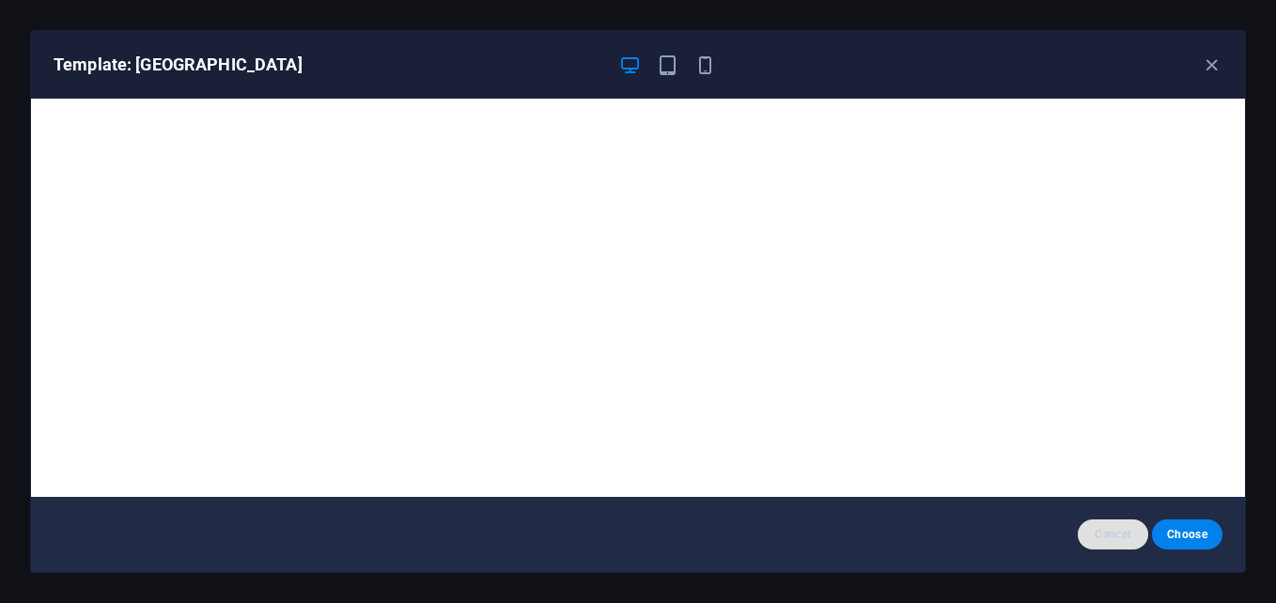
click at [1124, 527] on span "Cancel" at bounding box center [1113, 534] width 40 height 15
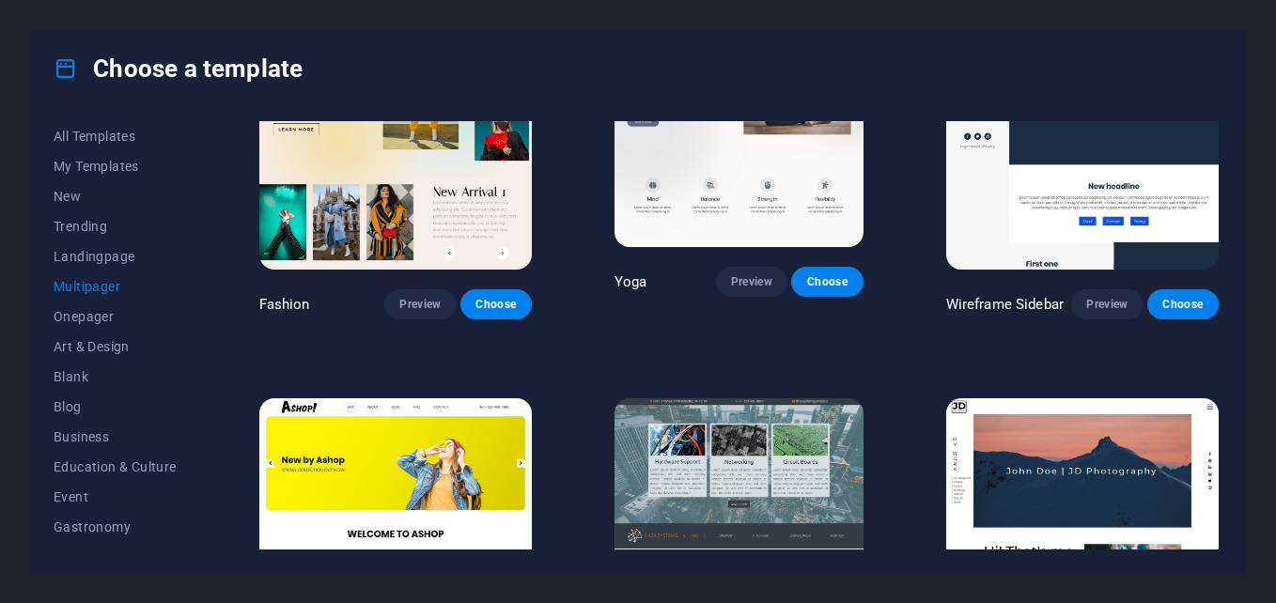
scroll to position [4478, 0]
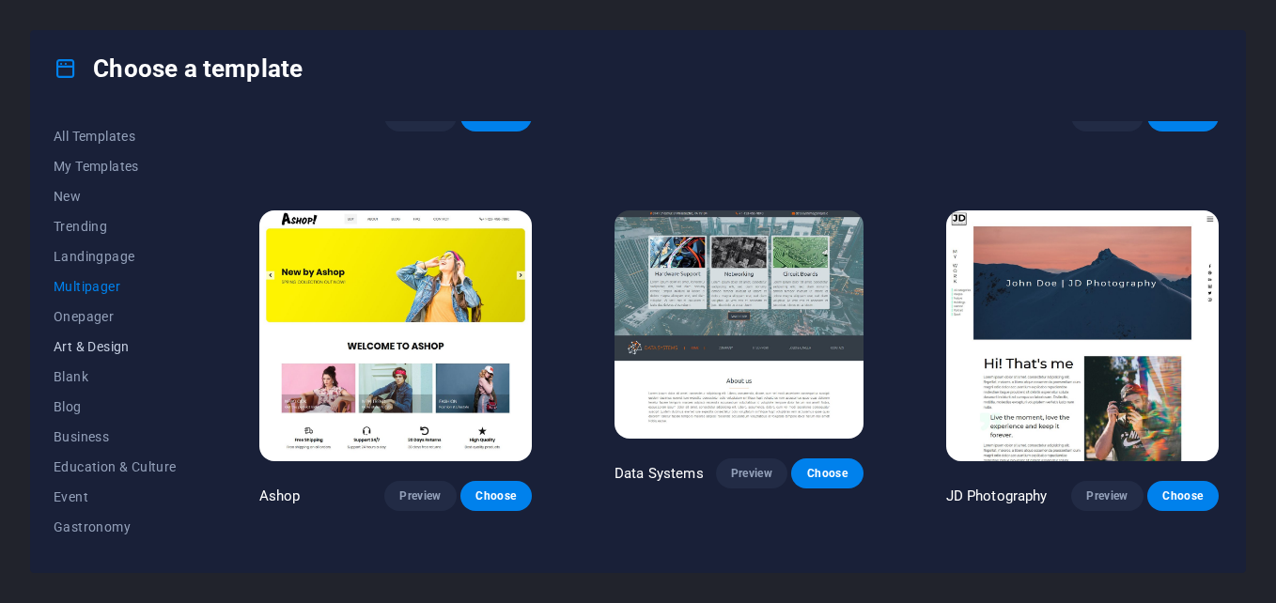
click at [102, 358] on button "Art & Design" at bounding box center [115, 347] width 123 height 30
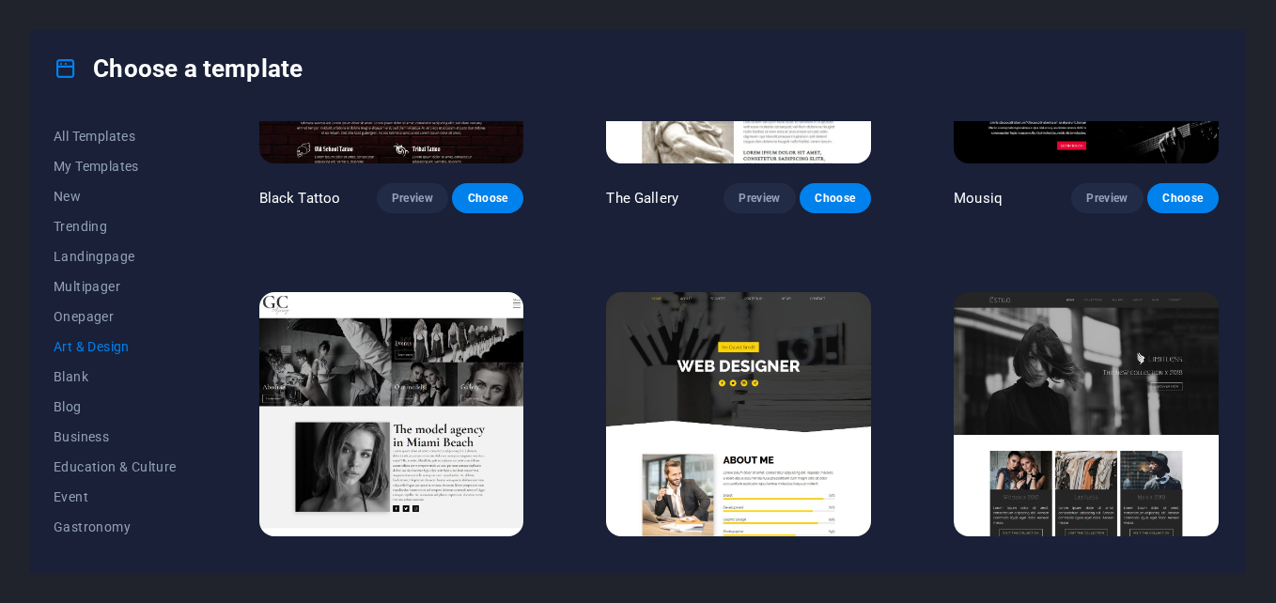
scroll to position [1139, 0]
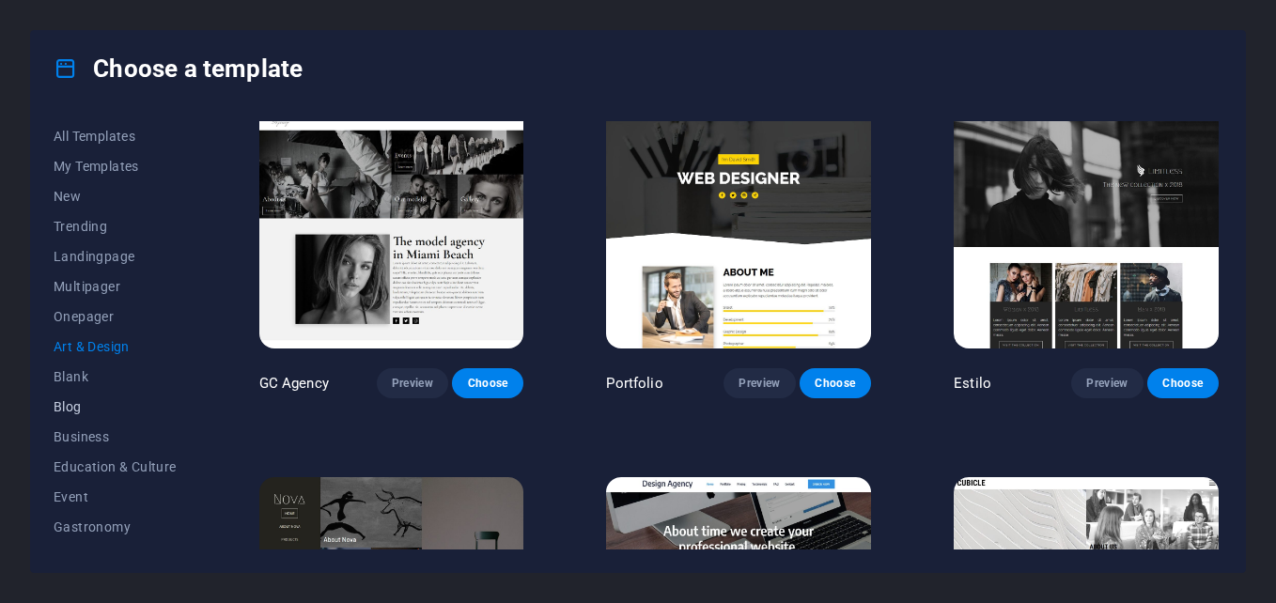
click at [86, 414] on span "Blog" at bounding box center [115, 406] width 123 height 15
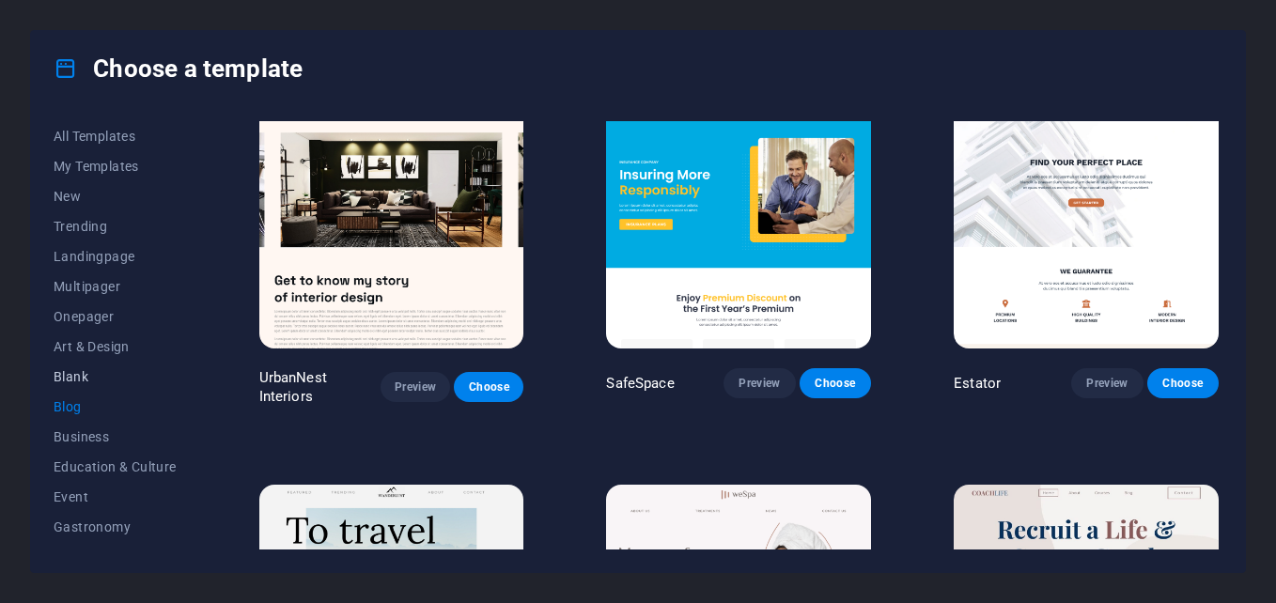
click at [91, 368] on button "Blank" at bounding box center [115, 377] width 123 height 30
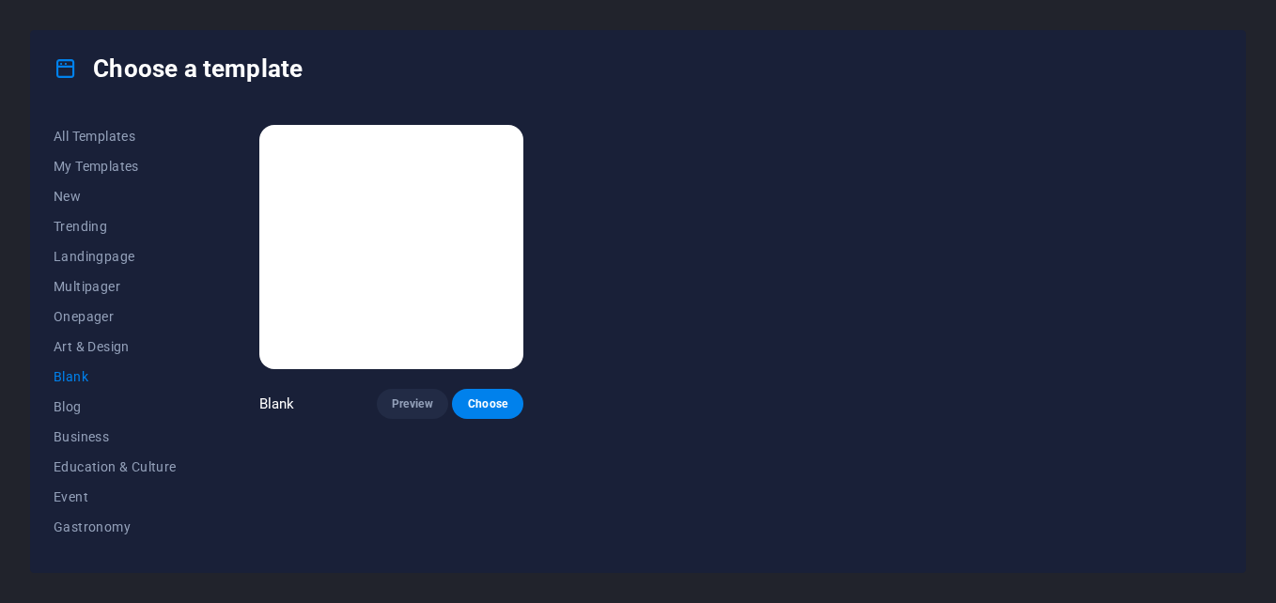
scroll to position [0, 0]
click at [90, 371] on span "Blank" at bounding box center [115, 376] width 123 height 15
click at [83, 375] on span "Blank" at bounding box center [115, 376] width 123 height 15
click at [90, 399] on button "Blog" at bounding box center [115, 407] width 123 height 30
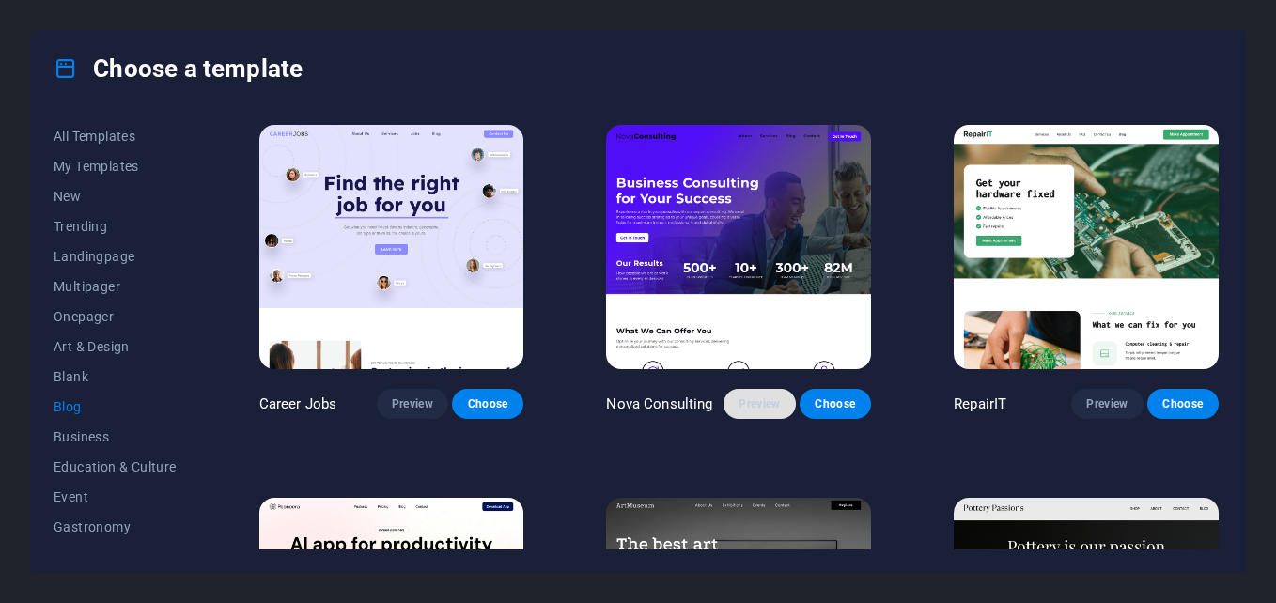
click at [747, 398] on span "Preview" at bounding box center [759, 404] width 41 height 15
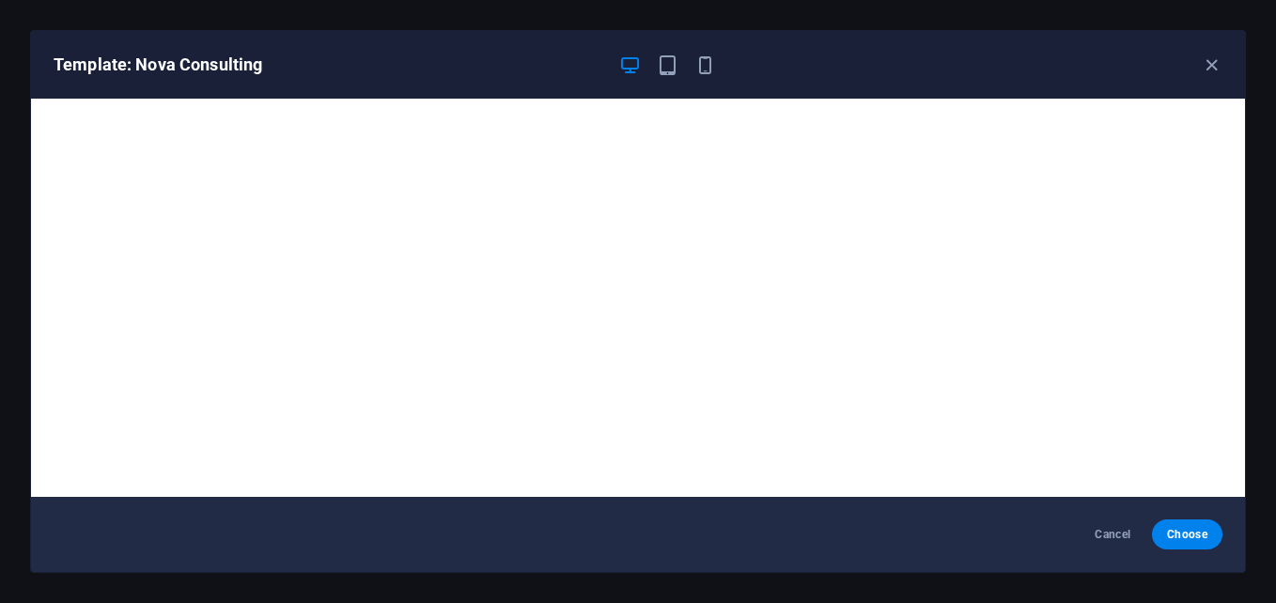
scroll to position [5, 0]
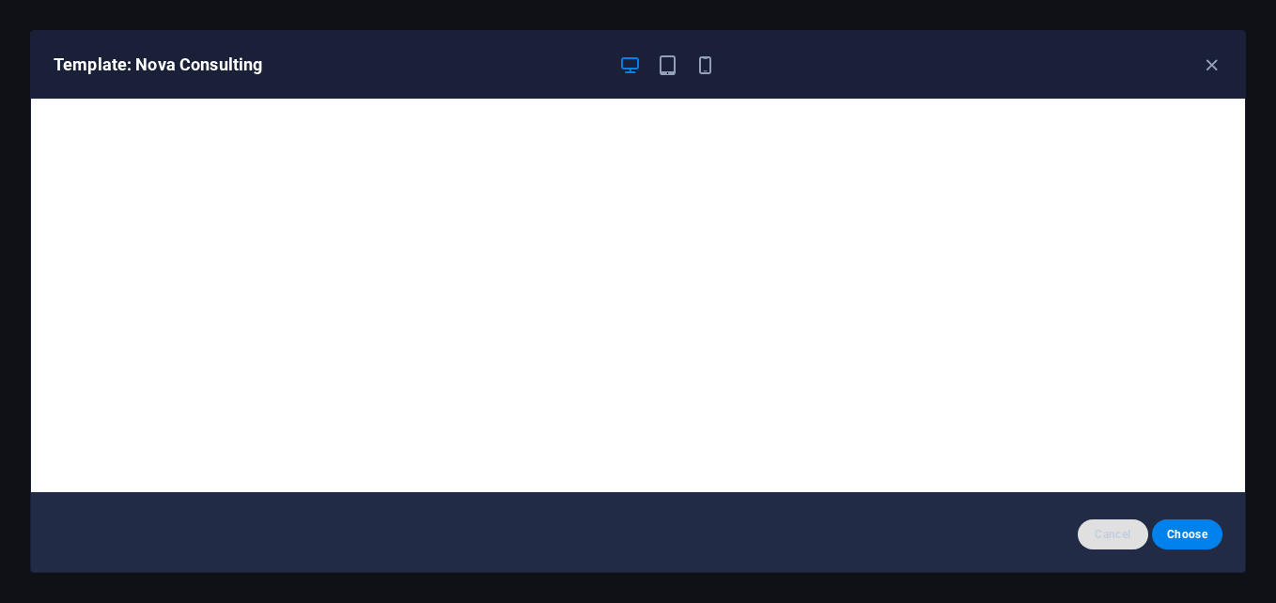
click at [1112, 523] on button "Cancel" at bounding box center [1113, 535] width 70 height 30
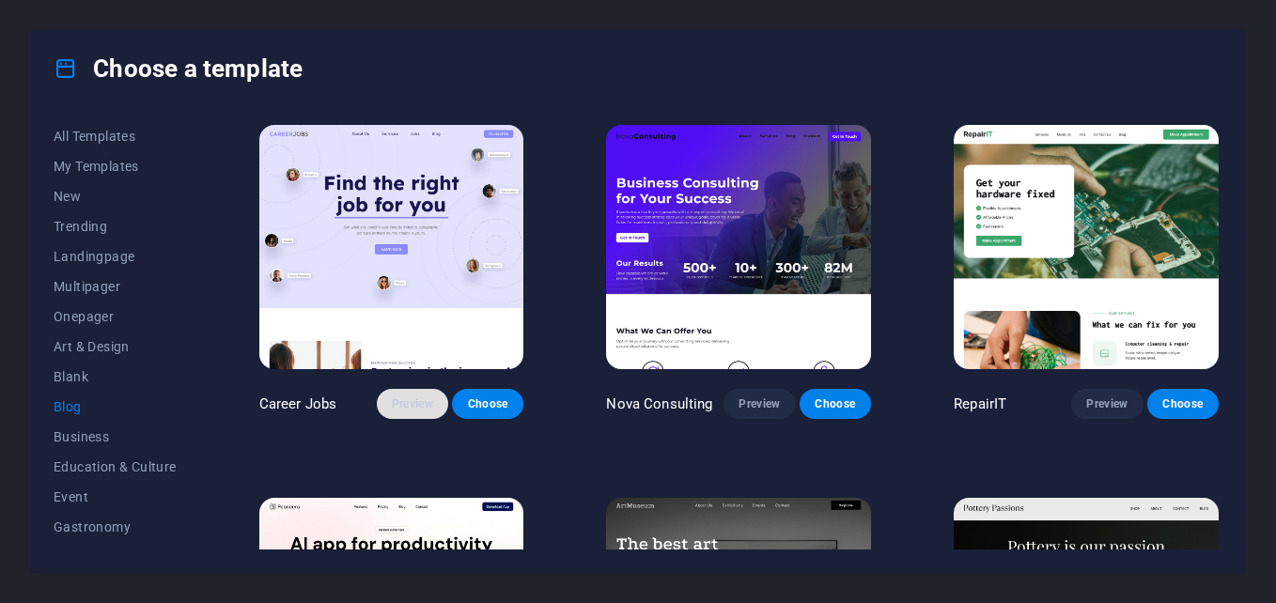
click at [400, 397] on span "Preview" at bounding box center [412, 404] width 41 height 15
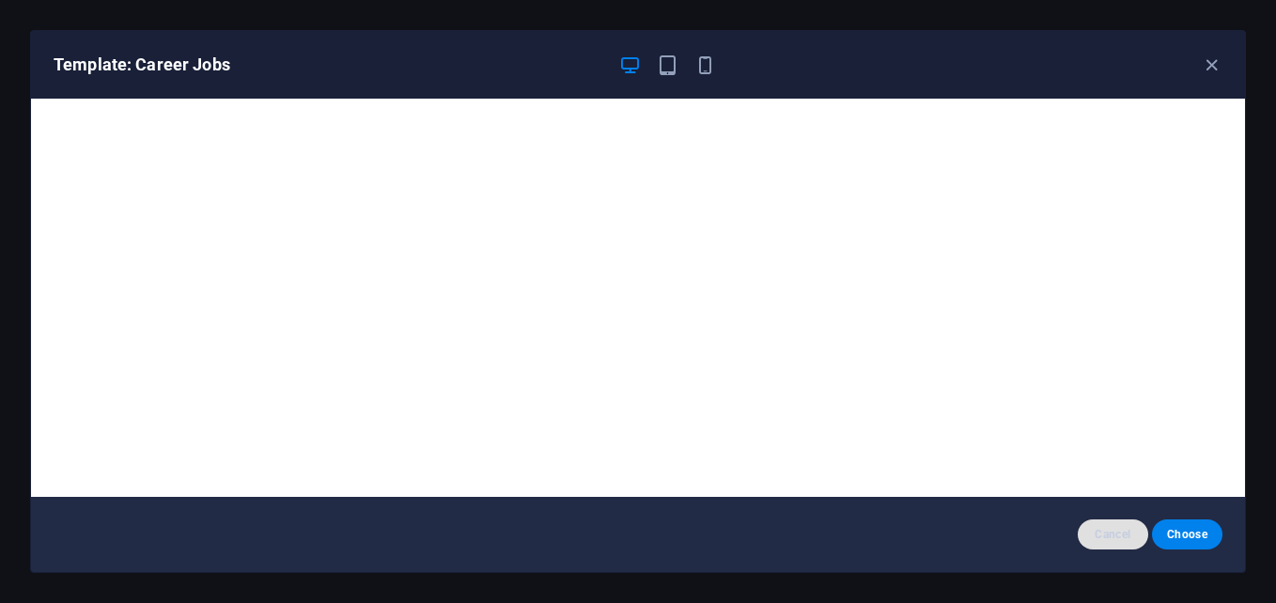
click at [1101, 531] on span "Cancel" at bounding box center [1113, 534] width 40 height 15
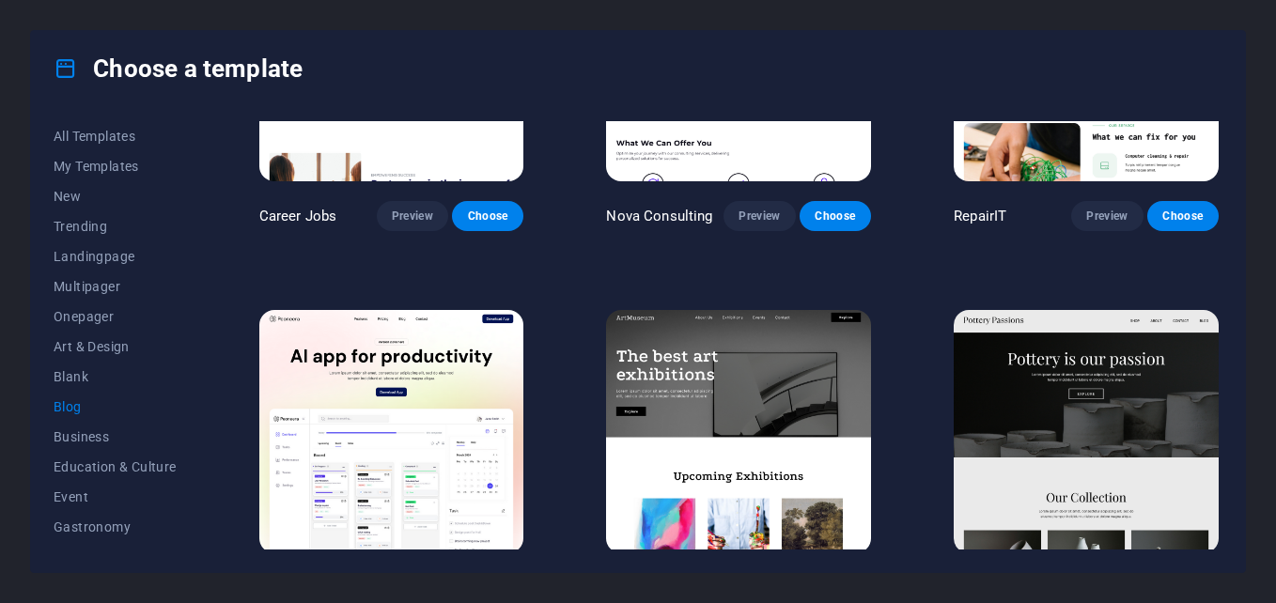
scroll to position [376, 0]
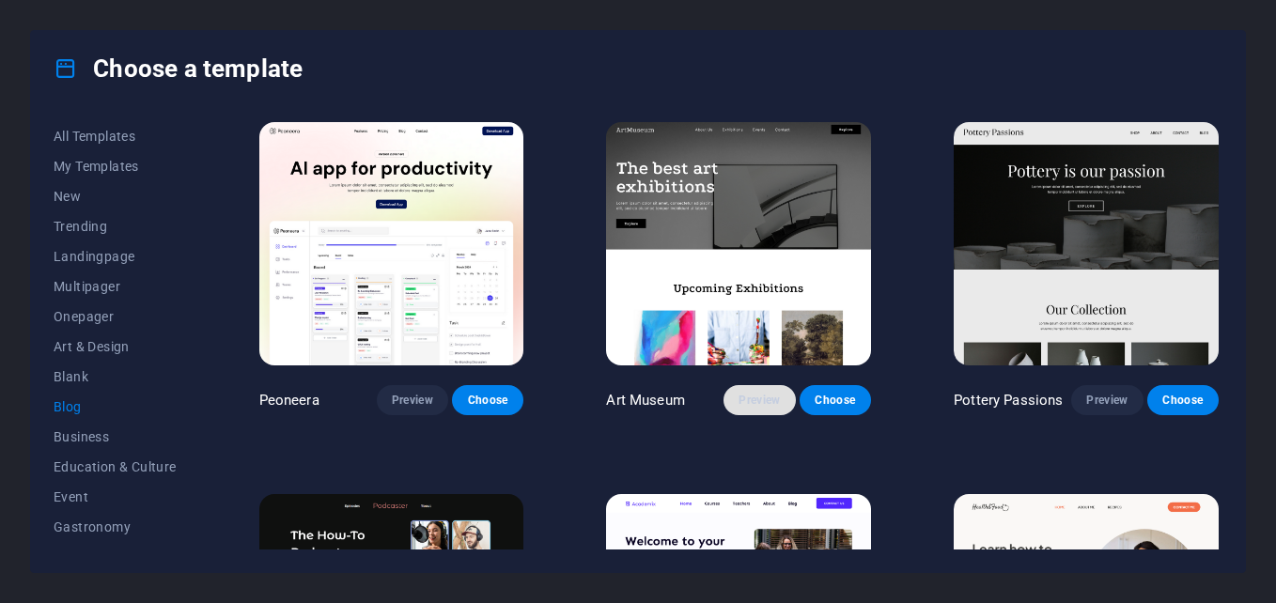
click at [747, 407] on button "Preview" at bounding box center [759, 400] width 71 height 30
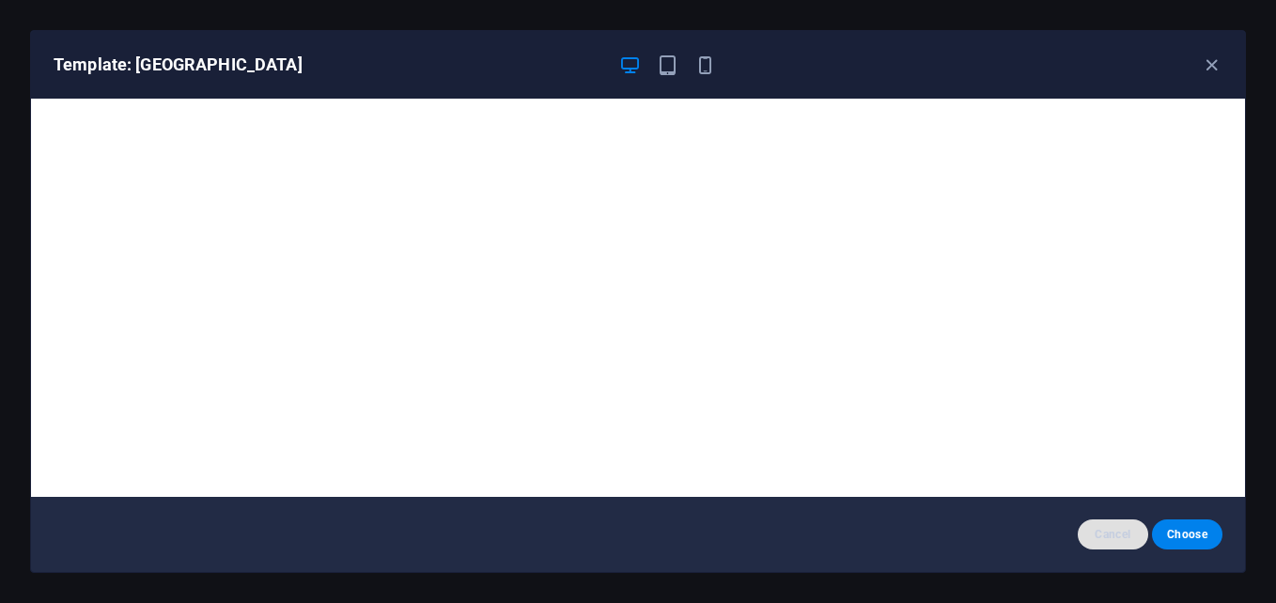
click at [1097, 533] on span "Cancel" at bounding box center [1113, 534] width 40 height 15
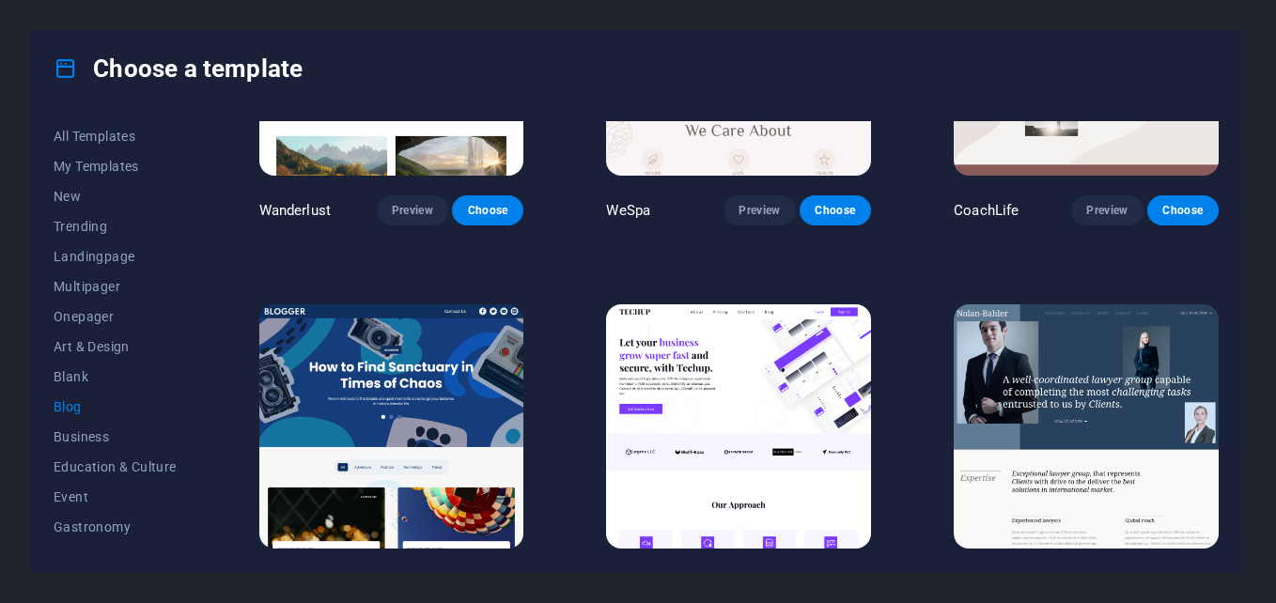
scroll to position [1880, 0]
